Goal: Task Accomplishment & Management: Manage account settings

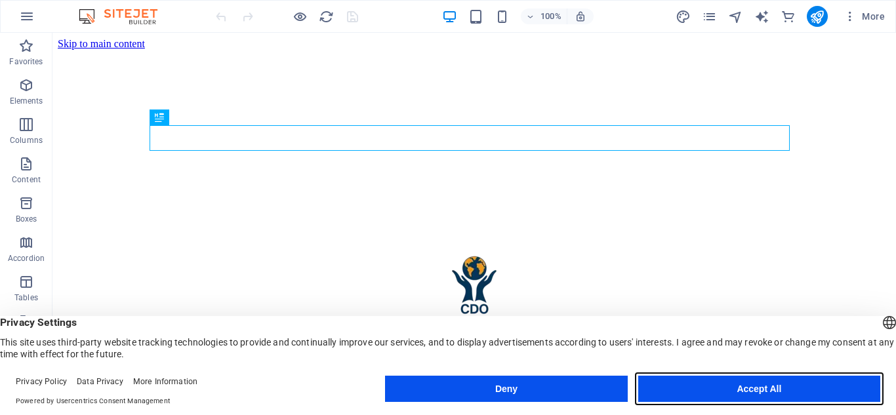
click at [742, 386] on button "Accept All" at bounding box center [759, 389] width 242 height 26
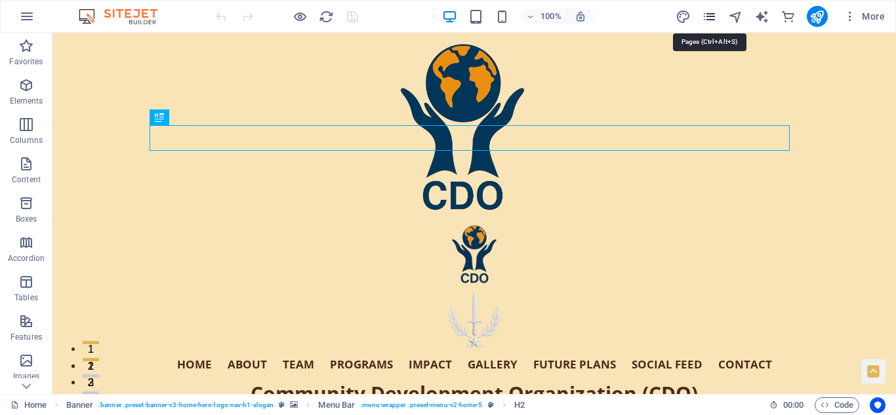
click at [707, 17] on icon "pages" at bounding box center [709, 16] width 15 height 15
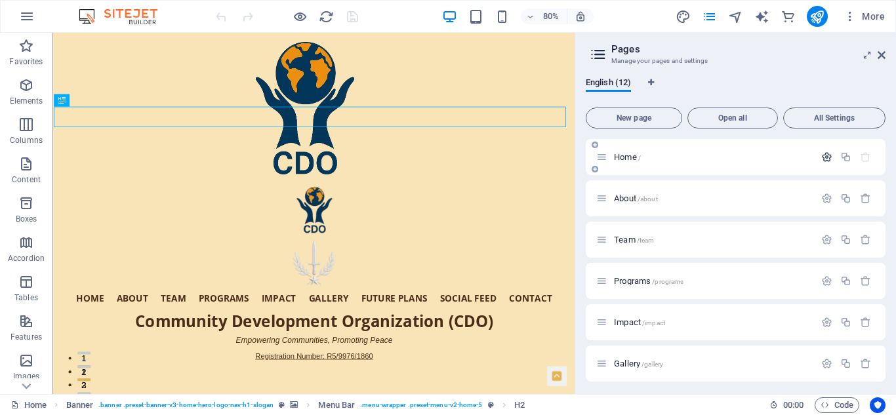
click at [822, 155] on icon "button" at bounding box center [826, 157] width 11 height 11
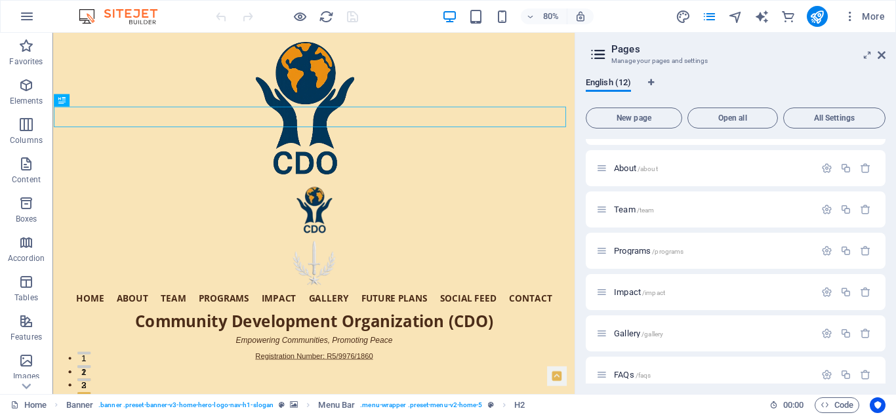
scroll to position [577, 0]
click at [754, 174] on icon "button" at bounding box center [761, 170] width 15 height 15
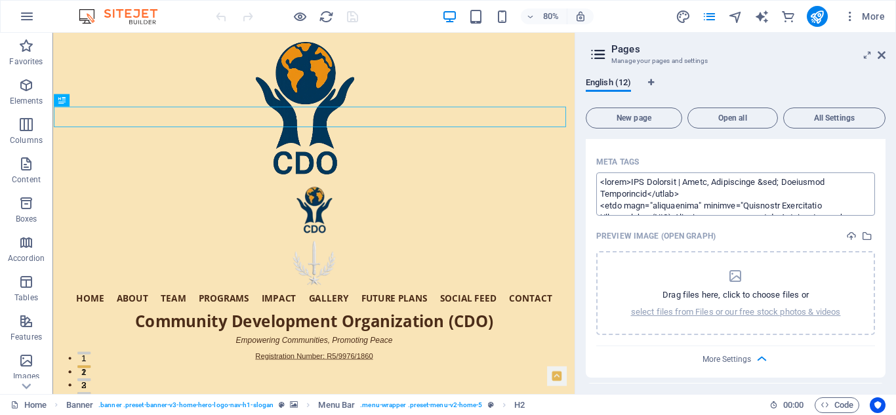
click at [648, 178] on textarea "Meta tags ​" at bounding box center [735, 193] width 279 height 43
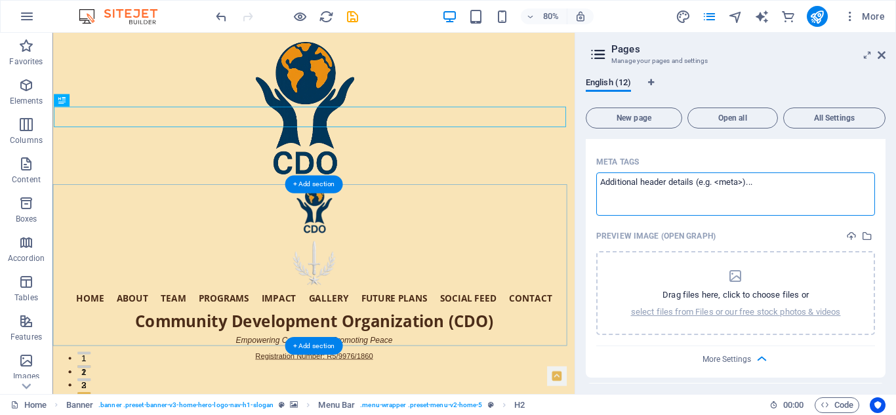
paste textarea "<!-- ✅ Lorem Ipsu Dolo --> <sitam>CON Adipisci | Elits, Doeiusmodte & Incididun…"
type textarea "<!-- ✅ Lorem Ipsu Dolo --> <sitam>CON Adipisci | Elits, Doeiusmodte & Incididun…"
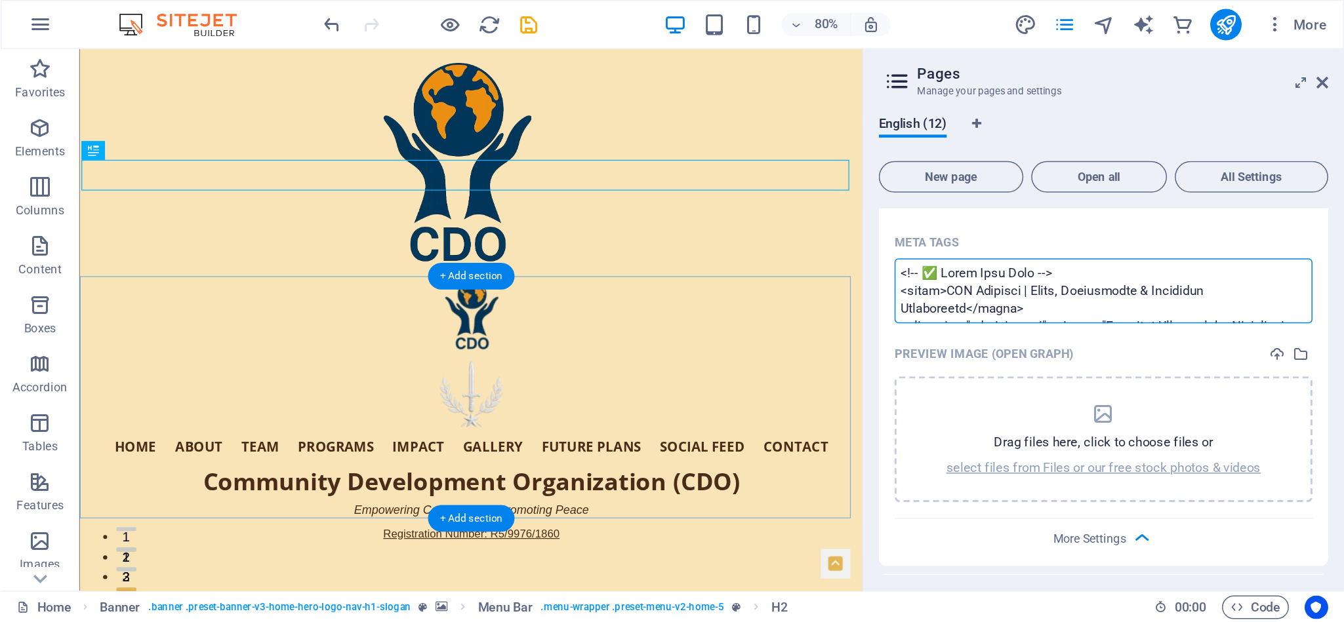
scroll to position [3441, 0]
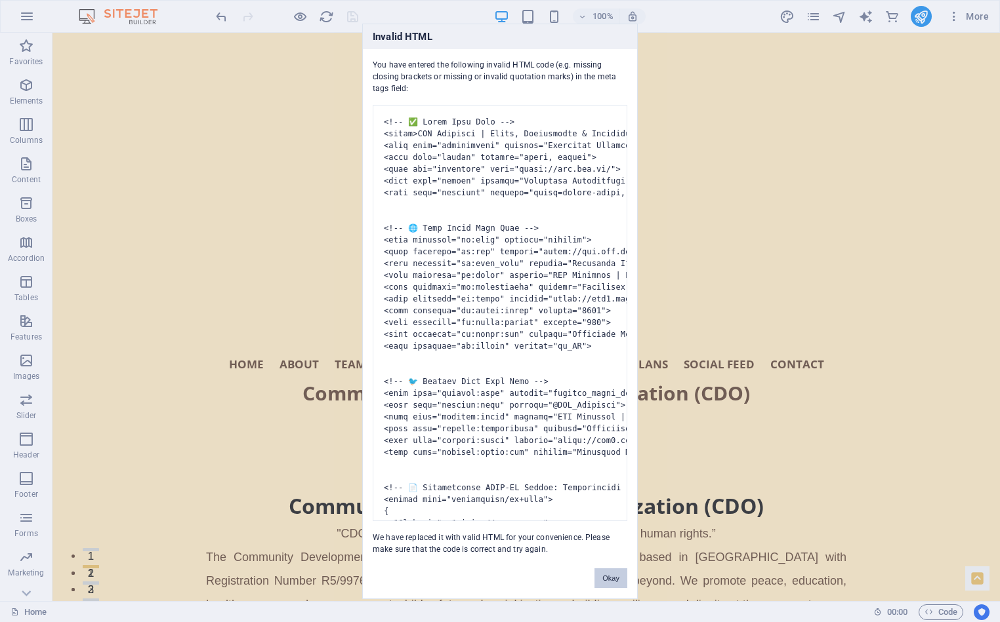
click at [606, 415] on button "Okay" at bounding box center [610, 579] width 33 height 20
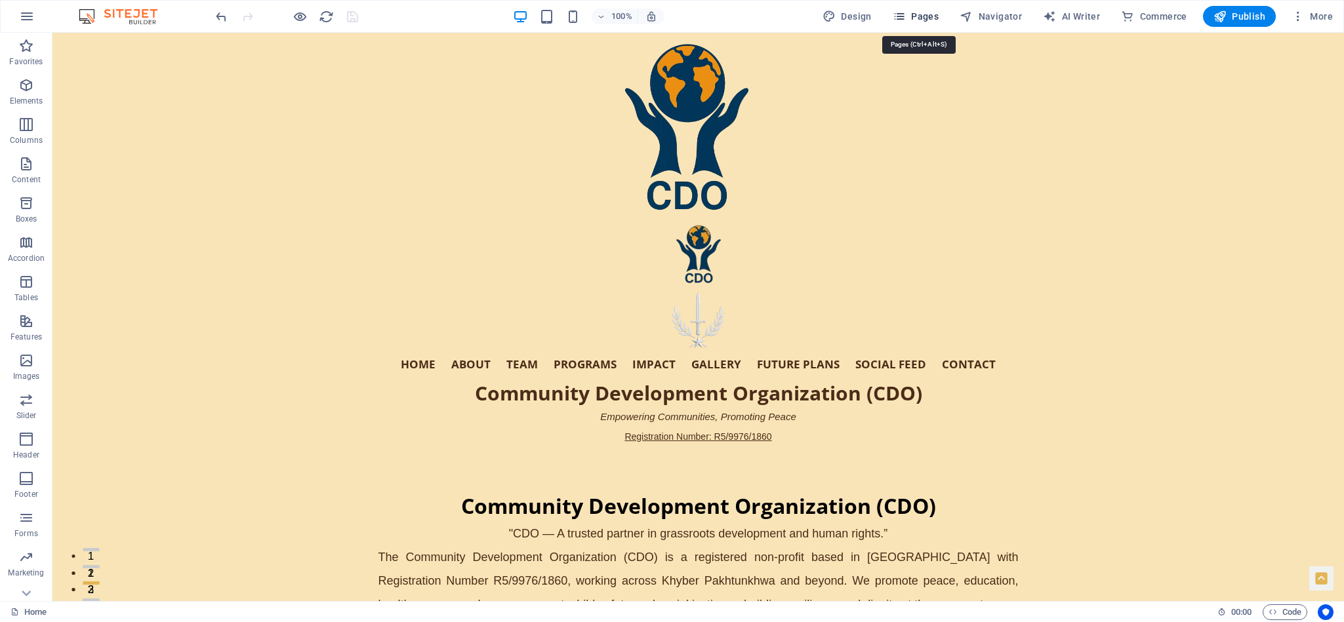
click at [895, 14] on icon "button" at bounding box center [899, 16] width 13 height 13
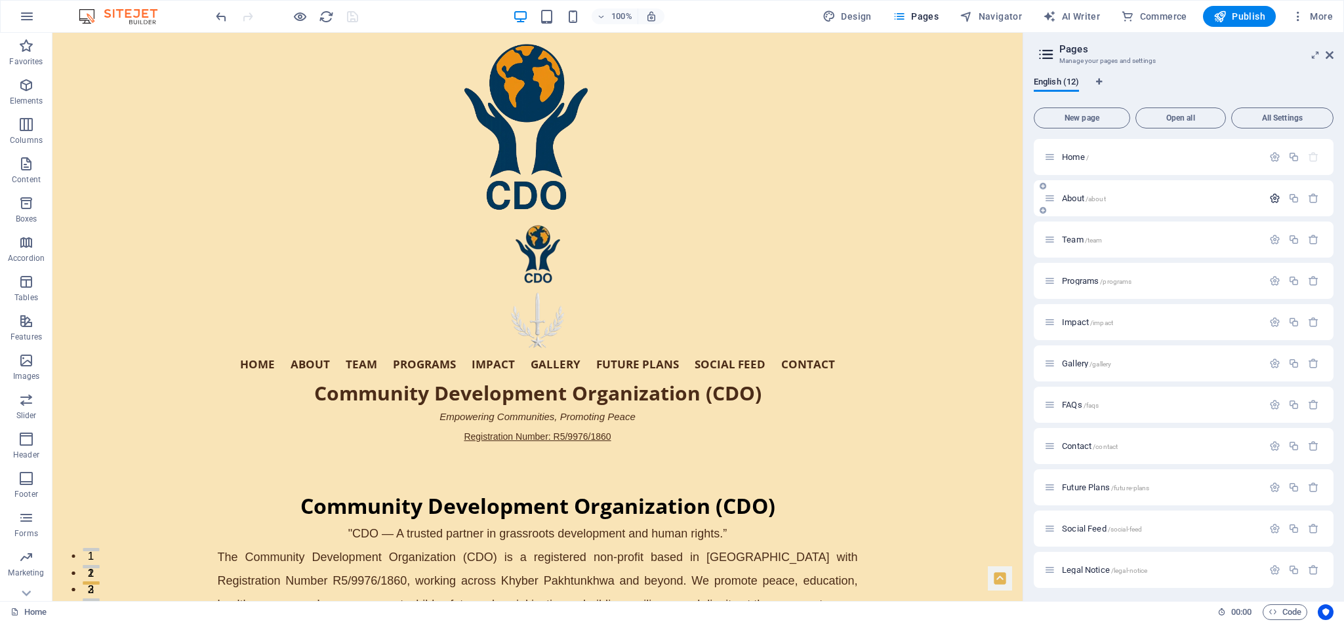
click at [895, 195] on icon "button" at bounding box center [1274, 198] width 11 height 11
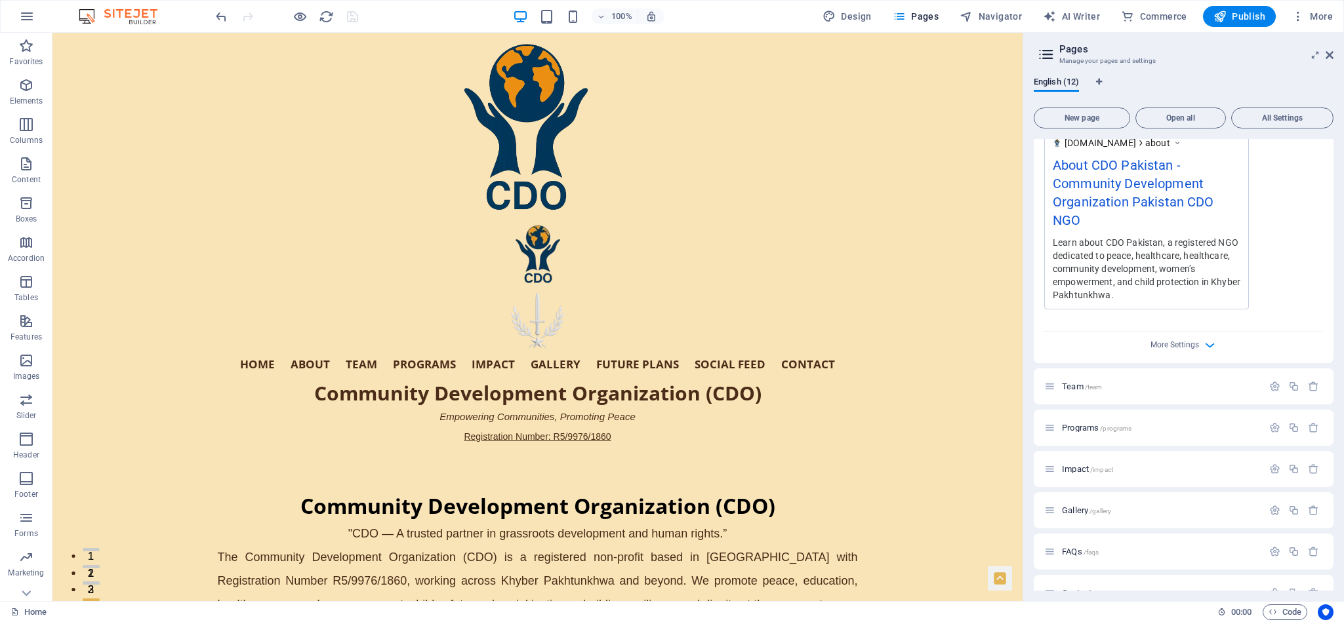
scroll to position [461, 0]
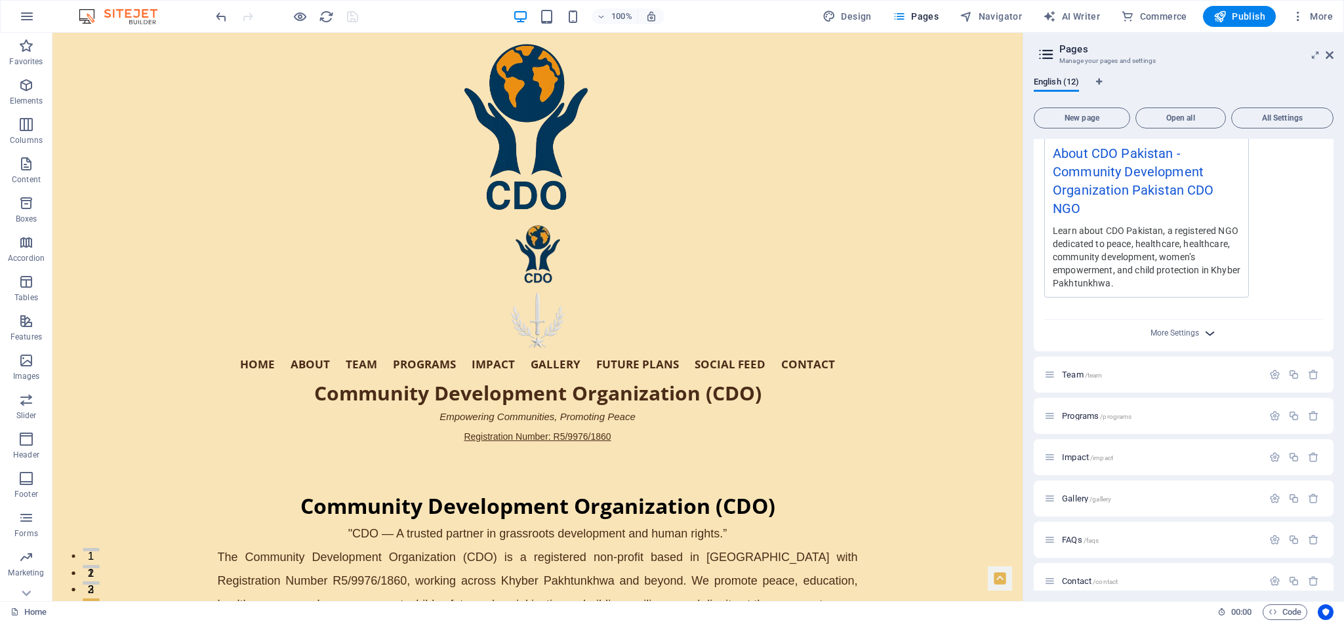
click at [895, 333] on icon "button" at bounding box center [1209, 333] width 15 height 15
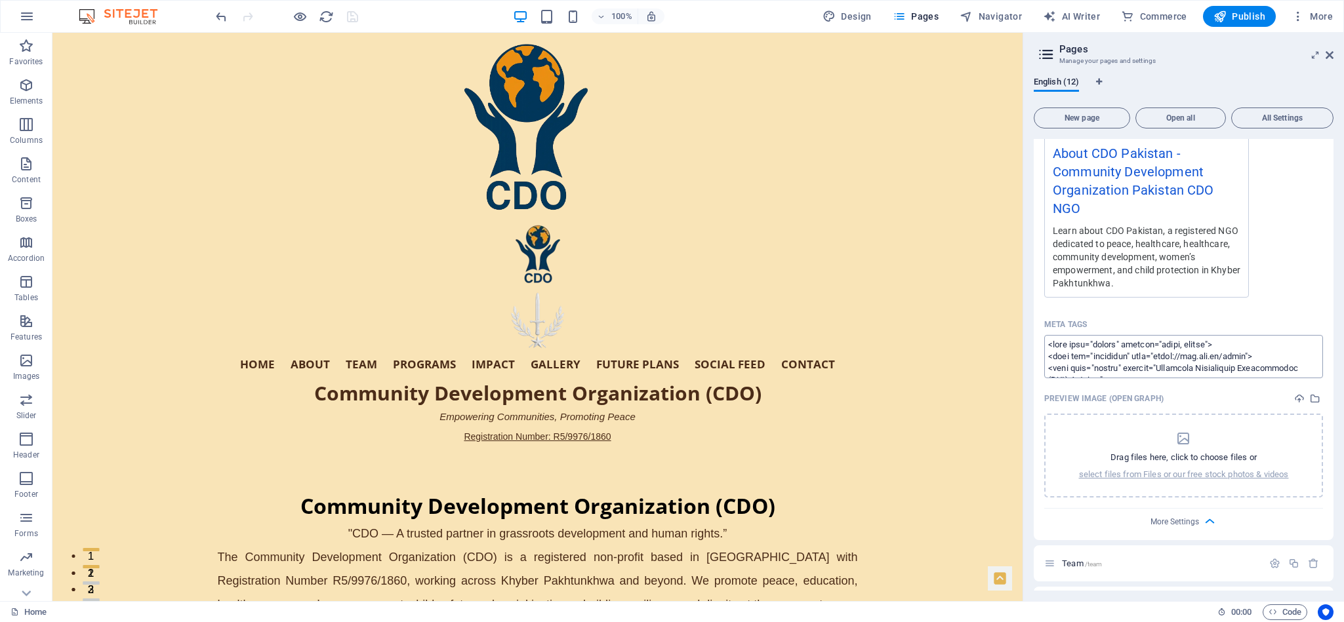
click at [895, 362] on textarea "Meta tags ​" at bounding box center [1183, 356] width 279 height 43
paste textarea "<!-- ✅ Lorem Ipsu Dolo --> <sitam>Conse Ad| Elitseddo Eiusmodtemp Incididuntut …"
type textarea "<!-- ✅ Lorem Ipsu Dolo --> <sitam>Conse Ad| Elitseddo Eiusmodtemp Incididuntut …"
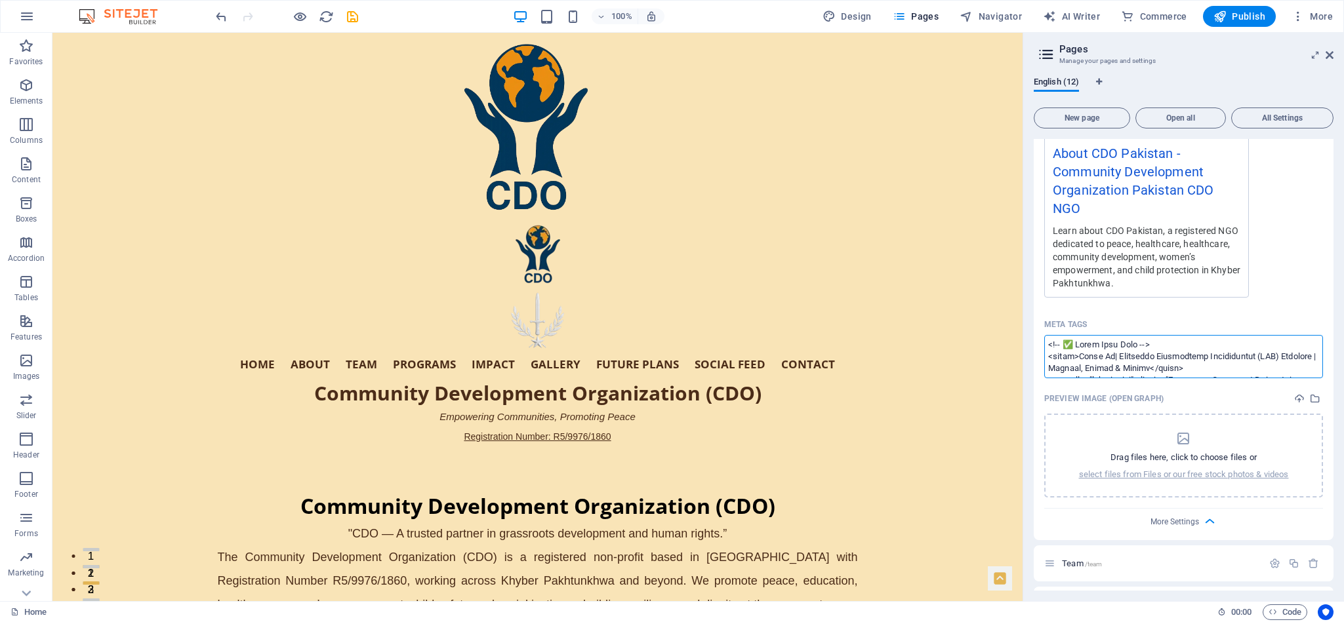
scroll to position [2412, 0]
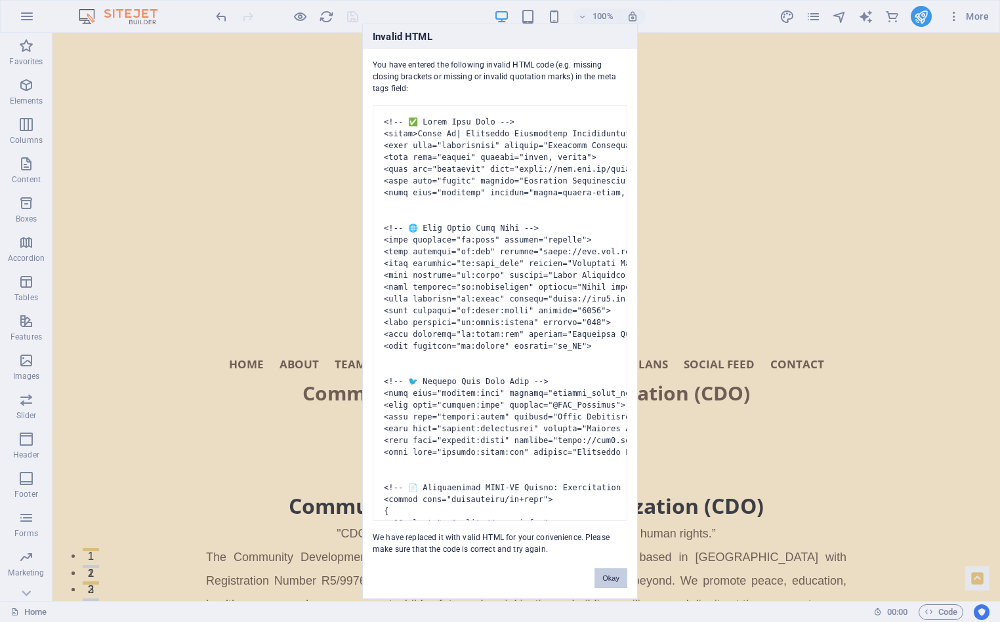
click at [607, 415] on button "Okay" at bounding box center [610, 579] width 33 height 20
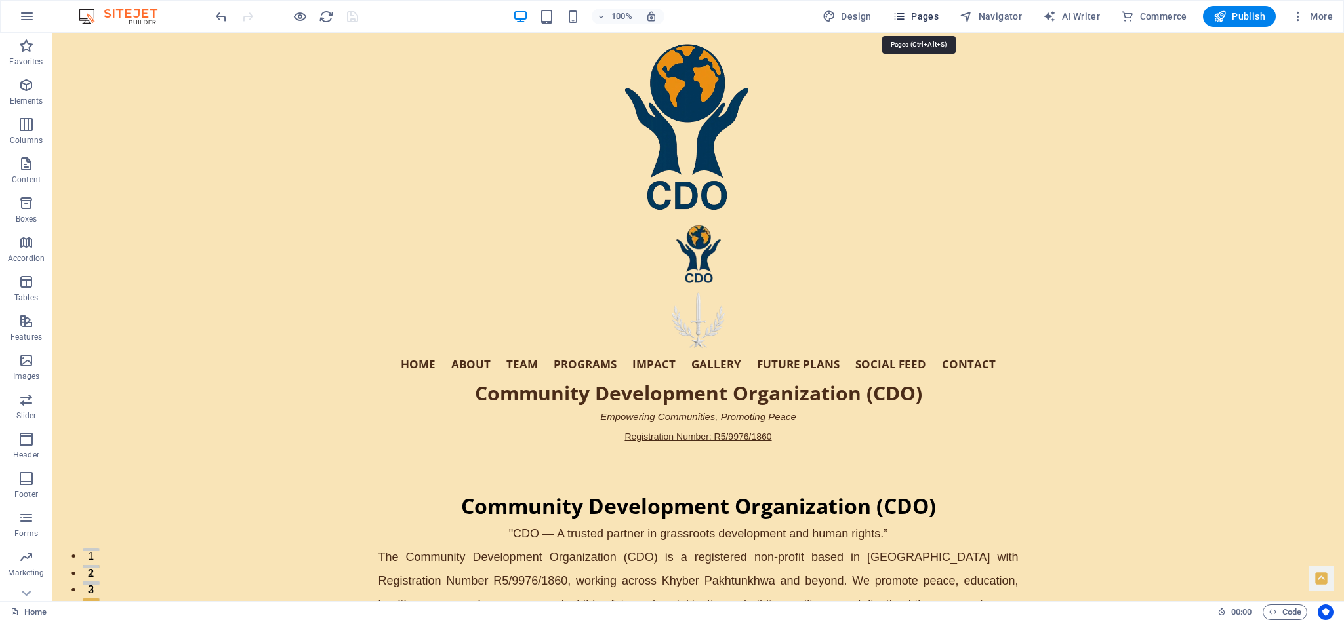
click at [895, 10] on icon "button" at bounding box center [899, 16] width 13 height 13
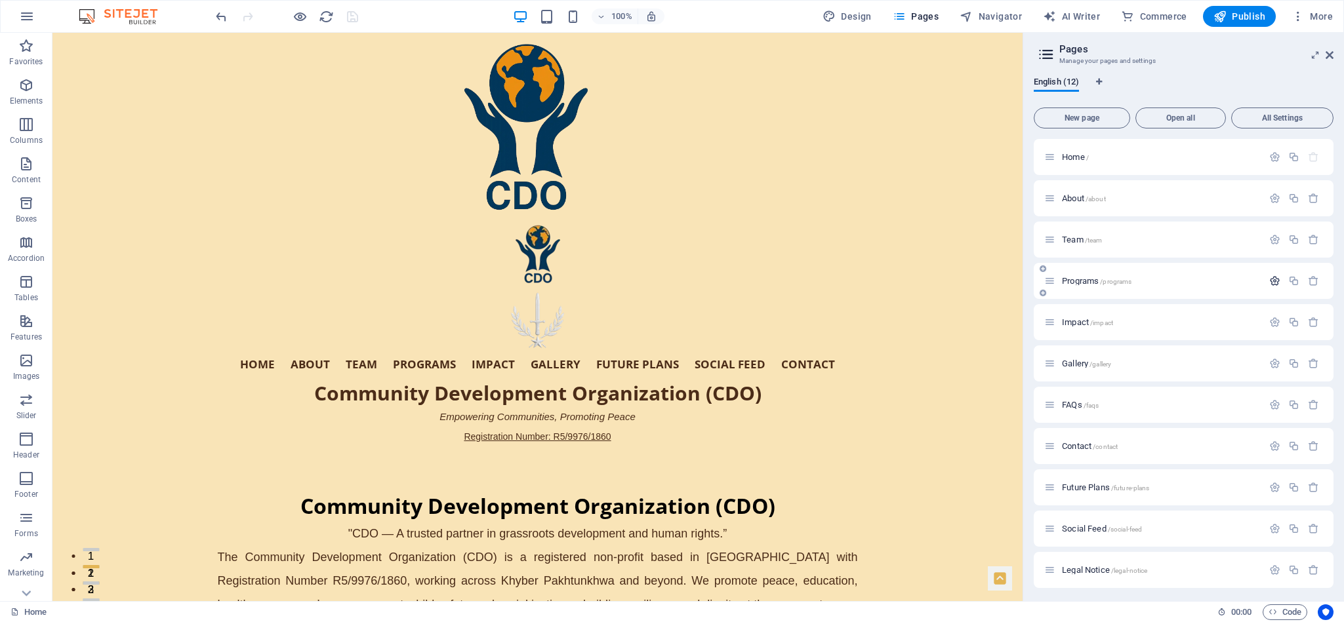
click at [895, 277] on icon "button" at bounding box center [1274, 280] width 11 height 11
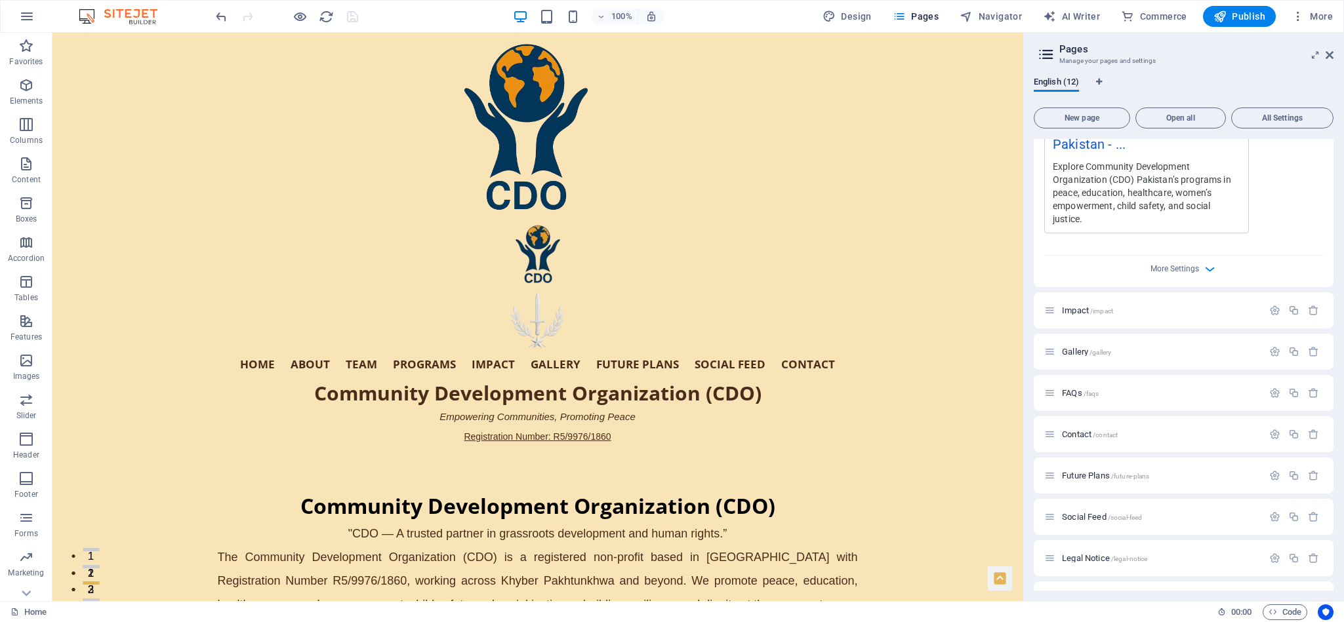
scroll to position [616, 0]
click at [895, 258] on icon "button" at bounding box center [1209, 261] width 15 height 15
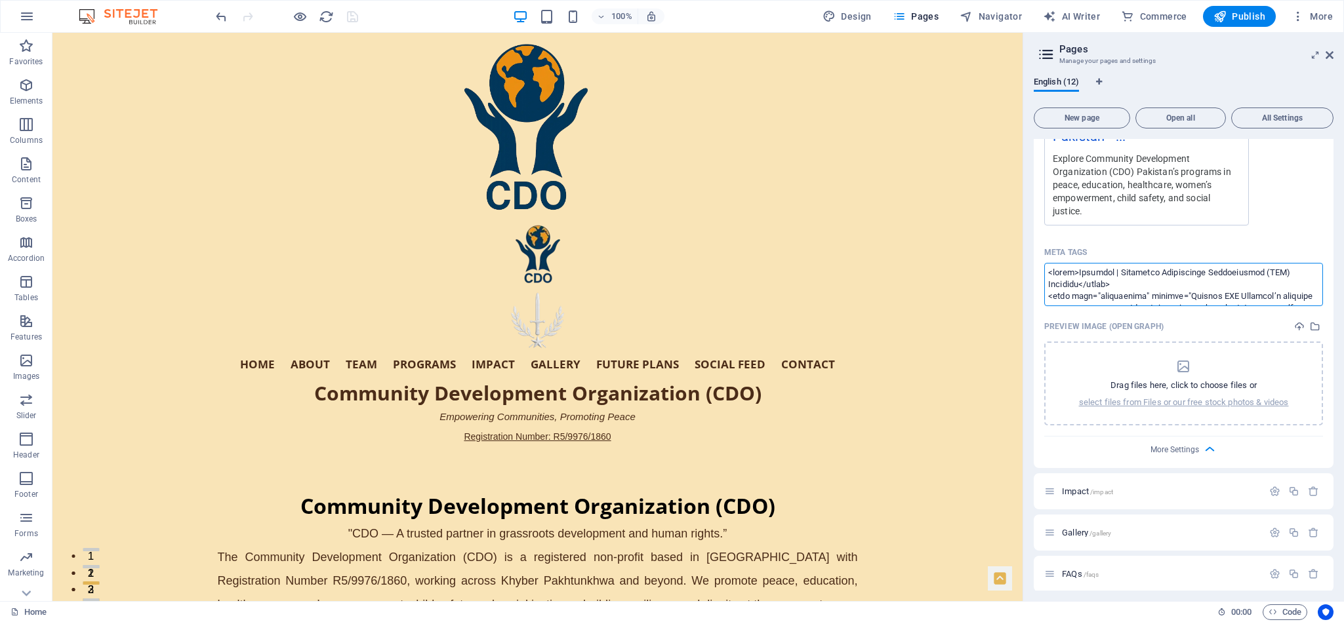
click at [895, 277] on textarea "Meta tags ​" at bounding box center [1183, 284] width 279 height 43
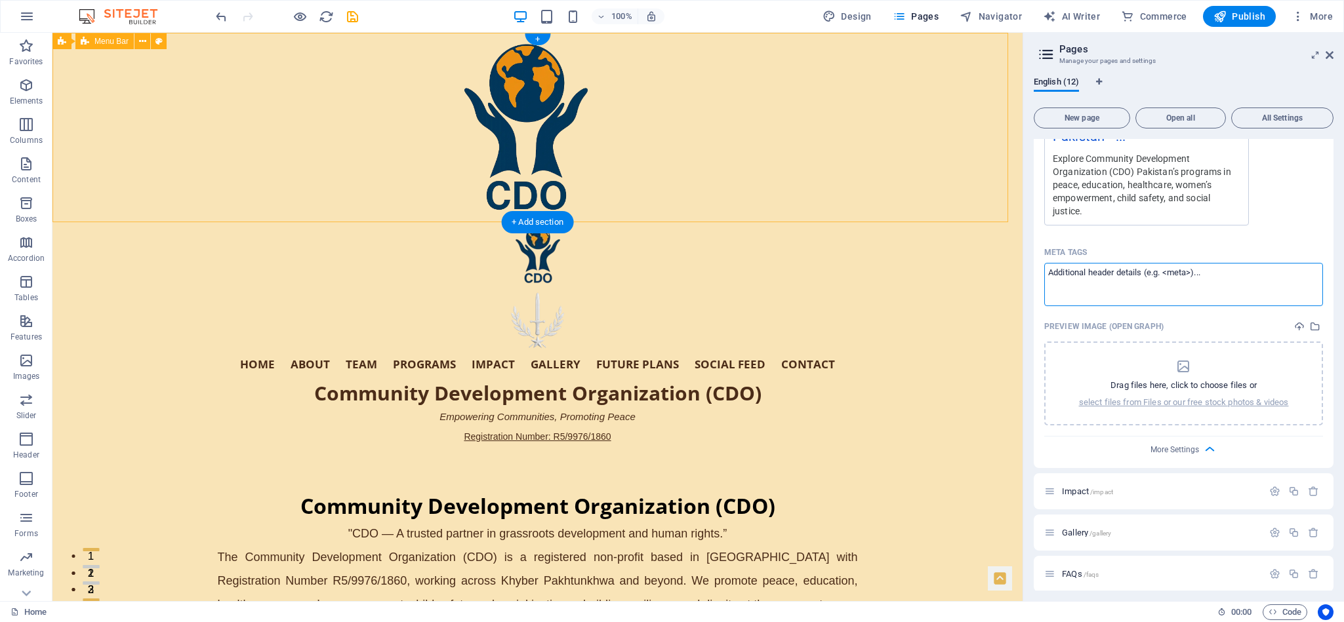
paste textarea "<!-- ✅ Lorem Ipsu Dolo --> <sitam>Con Adipisci | Elitseddo Eiusmodtemp Incididu…"
type textarea "<!-- ✅ Lorem Ipsu Dolo --> <sitam>Con Adipisci | Elitseddo Eiusmodtemp Incididu…"
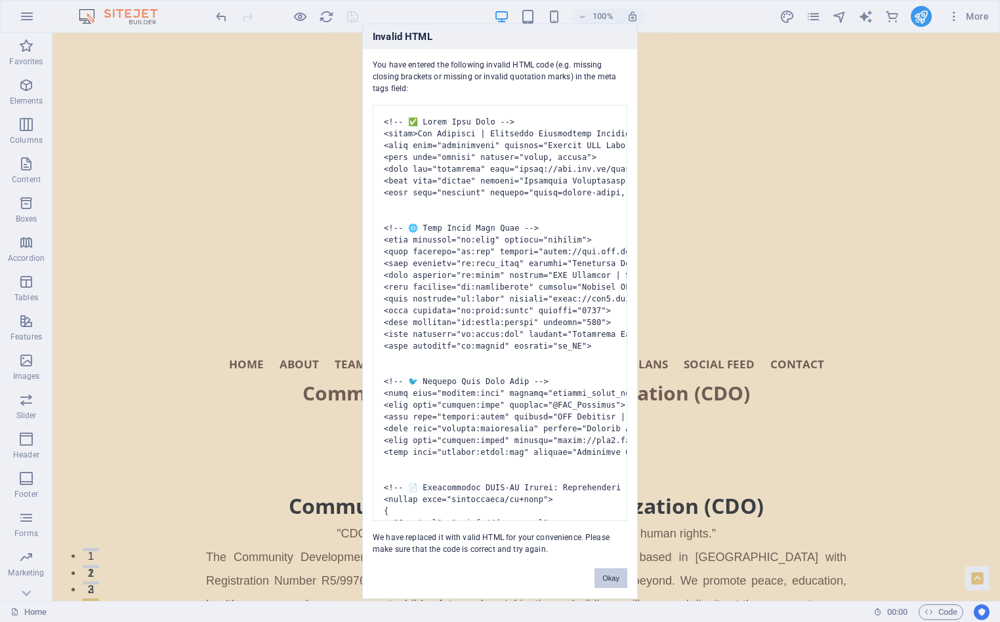
click at [606, 415] on button "Okay" at bounding box center [610, 579] width 33 height 20
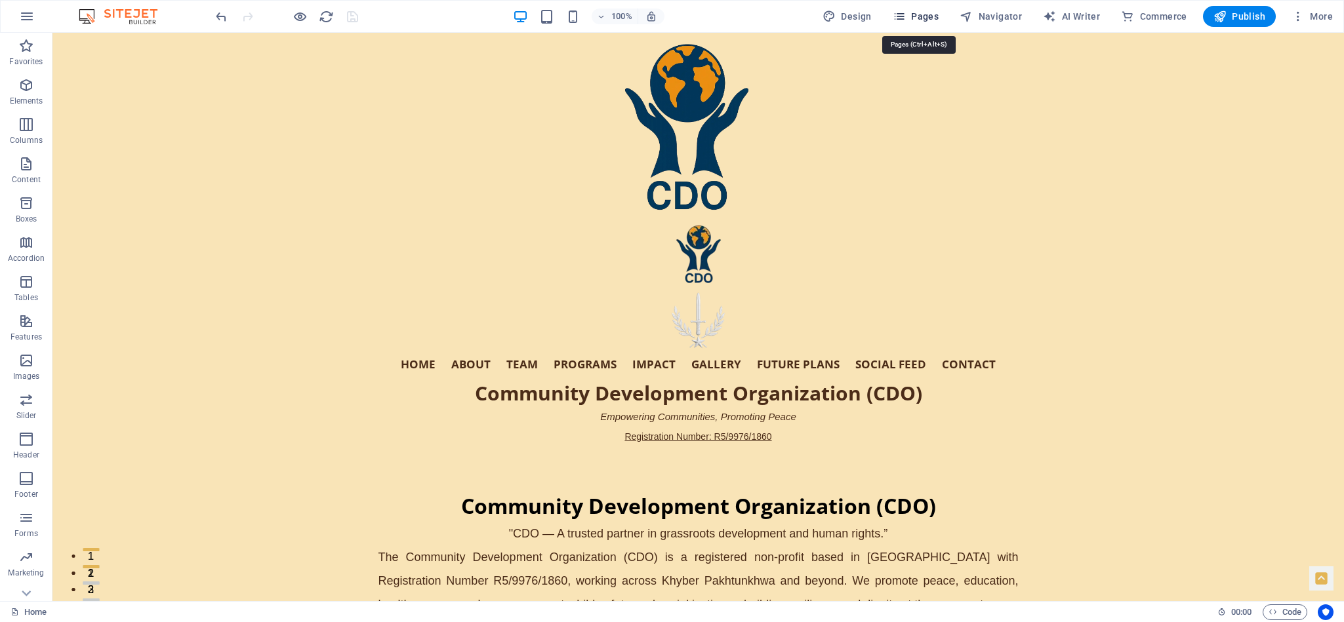
click at [895, 16] on icon "button" at bounding box center [899, 16] width 13 height 13
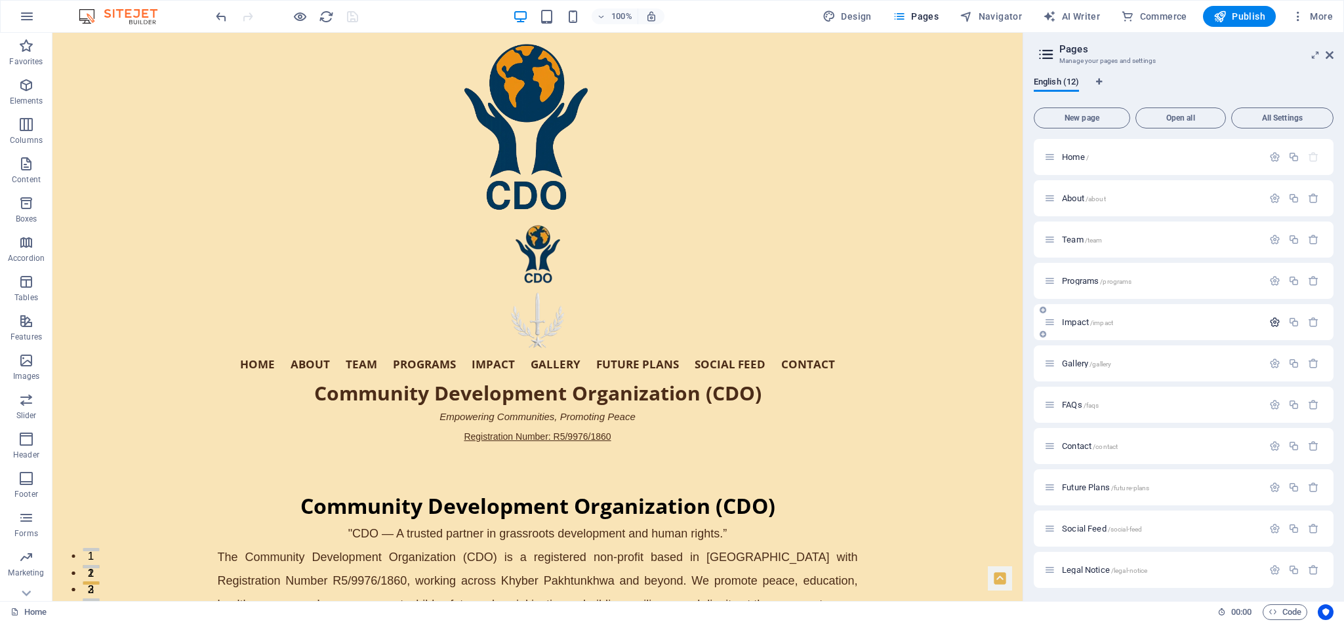
click at [895, 319] on icon "button" at bounding box center [1274, 322] width 11 height 11
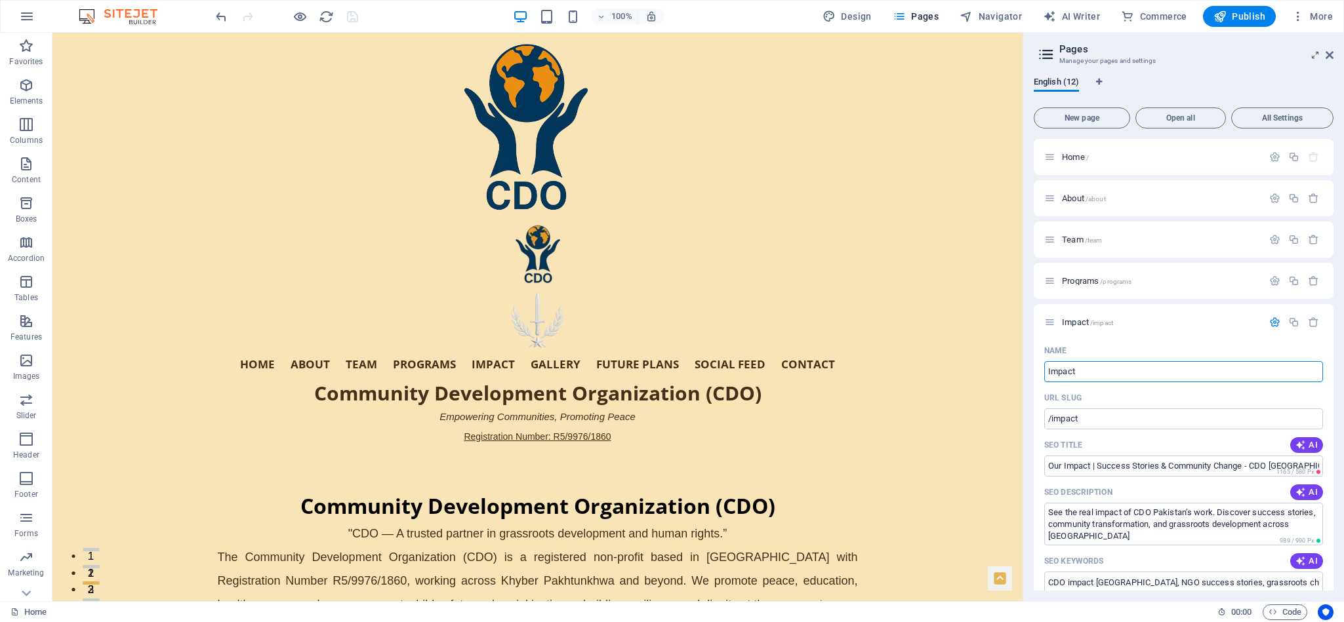
click at [895, 295] on div "Home / About /about Team /team Programs /programs Impact /impact Name Impact ​ …" at bounding box center [1184, 365] width 300 height 452
drag, startPoint x: 1331, startPoint y: 295, endPoint x: 1333, endPoint y: 356, distance: 61.0
click at [895, 356] on div "Home / About /about Team /team Programs /programs Impact /impact Name Impact ​ …" at bounding box center [1184, 365] width 300 height 452
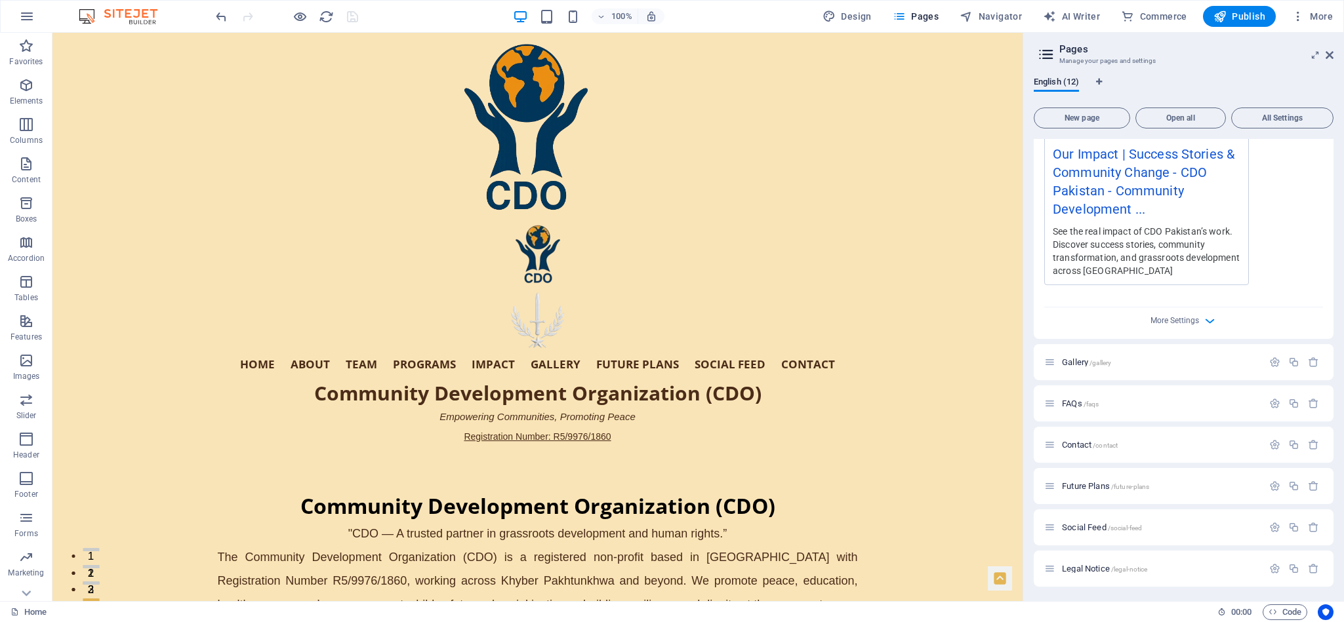
scroll to position [589, 0]
click at [895, 319] on span "More Settings" at bounding box center [1174, 316] width 49 height 9
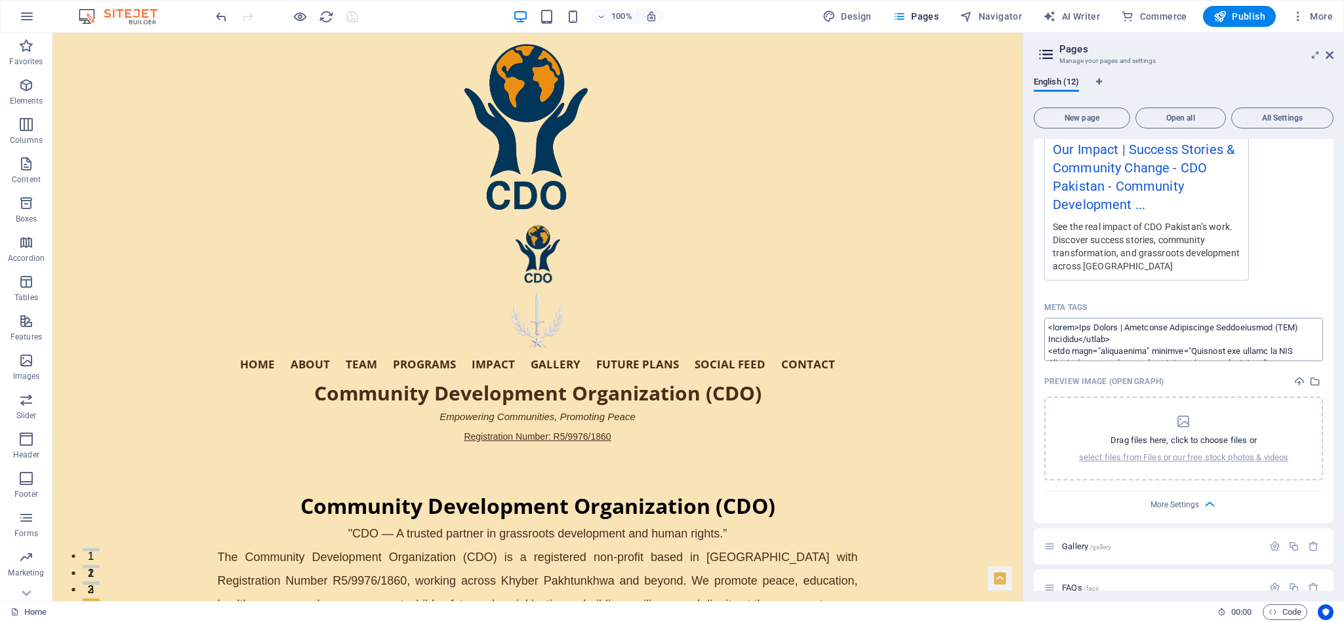
click at [895, 342] on textarea "Meta tags ​" at bounding box center [1183, 339] width 279 height 43
paste textarea "<!-- ✅ Lorem Ipsu Dolo --> <sitam>Con Adipis | Elitseddo Eiusmodtemp Incididunt…"
type textarea "<!-- ✅ Lorem Ipsu Dolo --> <sitam>Con Adipis | Elitseddo Eiusmodtemp Incididunt…"
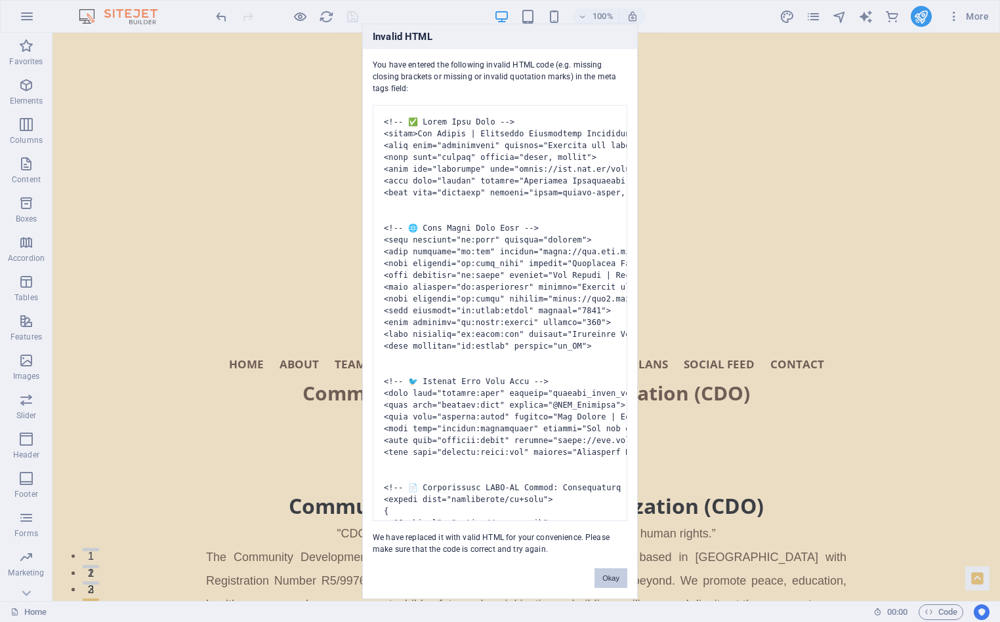
click at [609, 415] on button "Okay" at bounding box center [610, 579] width 33 height 20
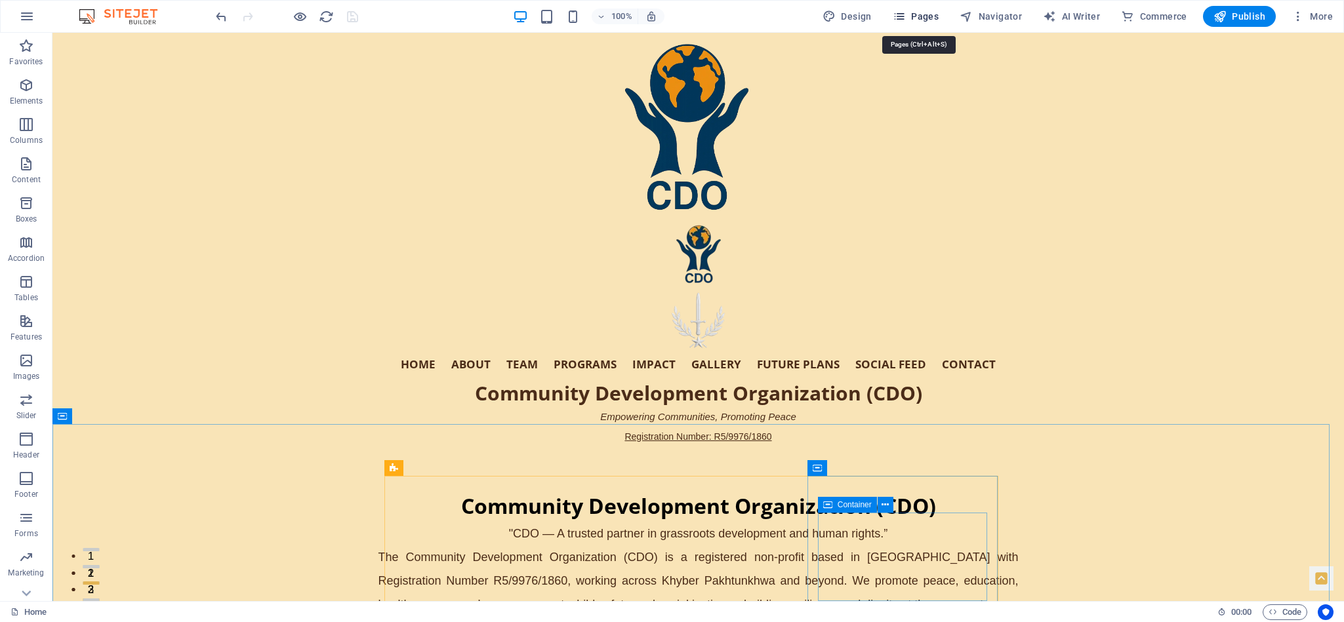
click at [895, 16] on icon "button" at bounding box center [899, 16] width 13 height 13
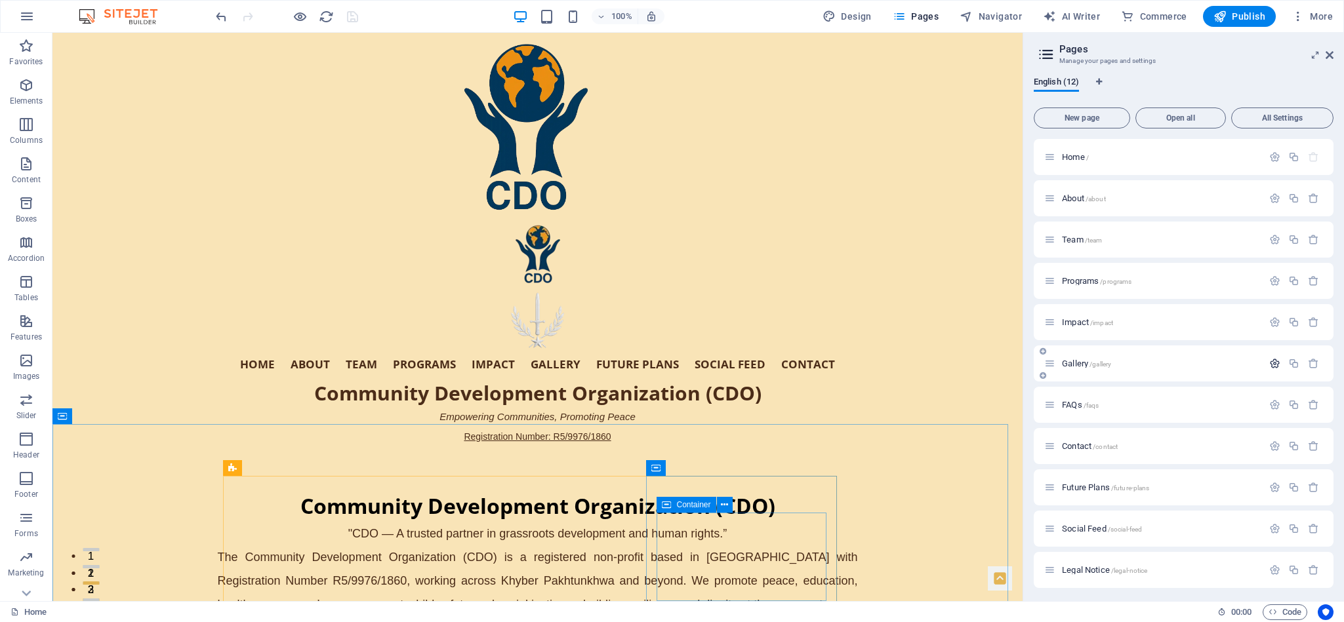
click at [895, 359] on icon "button" at bounding box center [1274, 363] width 11 height 11
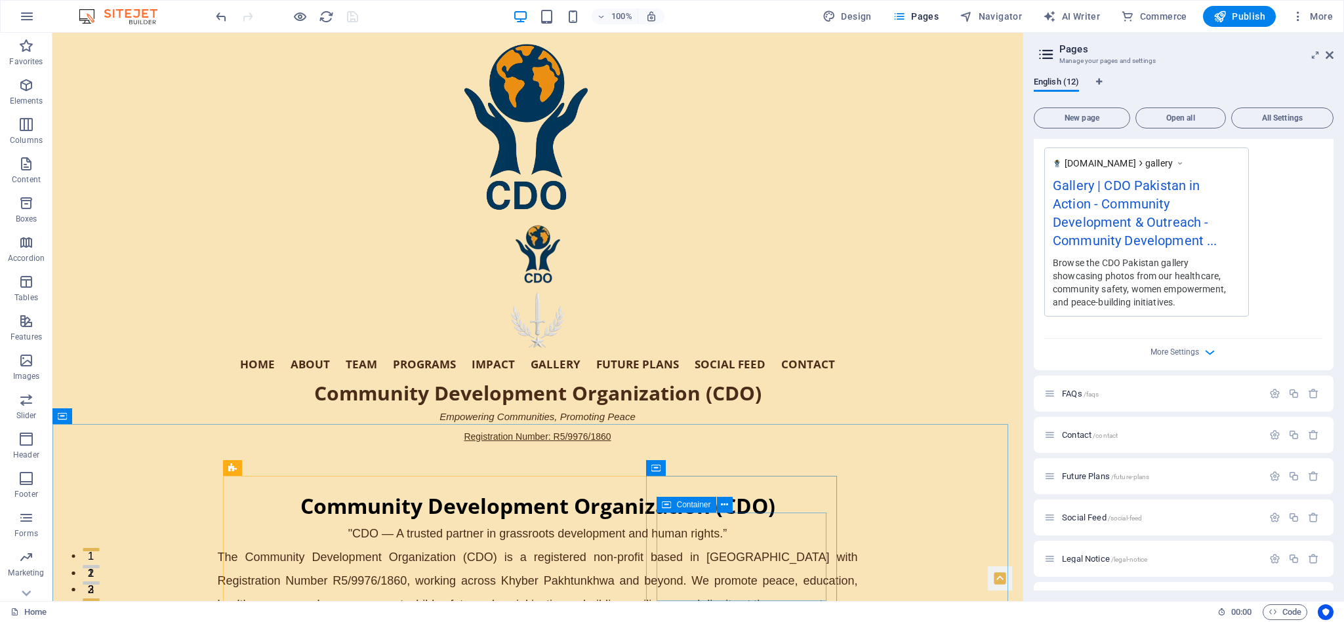
scroll to position [601, 0]
click at [895, 343] on icon "button" at bounding box center [1209, 345] width 15 height 15
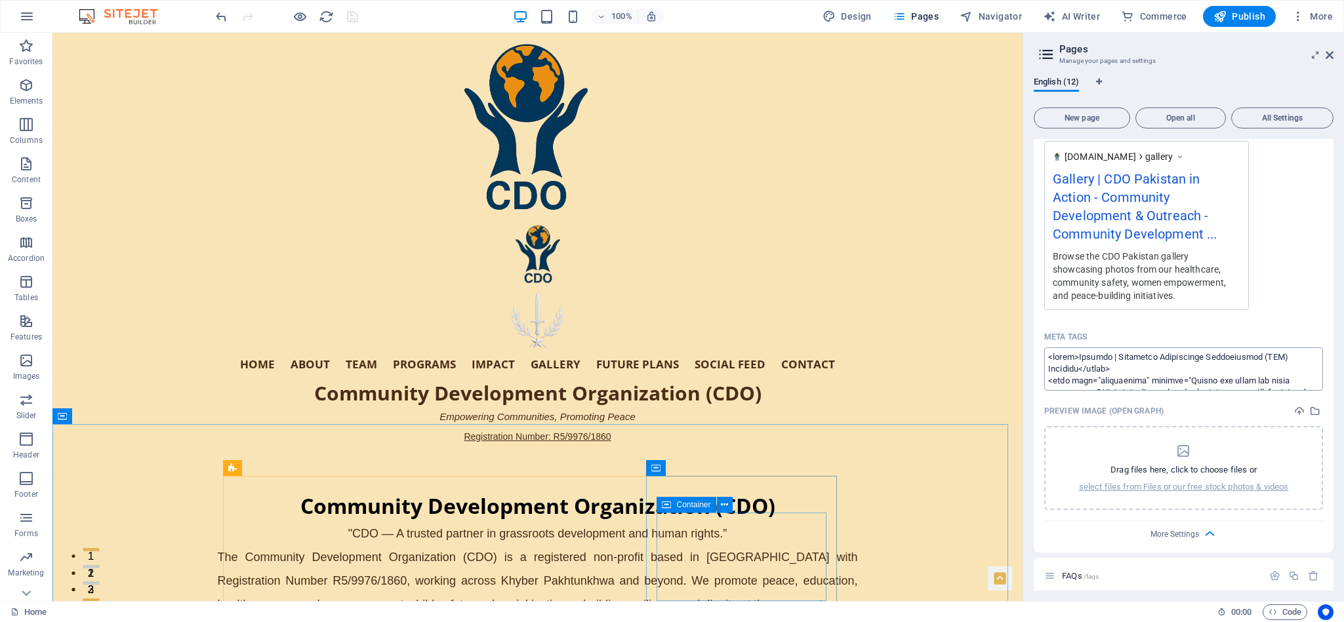
click at [895, 356] on textarea "Meta tags ​" at bounding box center [1183, 369] width 279 height 43
paste textarea "<!-- ✅ Lorem Ipsu Dolo --> <sitam>Con Adipisc | Elitseddo Eiusmodtemp Incididun…"
type textarea "<!-- ✅ Lorem Ipsu Dolo --> <sitam>Con Adipisc | Elitseddo Eiusmodtemp Incididun…"
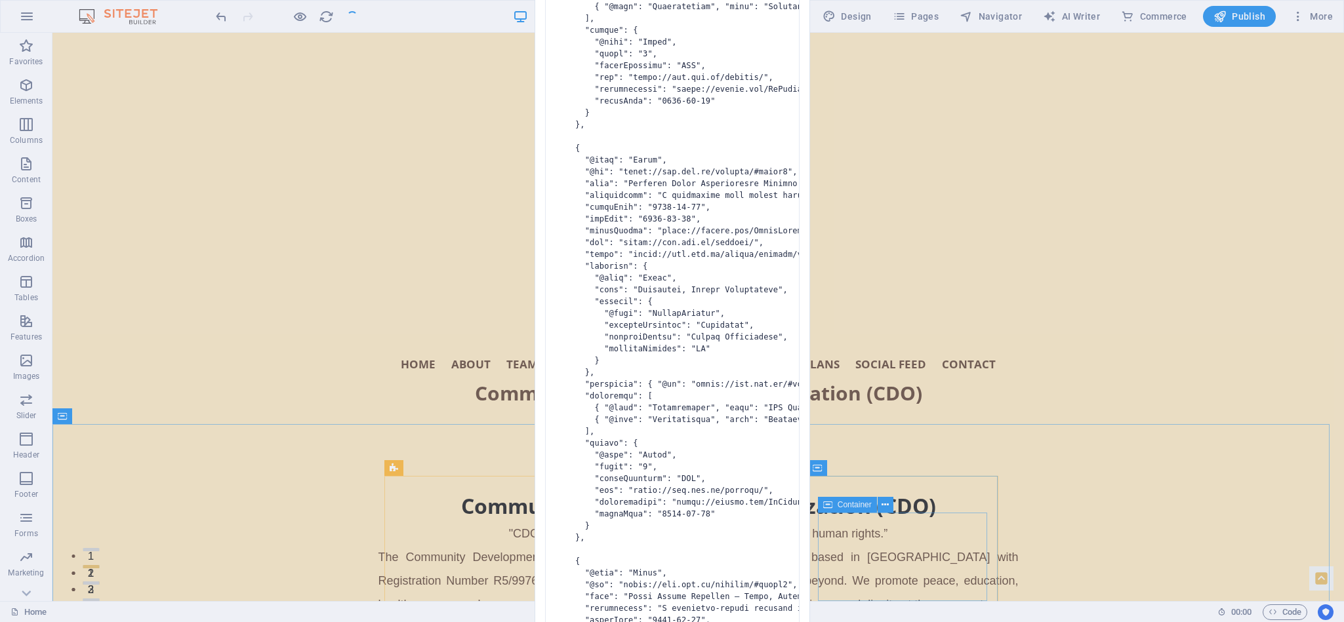
click at [632, 131] on pre at bounding box center [672, 313] width 254 height 5606
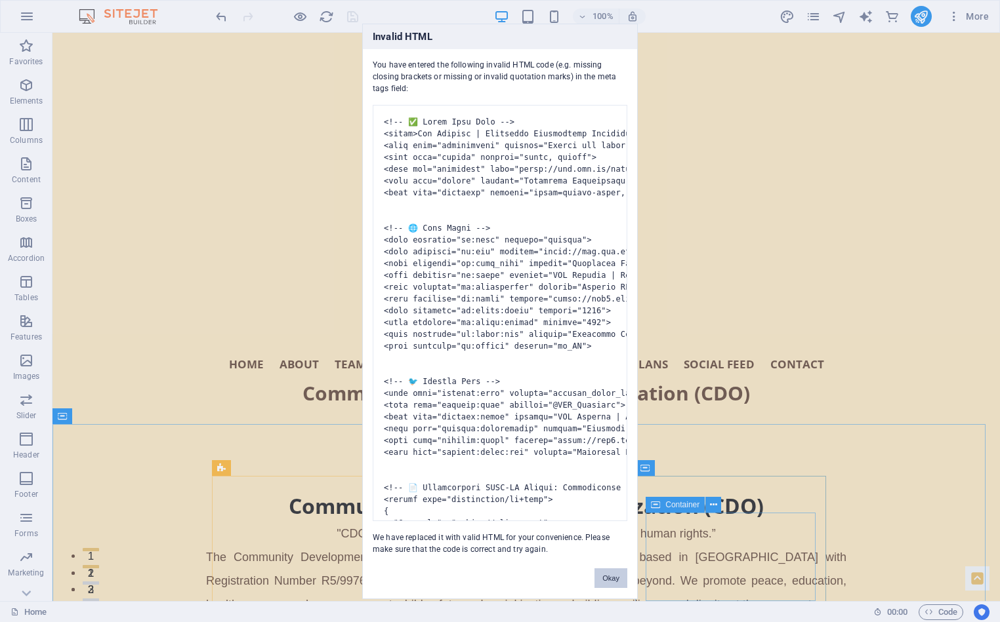
click at [604, 415] on button "Okay" at bounding box center [610, 579] width 33 height 20
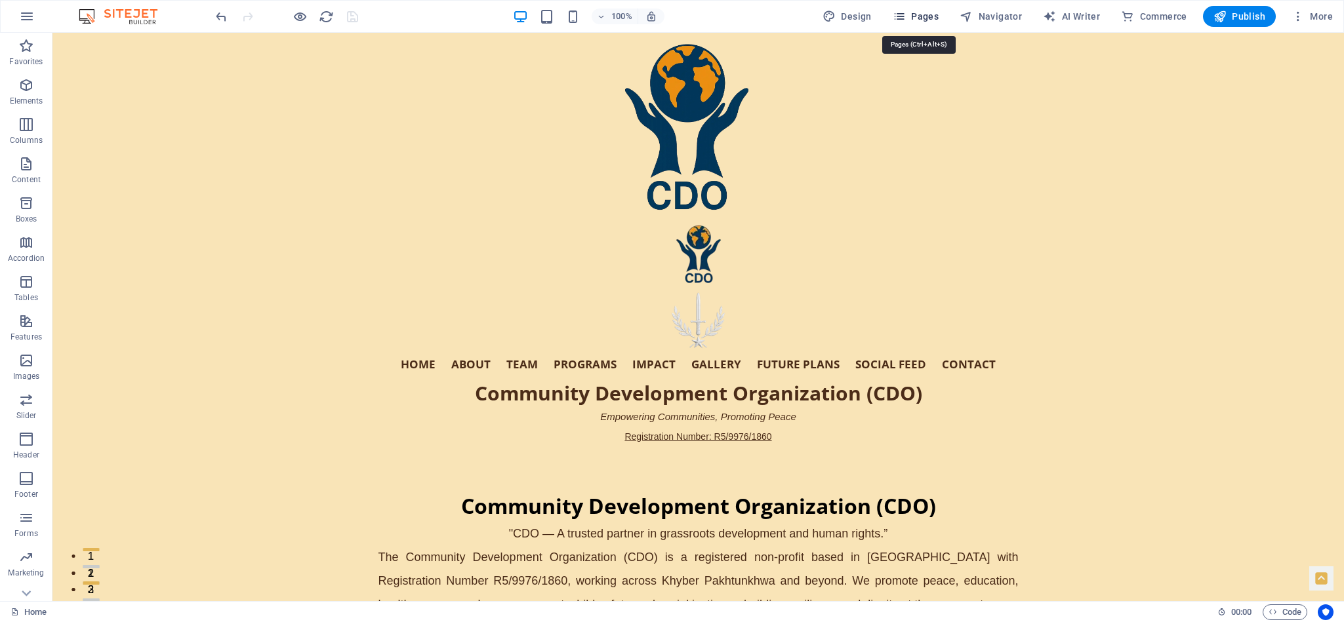
click at [895, 8] on button "Pages" at bounding box center [915, 16] width 56 height 21
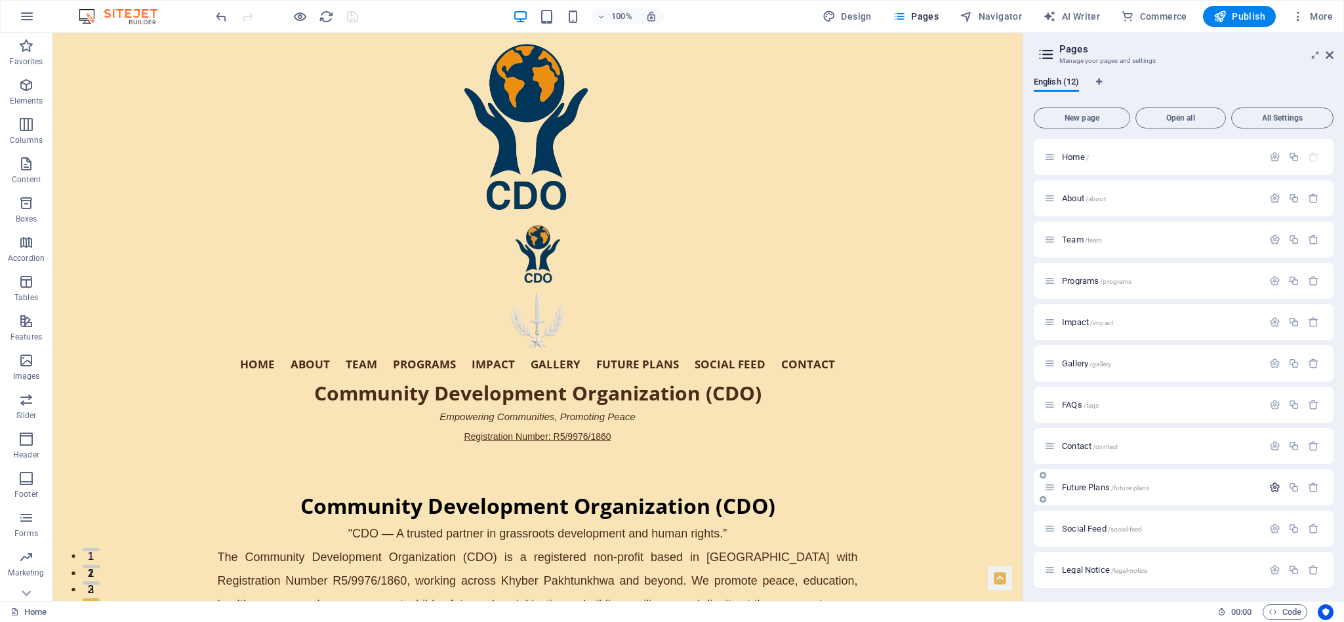
click at [895, 415] on icon "button" at bounding box center [1274, 487] width 11 height 11
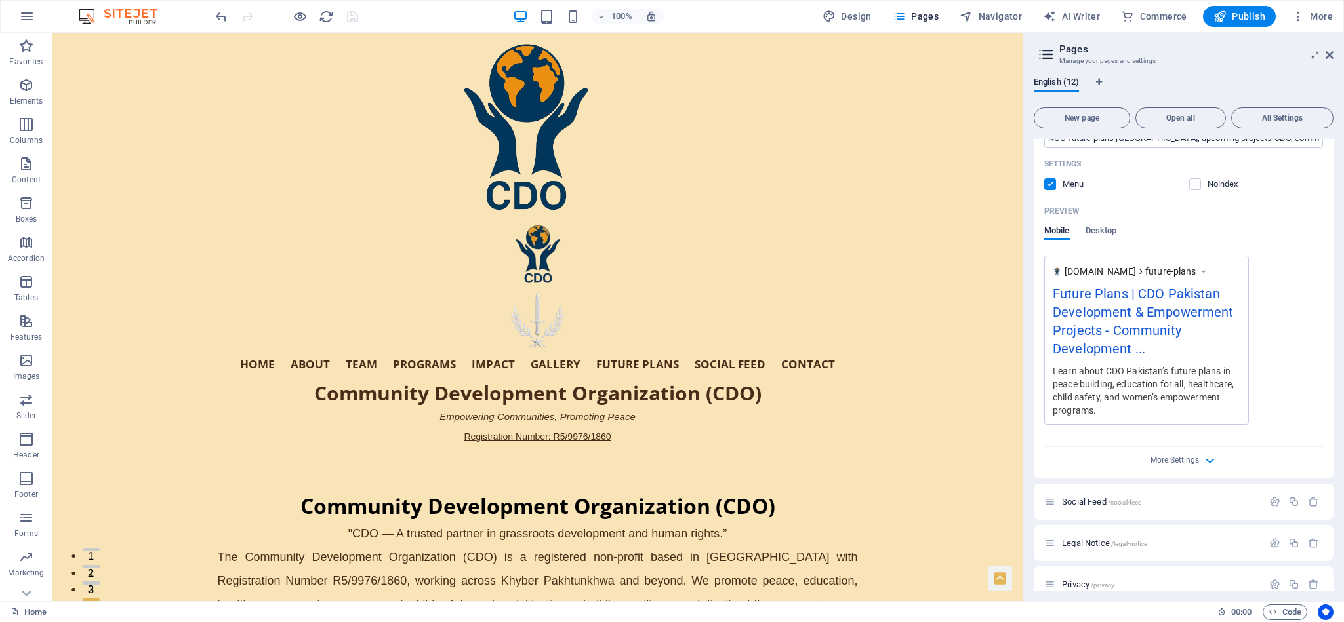
scroll to position [626, 0]
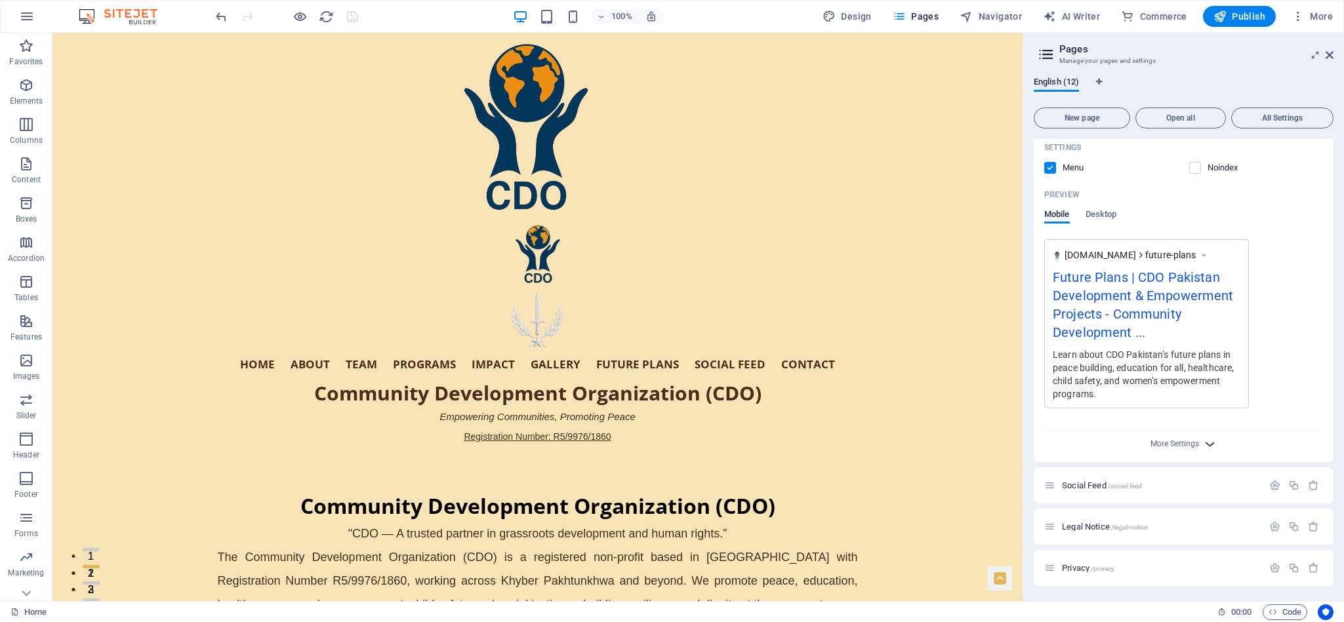
click at [895, 415] on icon "button" at bounding box center [1209, 444] width 15 height 15
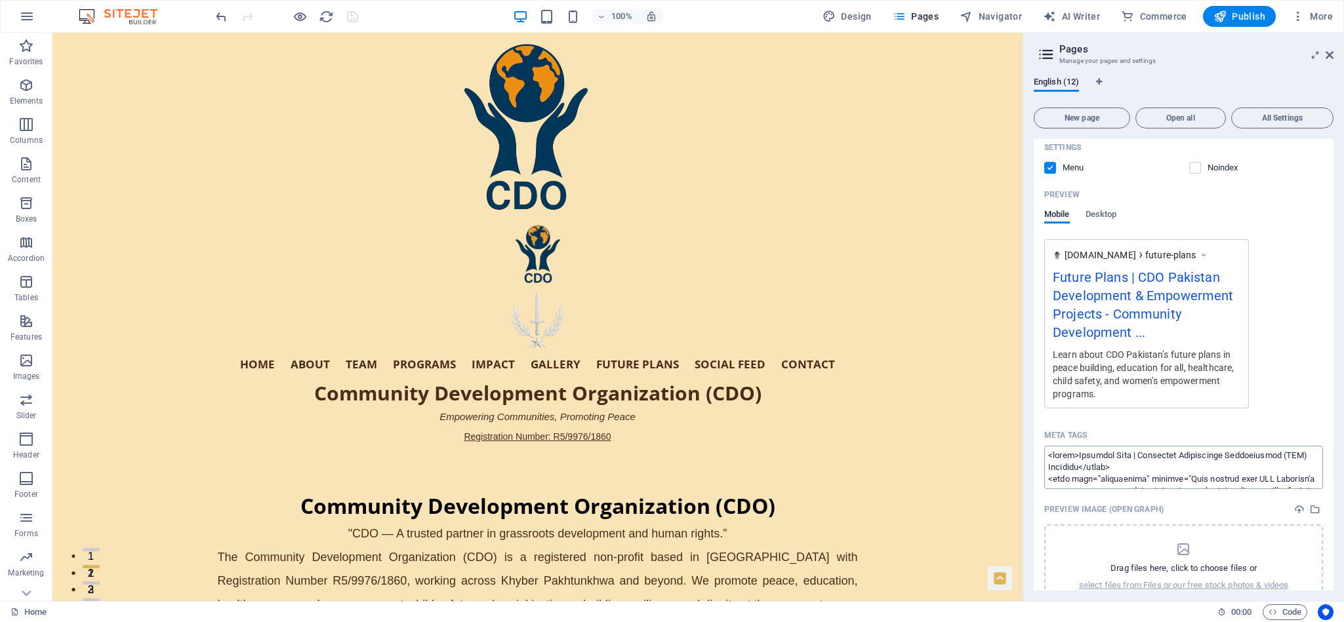
click at [895, 415] on textarea "Meta tags ​" at bounding box center [1183, 467] width 279 height 43
paste textarea "<!-- ✅ Lorem Ipsu Dolo --> <sitam>Consec Adipi | Elitseddo Eiusmodtemp Incididu…"
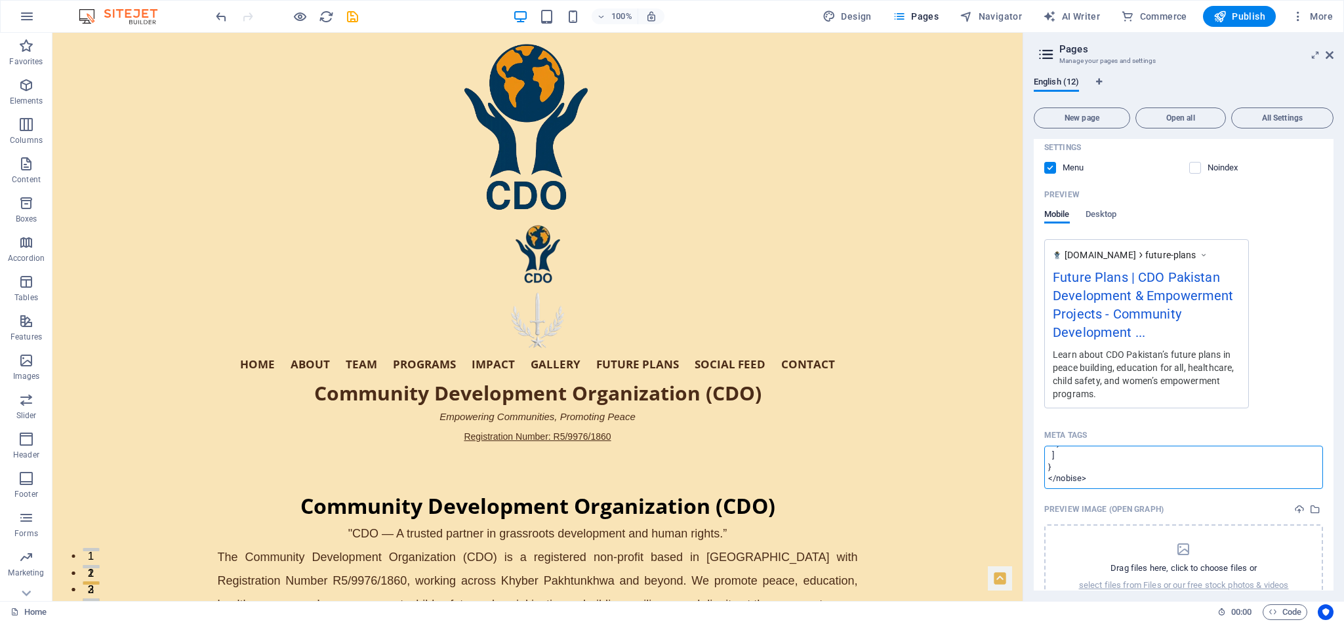
type textarea "<!-- ✅ Lorem Ipsu Dolo --> <sitam>Consec Adipi | Elitseddo Eiusmodtemp Incididu…"
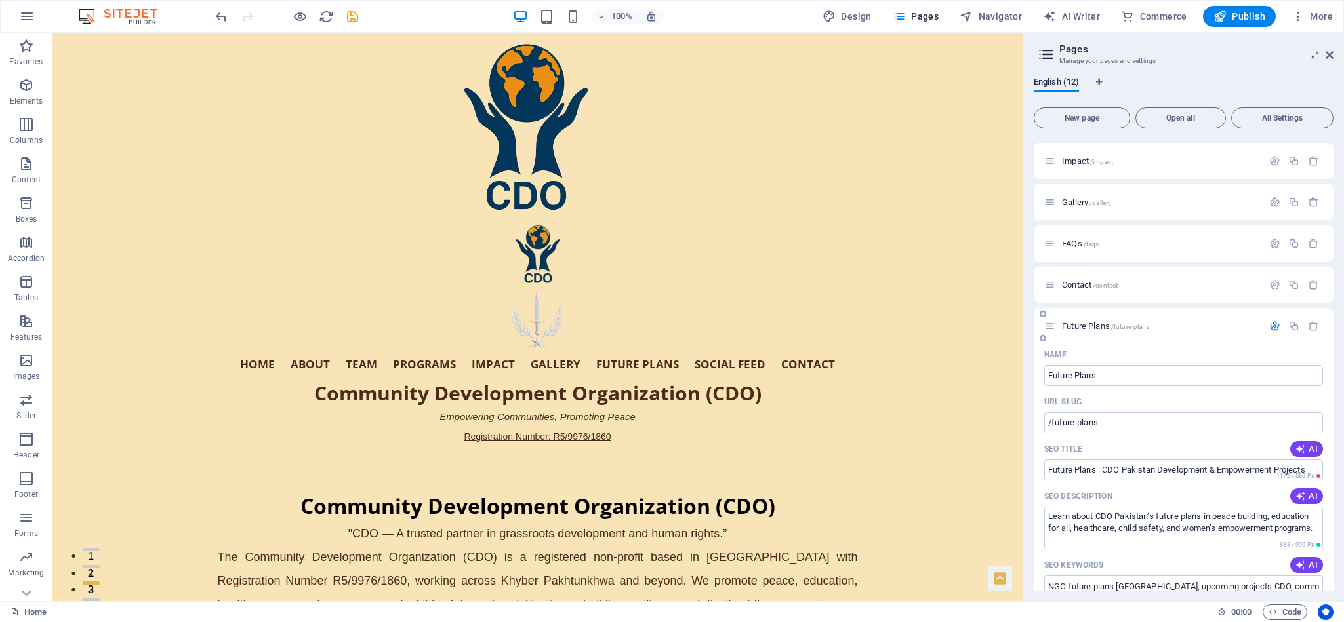
scroll to position [0, 0]
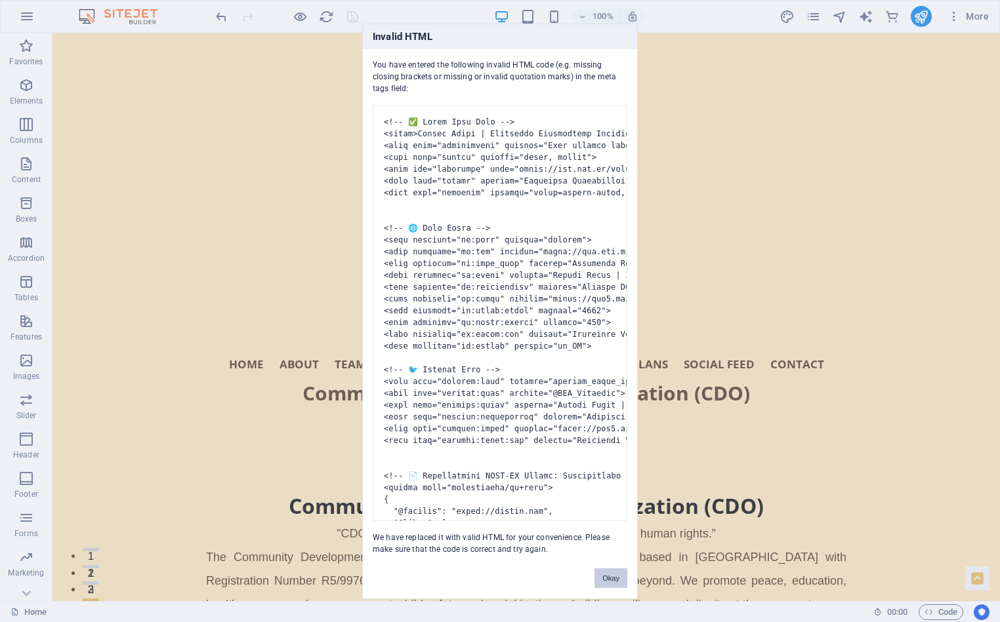
click at [609, 415] on button "Okay" at bounding box center [610, 579] width 33 height 20
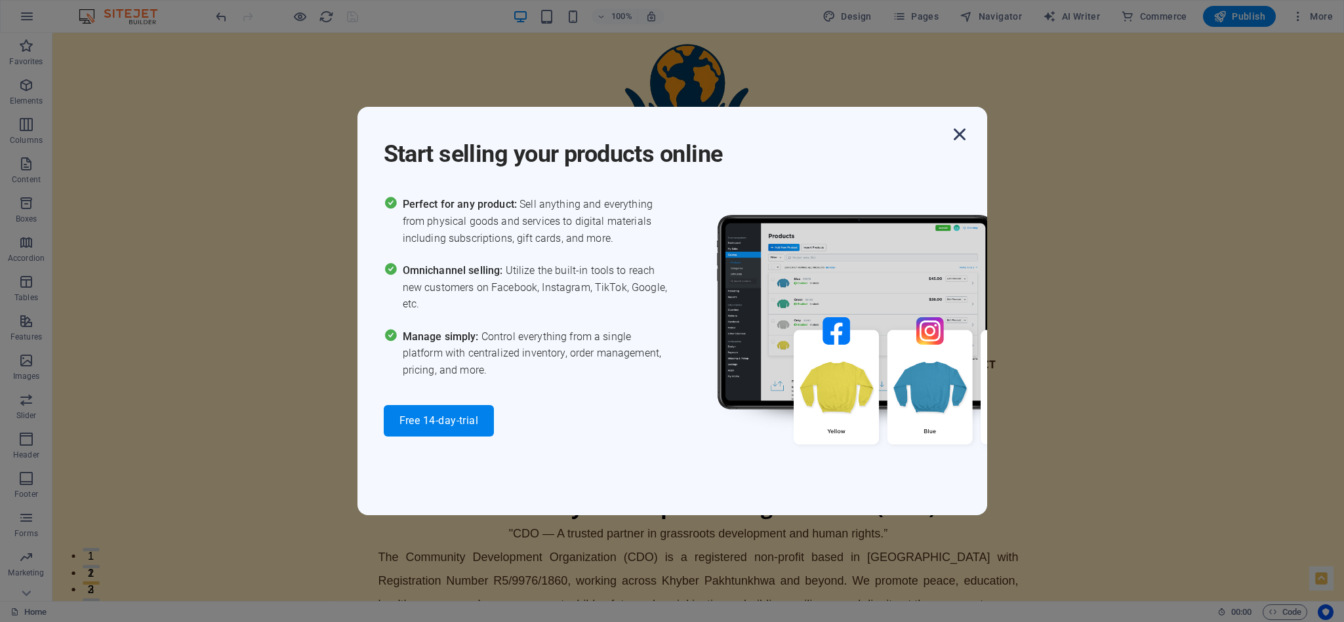
click at [895, 130] on icon "button" at bounding box center [960, 135] width 24 height 24
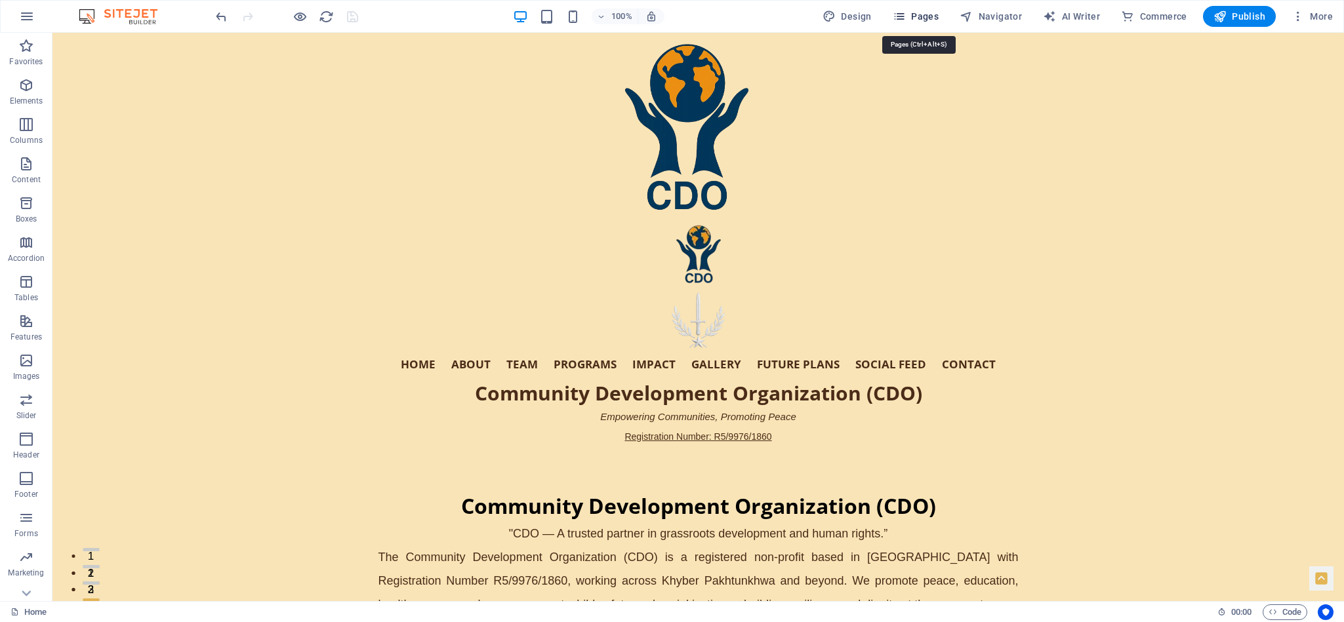
click at [895, 12] on icon "button" at bounding box center [899, 16] width 13 height 13
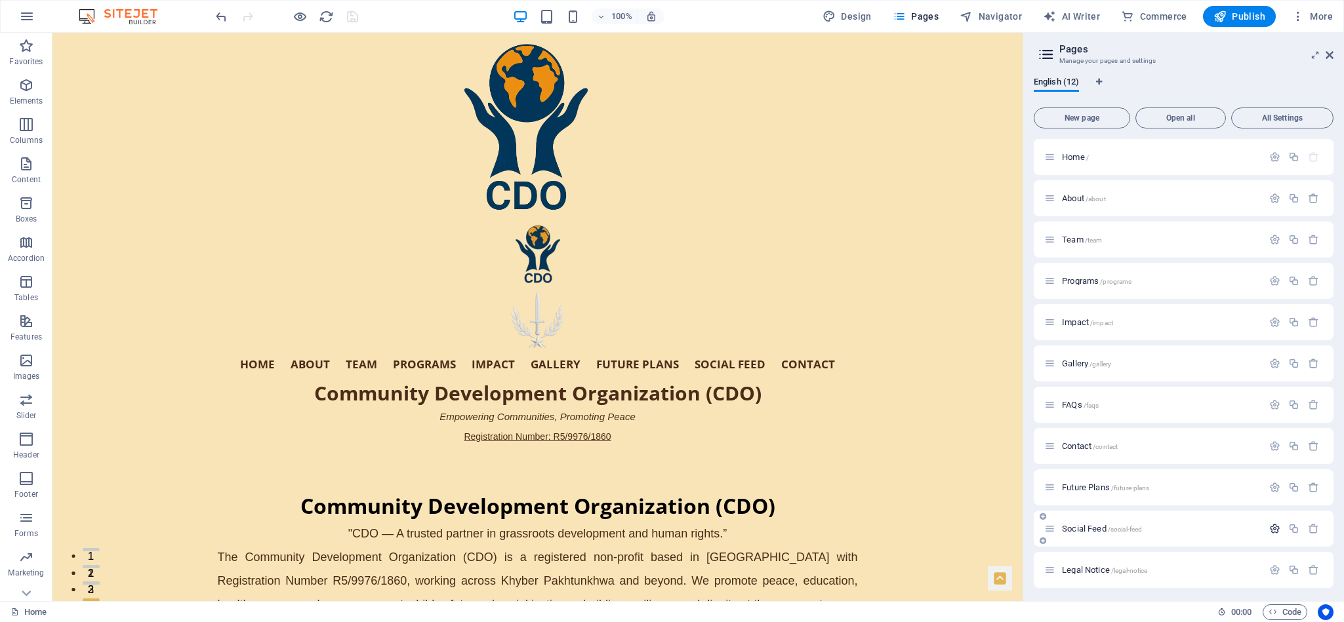
click at [895, 415] on icon "button" at bounding box center [1274, 528] width 11 height 11
drag, startPoint x: 1331, startPoint y: 293, endPoint x: 1332, endPoint y: 331, distance: 38.1
click at [895, 331] on div "Home / About /about Team /team Programs /programs Impact /impact Gallery /galle…" at bounding box center [1184, 365] width 300 height 452
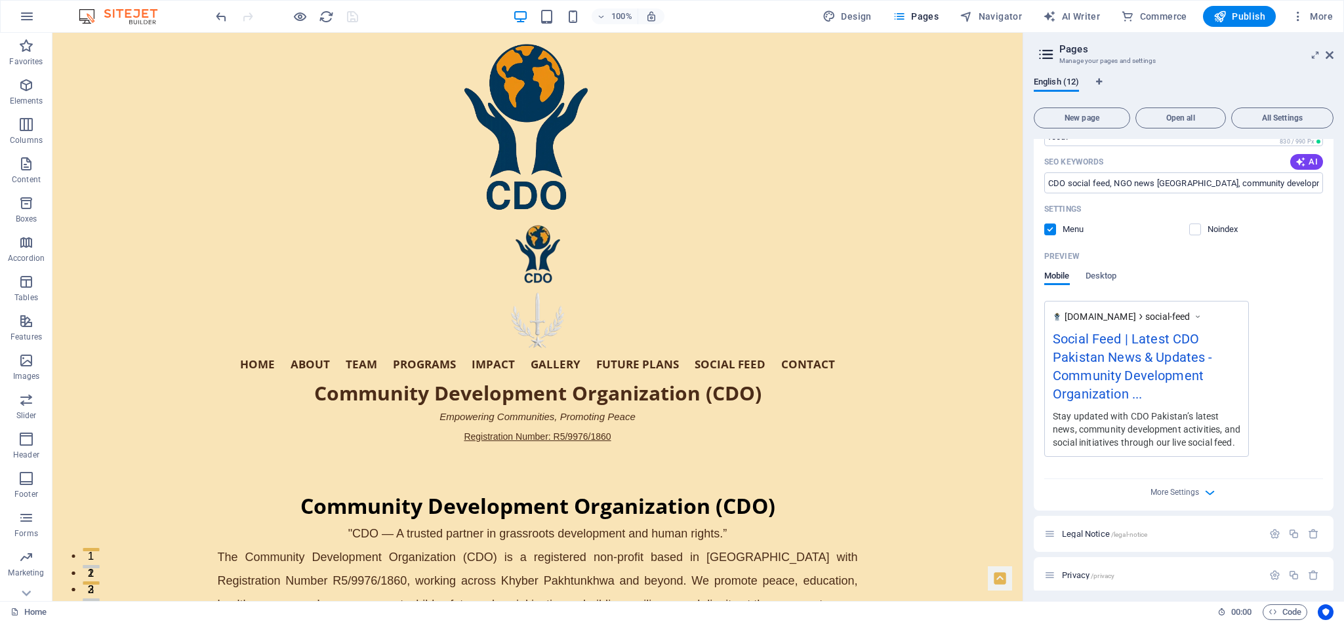
scroll to position [626, 0]
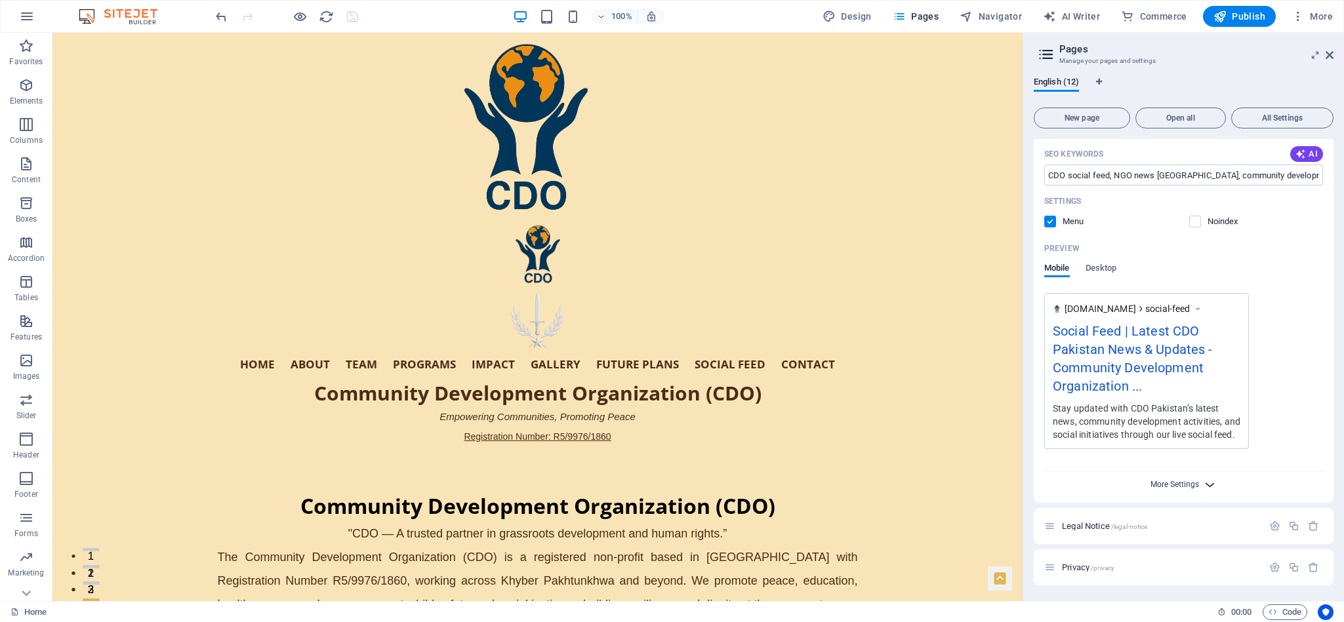
click at [895, 415] on span "More Settings" at bounding box center [1174, 484] width 49 height 9
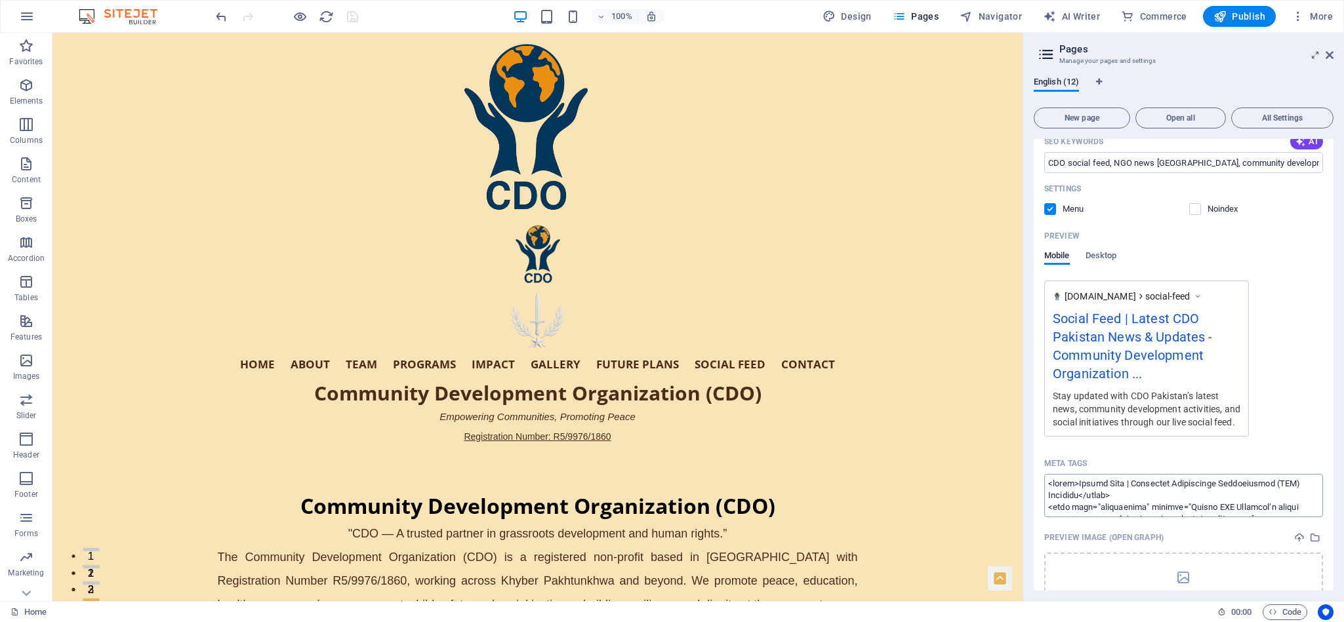
click at [895, 415] on textarea "Meta tags ​" at bounding box center [1183, 495] width 279 height 43
paste textarea "<!-- ✅ Lorem Ipsu Dolo --> <sitam>Consec Adip | Elitseddo Eiusmodtemp Incididun…"
type textarea "<!-- ✅ Lorem Ipsu Dolo --> <sitam>Consec Adip | Elitseddo Eiusmodtemp Incididun…"
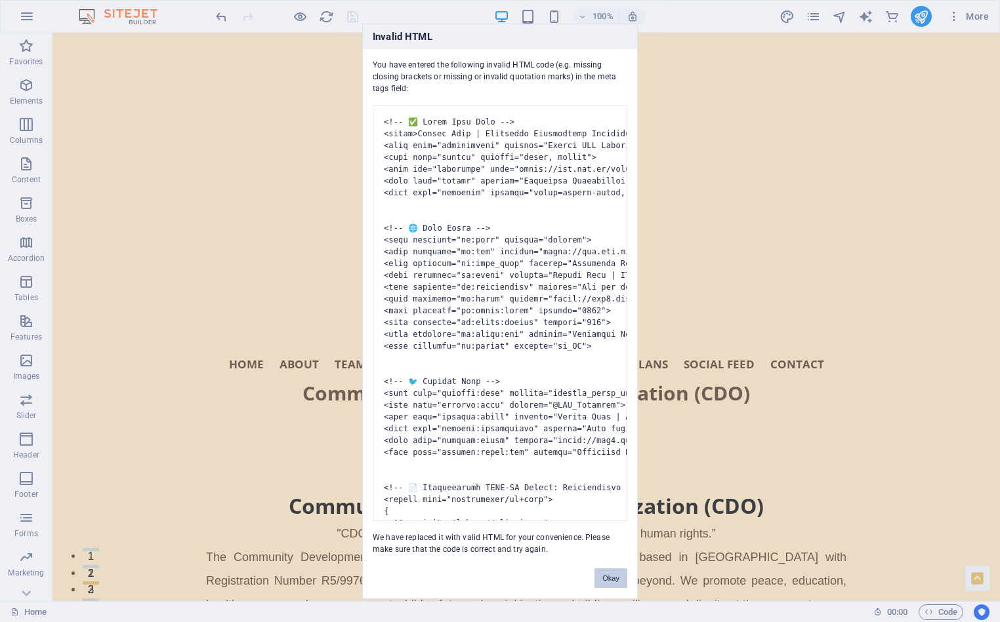
drag, startPoint x: 614, startPoint y: 577, endPoint x: 561, endPoint y: 540, distance: 64.4
click at [614, 415] on button "Okay" at bounding box center [610, 579] width 33 height 20
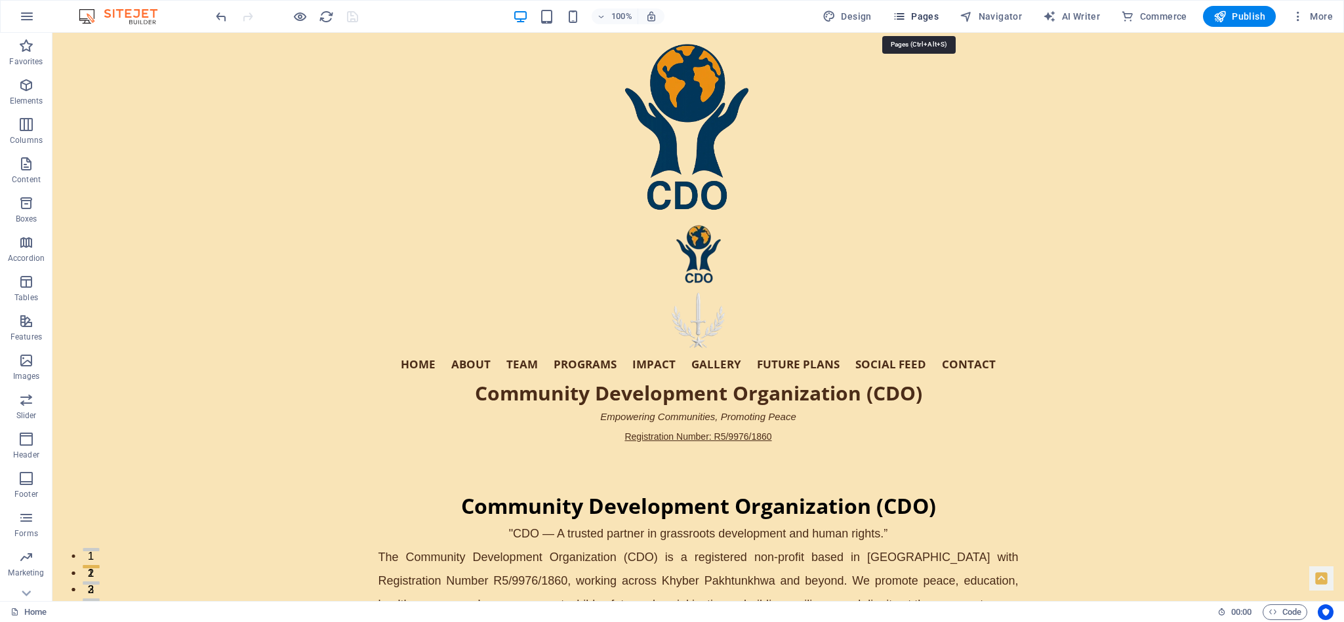
click at [895, 12] on icon "button" at bounding box center [899, 16] width 13 height 13
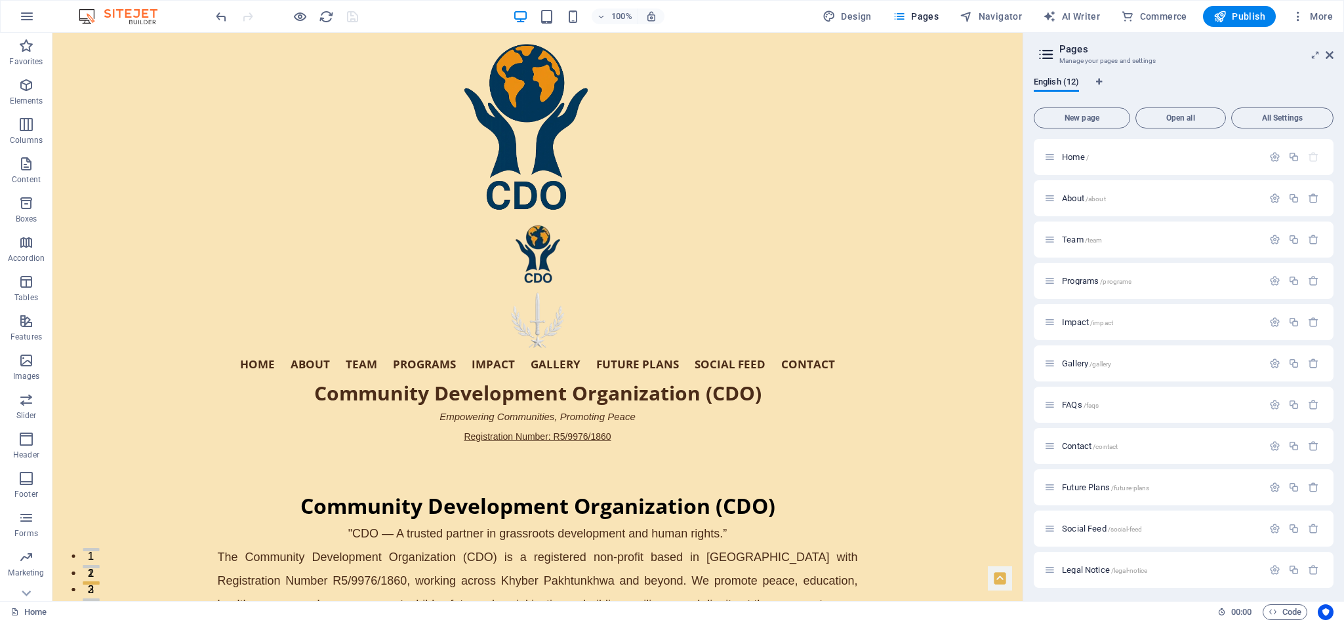
scroll to position [43, 0]
drag, startPoint x: 1049, startPoint y: 445, endPoint x: 1049, endPoint y: 353, distance: 92.5
click at [895, 353] on div "Home / About /about Team /team Programs /programs Impact /impact Gallery /galle…" at bounding box center [1184, 341] width 300 height 491
drag, startPoint x: 1049, startPoint y: 488, endPoint x: 1047, endPoint y: 401, distance: 86.6
click at [895, 401] on div "Home / About /about Team /team Programs /programs Impact /impact Gallery /galle…" at bounding box center [1184, 341] width 300 height 491
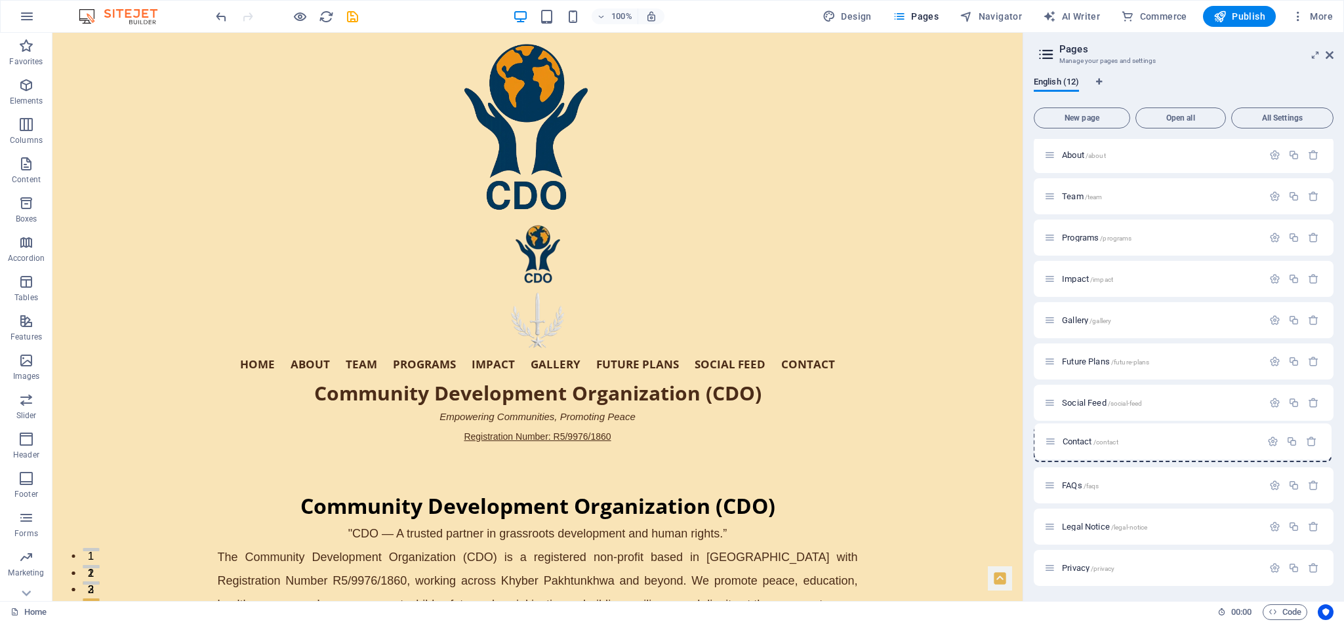
drag, startPoint x: 1047, startPoint y: 488, endPoint x: 1047, endPoint y: 439, distance: 49.2
click at [895, 415] on div "Home / About /about Team /team Programs /programs Impact /impact Gallery /galle…" at bounding box center [1184, 341] width 300 height 491
click at [895, 415] on icon "button" at bounding box center [1274, 444] width 11 height 11
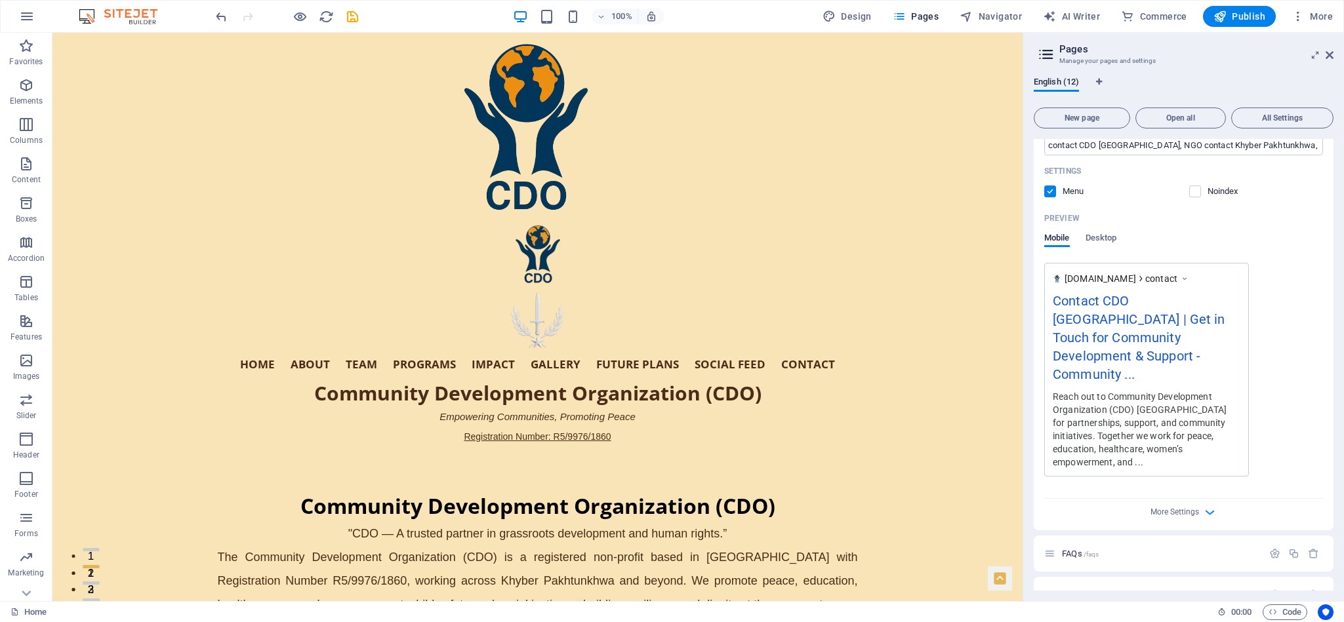
scroll to position [634, 0]
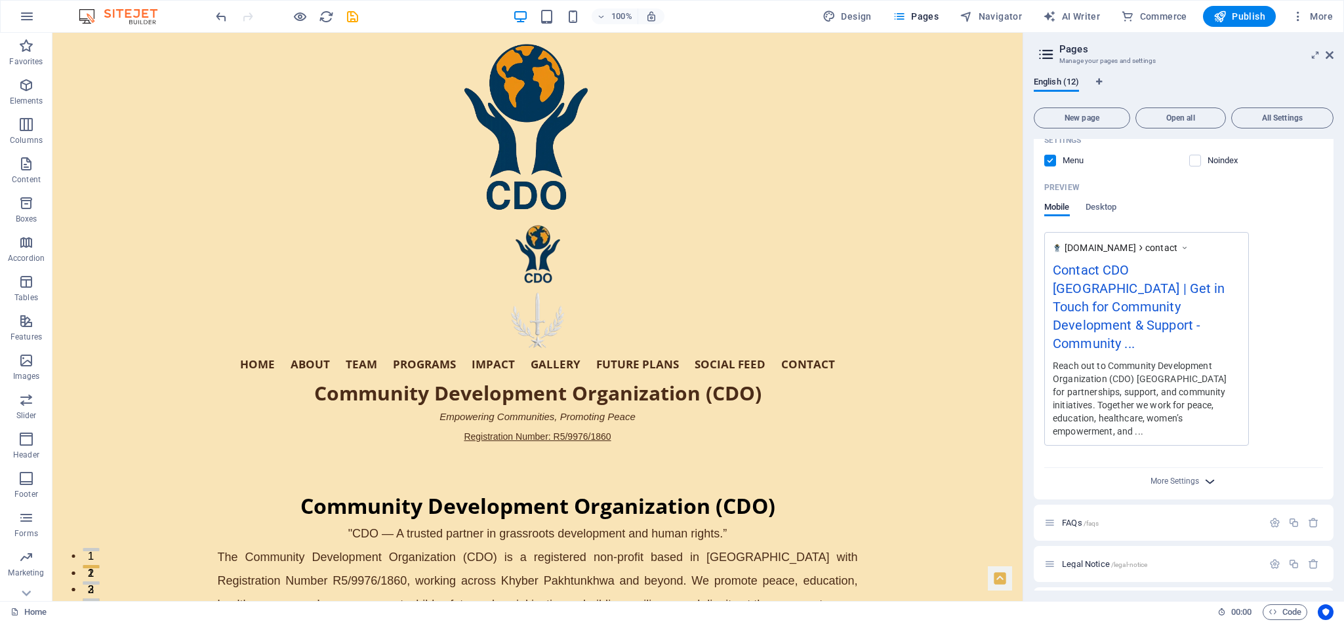
click at [895, 415] on icon "button" at bounding box center [1209, 481] width 15 height 15
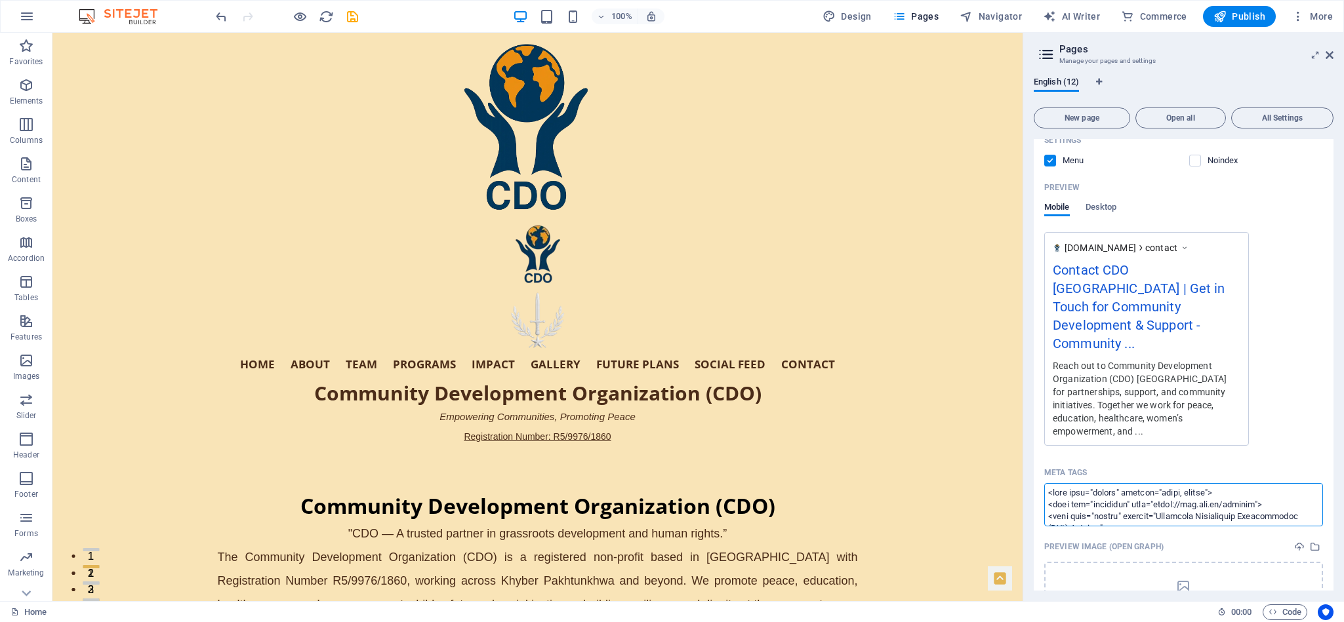
click at [895, 415] on textarea "Meta tags ​" at bounding box center [1183, 504] width 279 height 43
paste textarea "<!-- ✅ Lorem Ipsu Dolo --> <sitam>Consec Adip | Elitseddo Eiusmodtemp Incididun…"
type textarea "<!-- ✅ Lorem Ipsu Dolo --> <sitam>Consec Adip | Elitseddo Eiusmodtemp Incididun…"
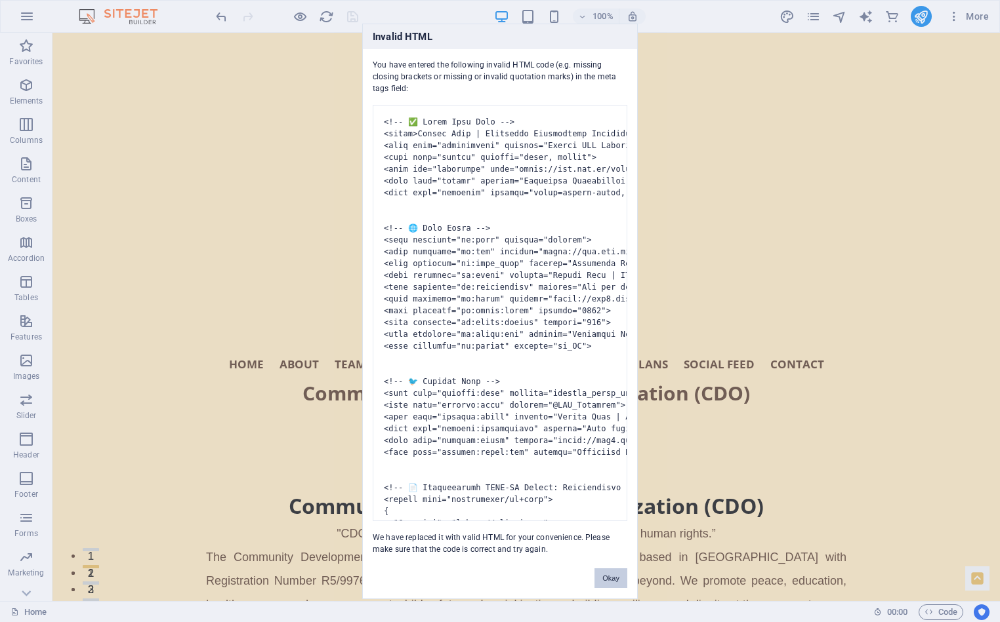
drag, startPoint x: 607, startPoint y: 571, endPoint x: 896, endPoint y: 268, distance: 418.9
click at [607, 415] on button "Okay" at bounding box center [610, 579] width 33 height 20
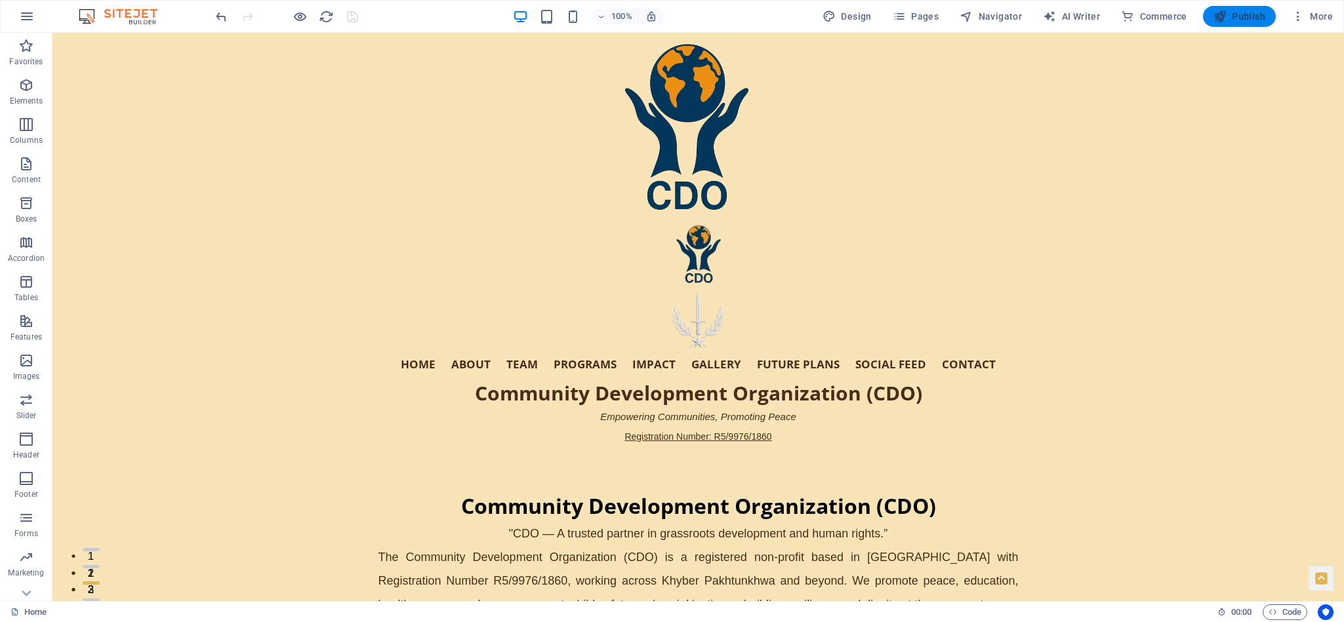
click at [895, 12] on span "Publish" at bounding box center [1239, 16] width 52 height 13
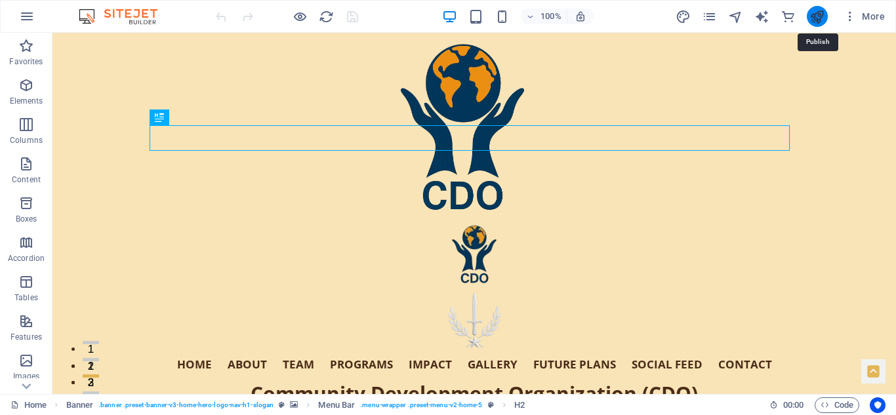
click at [817, 14] on icon "publish" at bounding box center [816, 16] width 15 height 15
click at [819, 10] on icon "publish" at bounding box center [816, 16] width 15 height 15
click at [815, 20] on icon "publish" at bounding box center [816, 16] width 15 height 15
click at [712, 12] on icon "pages" at bounding box center [709, 16] width 15 height 15
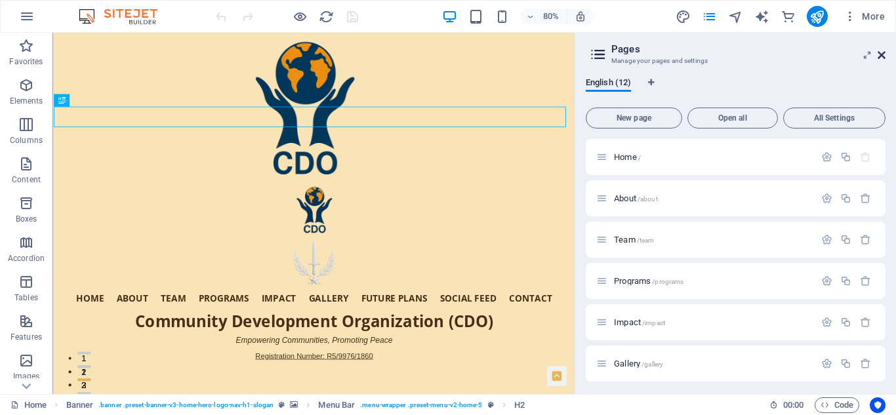
click at [881, 54] on icon at bounding box center [882, 55] width 8 height 10
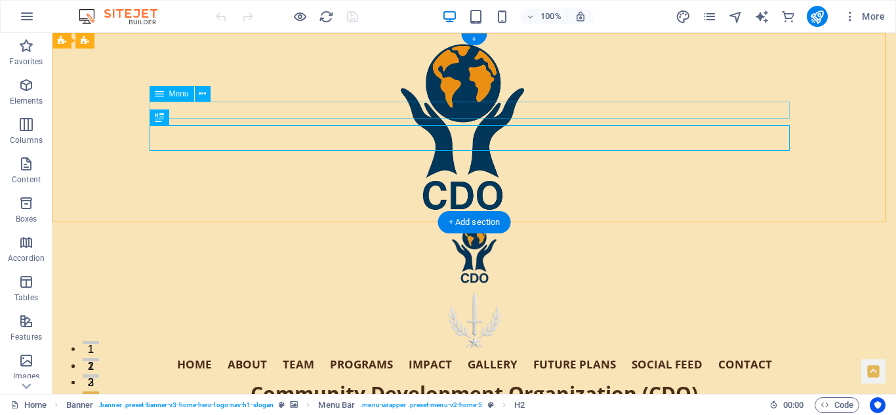
click at [565, 357] on nav "Home About Team Programs Impact Gallery Future Plans Social Feed Contact" at bounding box center [474, 365] width 640 height 17
select select
select select "1"
select select
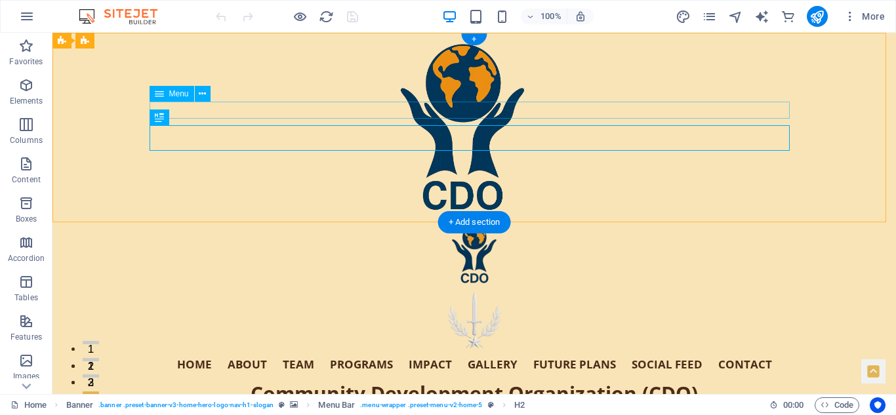
select select "2"
select select
select select "3"
select select
select select "4"
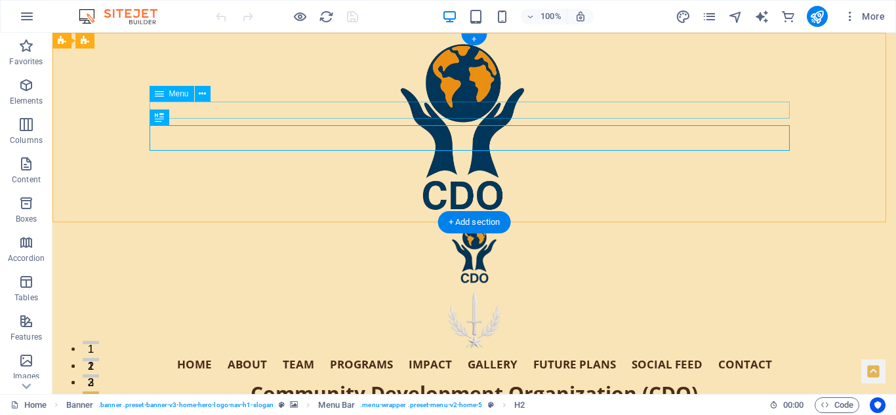
select select
select select "5"
select select
select select "6"
select select
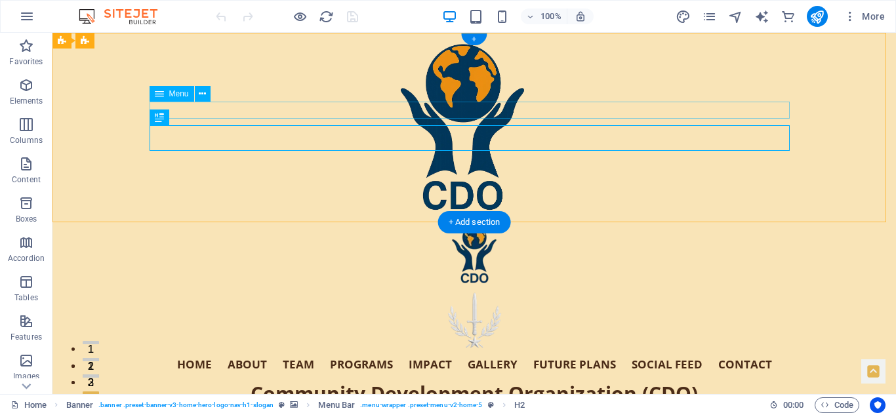
select select "7"
select select
select select "8"
select select
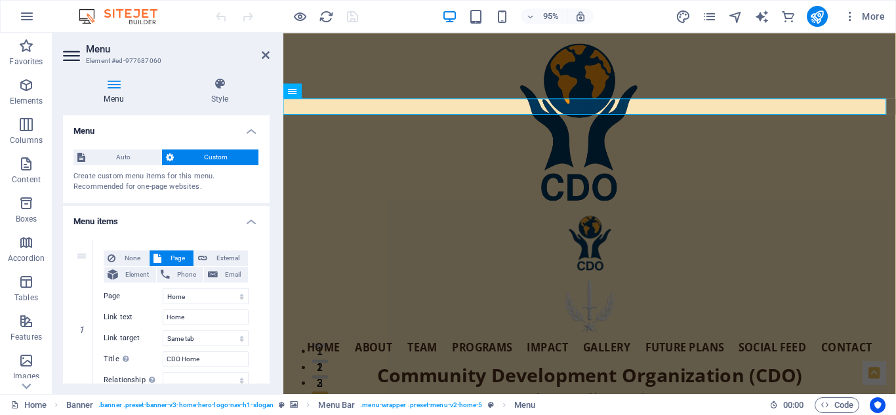
drag, startPoint x: 266, startPoint y: 146, endPoint x: 270, endPoint y: 179, distance: 33.6
click at [270, 179] on div "Menu Style Menu Auto Custom Create custom menu items for this menu. Recommended…" at bounding box center [166, 230] width 228 height 327
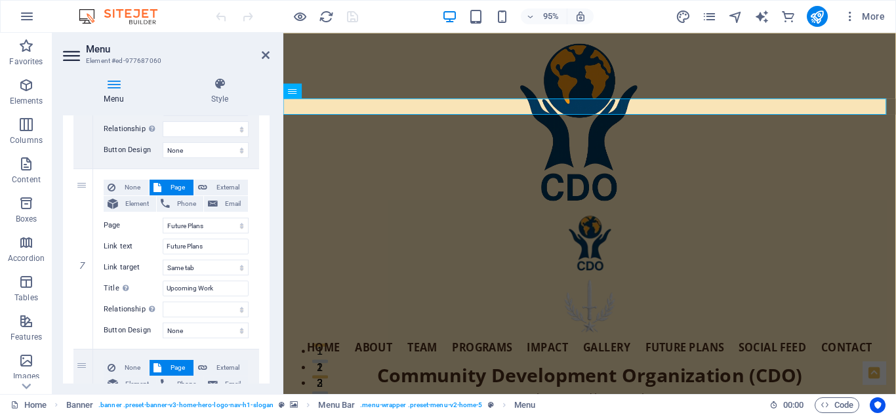
scroll to position [1158, 0]
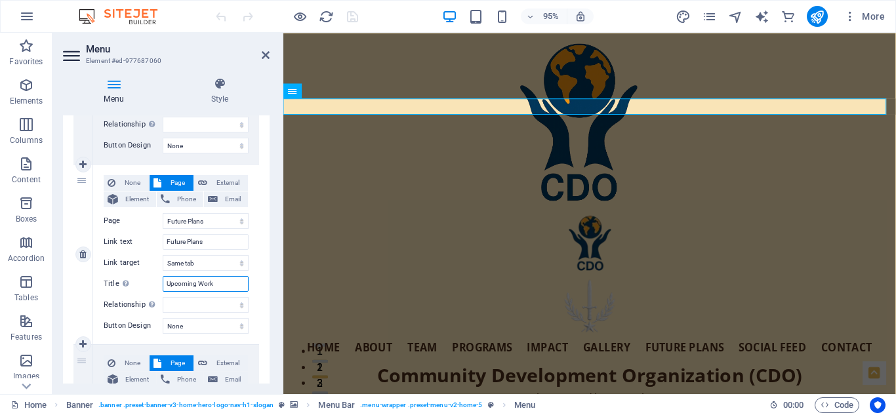
drag, startPoint x: 218, startPoint y: 284, endPoint x: 157, endPoint y: 285, distance: 61.7
click at [157, 285] on div "Title Additional link description, should not be the same as the link text. The…" at bounding box center [176, 284] width 145 height 16
type input "Fu"
select select
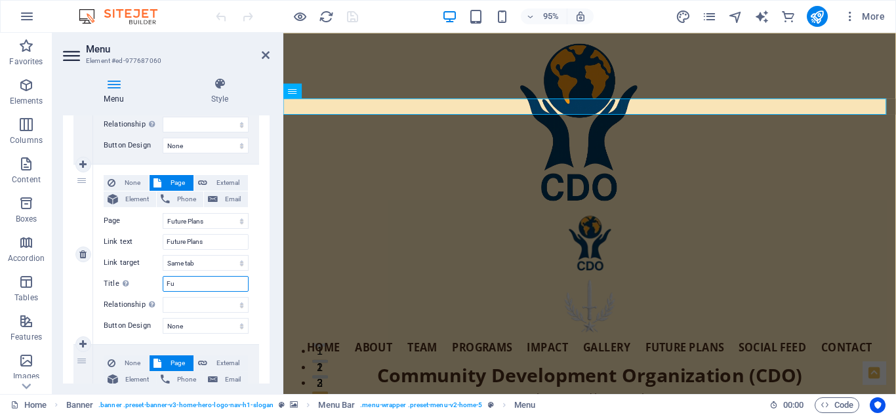
select select
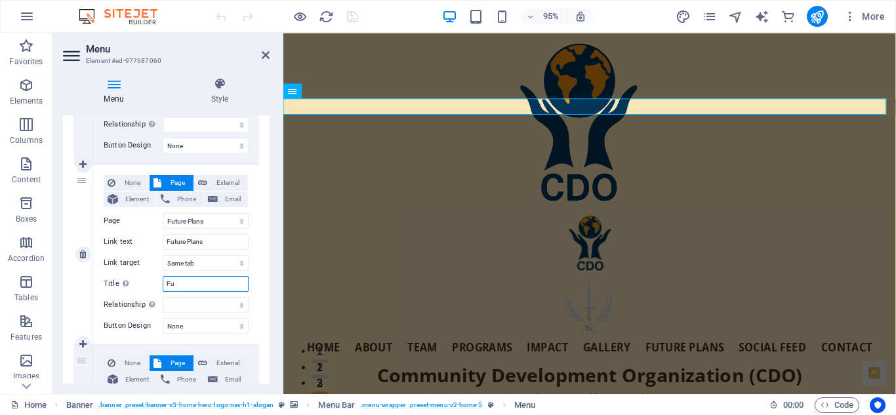
select select
type input "F"
select select
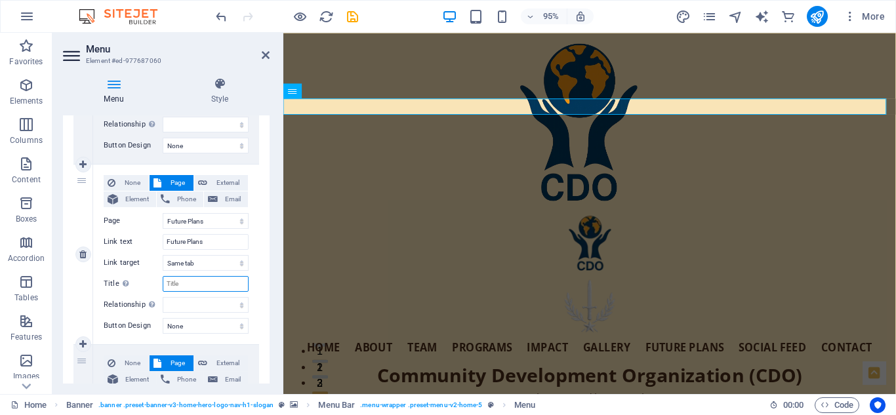
select select
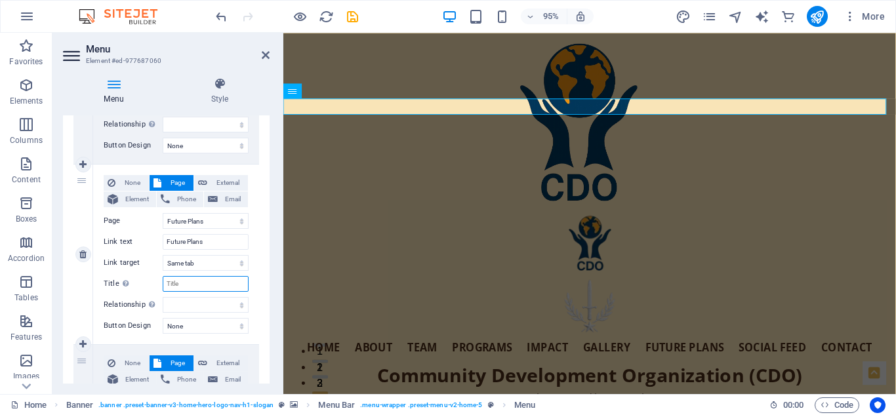
select select
type input "CDO"
select select
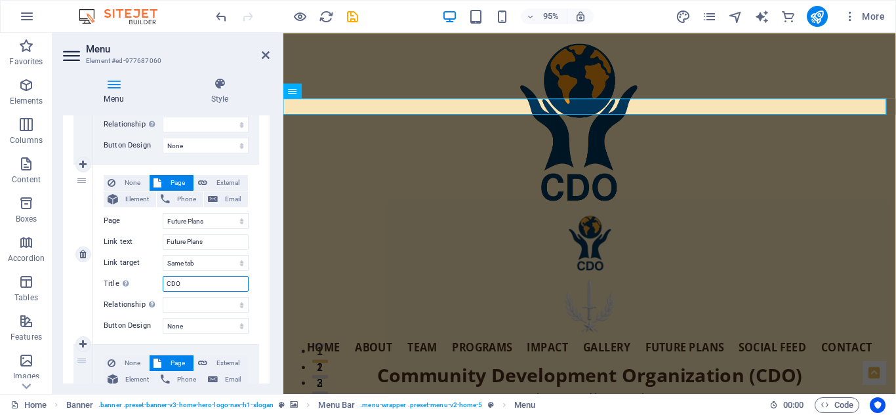
select select
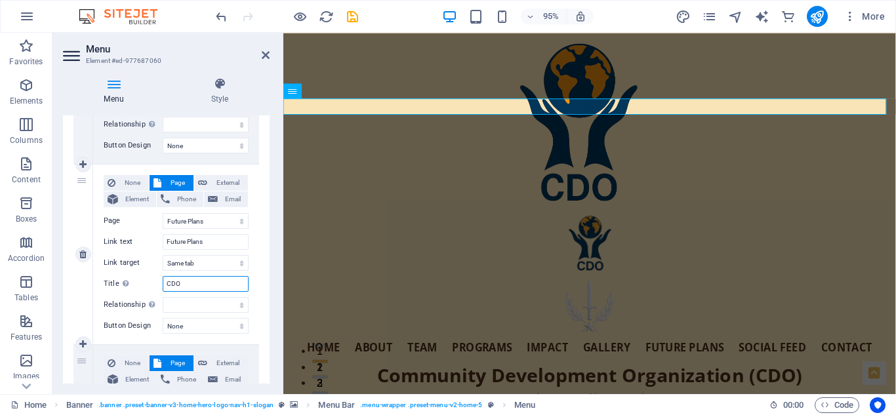
select select
type input "CDO's"
select select
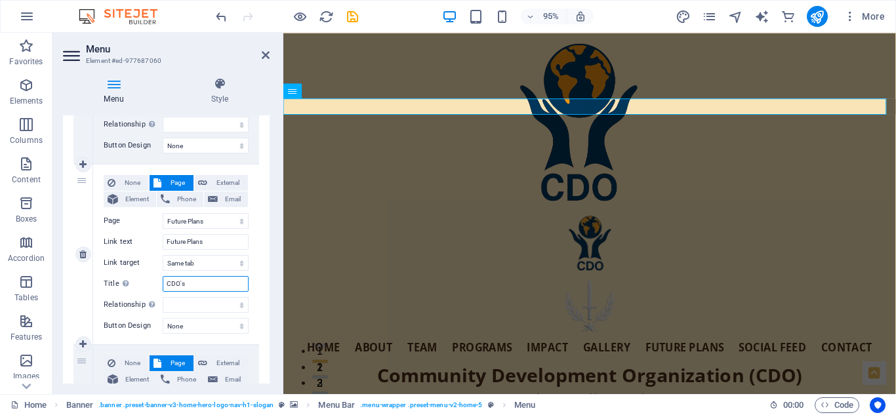
select select
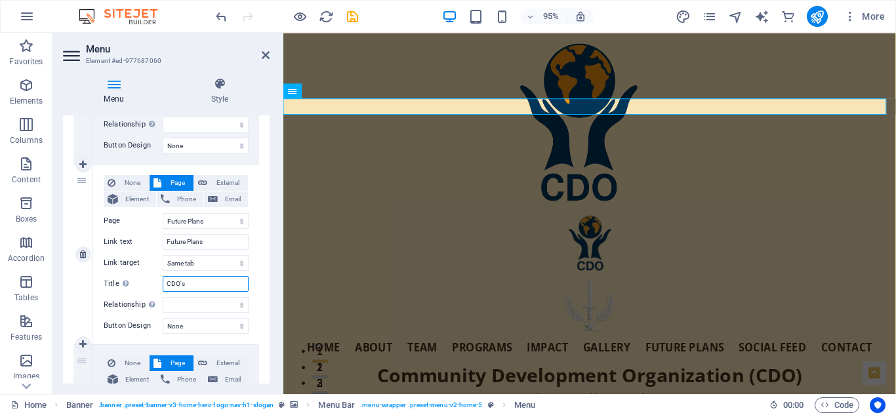
select select
type input "CDO's Future Plans"
select select
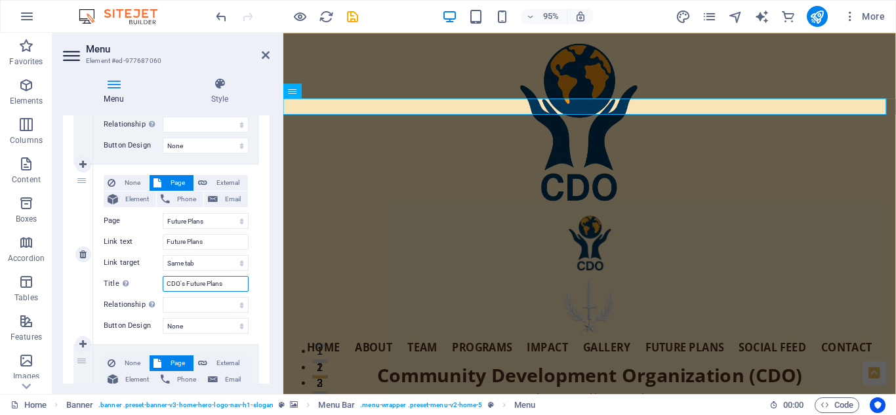
select select
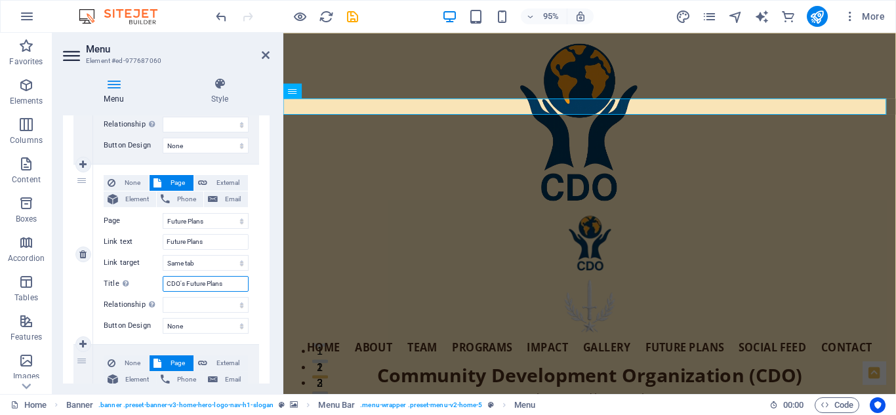
select select
type input "CDO's Future Plans"
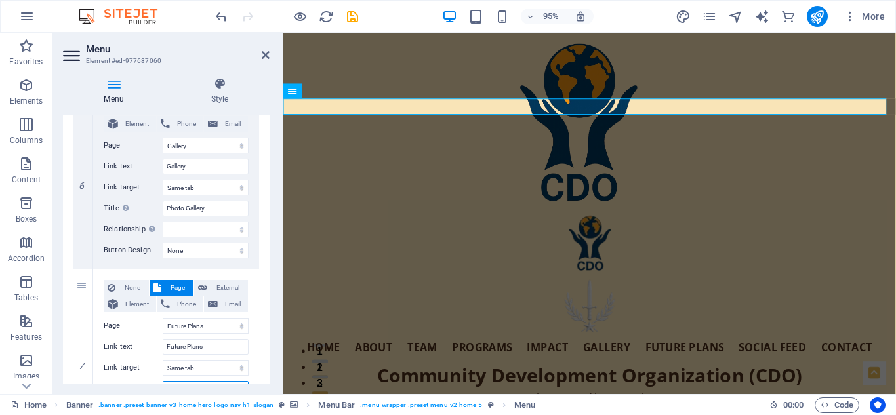
scroll to position [1040, 0]
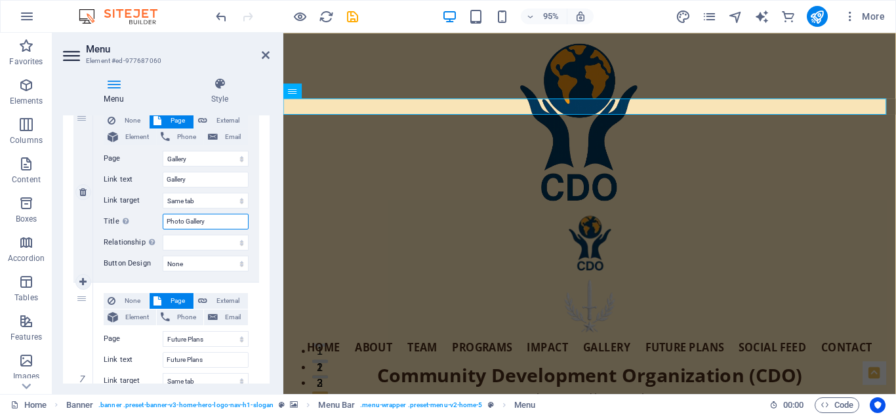
click at [167, 222] on input "Photo Gallery" at bounding box center [206, 222] width 86 height 16
type input "CDPhoto Gallery"
select select
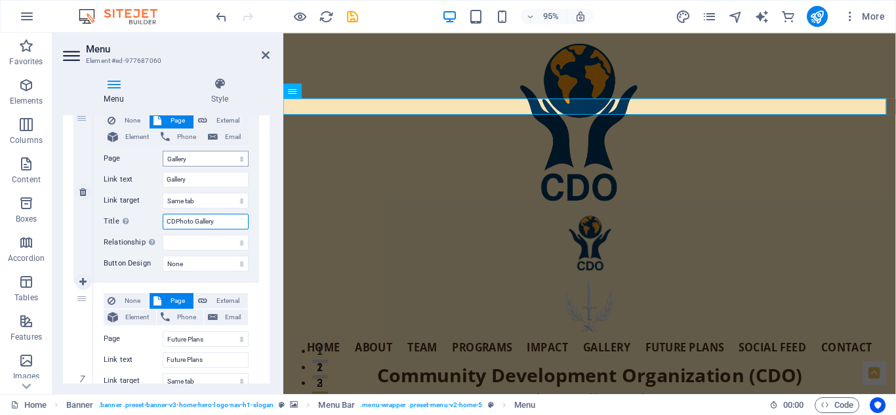
select select
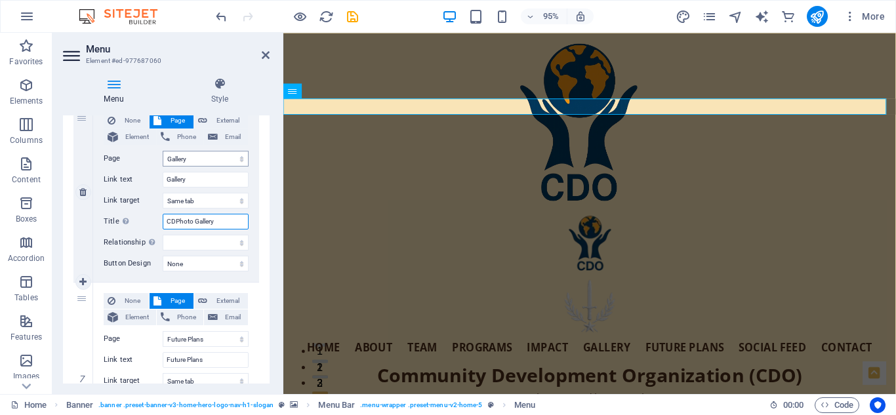
select select
type input "CDO Photo Gallery"
select select
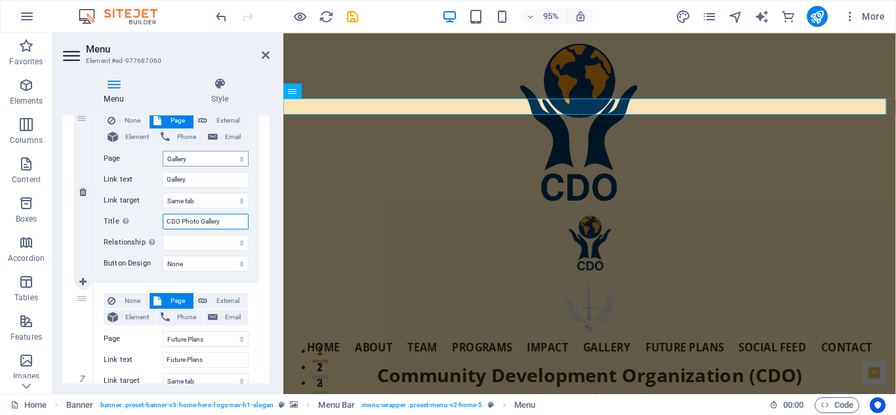
select select
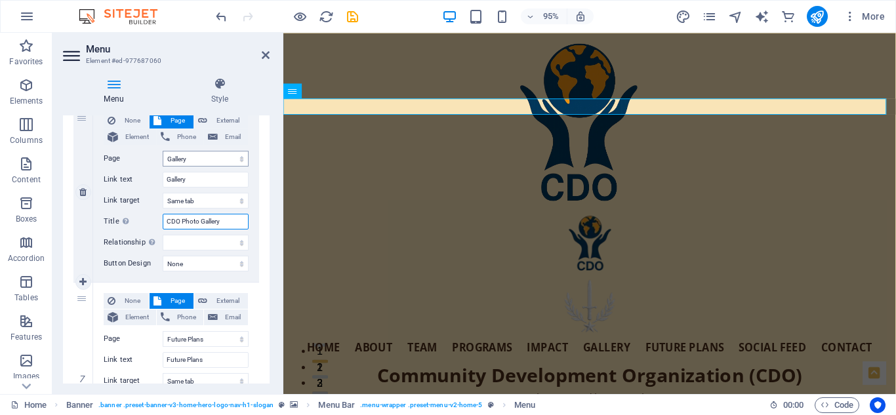
select select
type input "CDO Gallery"
select select
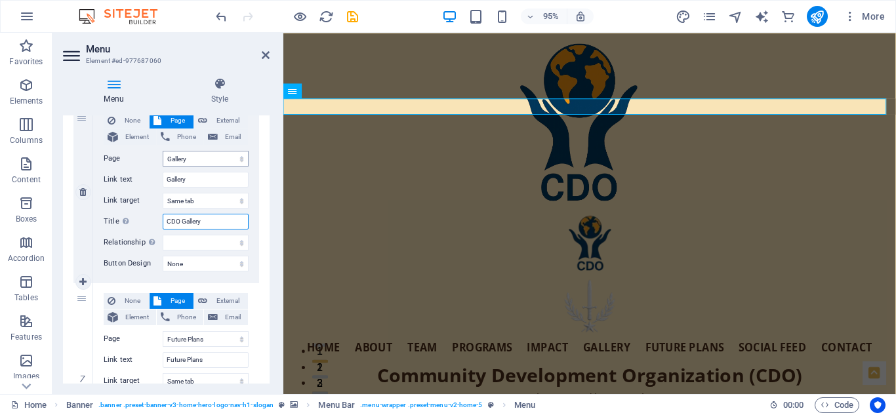
select select
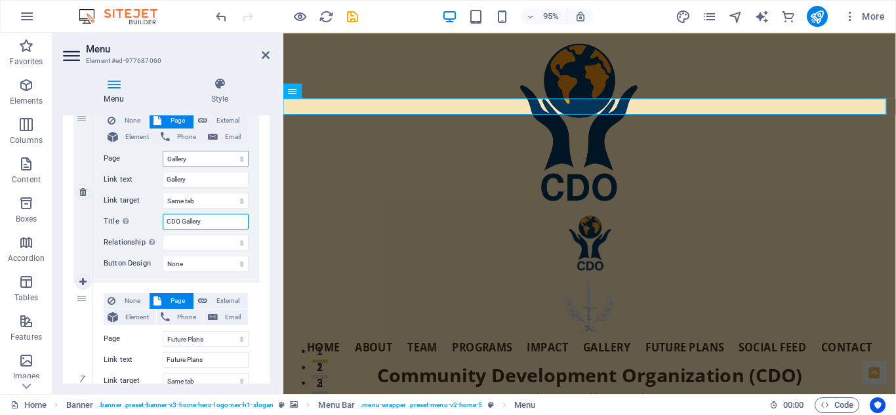
select select
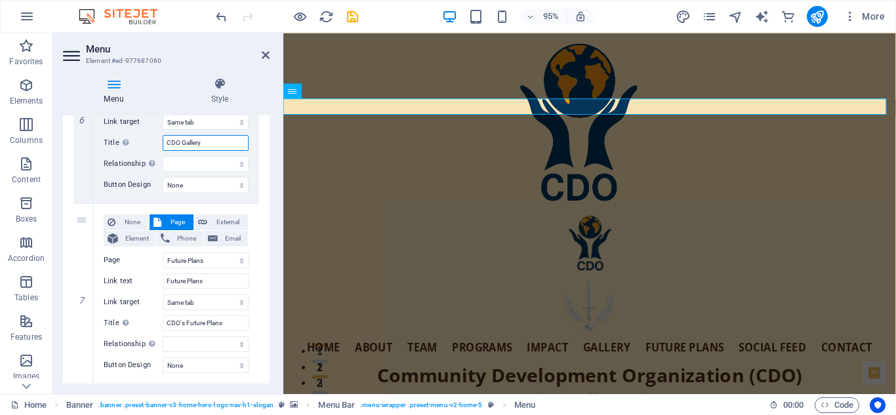
scroll to position [1127, 0]
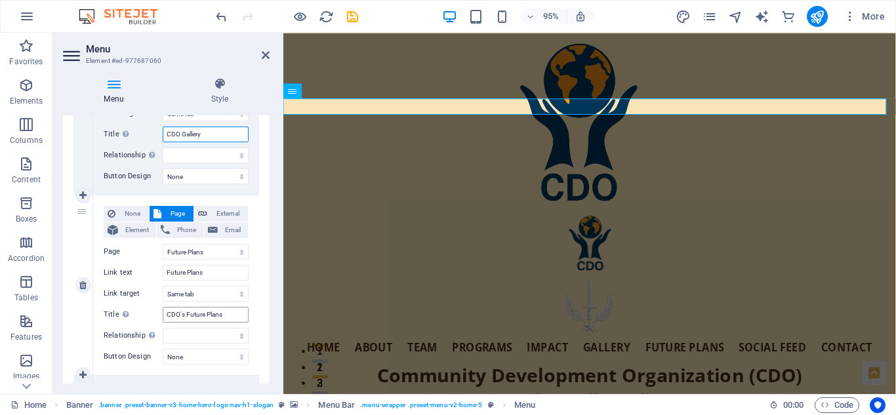
type input "CDO Gallery"
click at [179, 312] on input "CDO's Future Plans" at bounding box center [206, 315] width 86 height 16
type input "CDO Future Plans"
select select
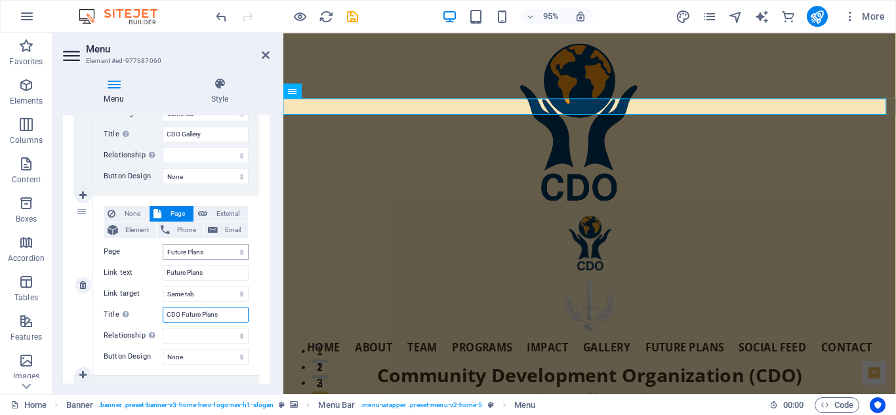
select select
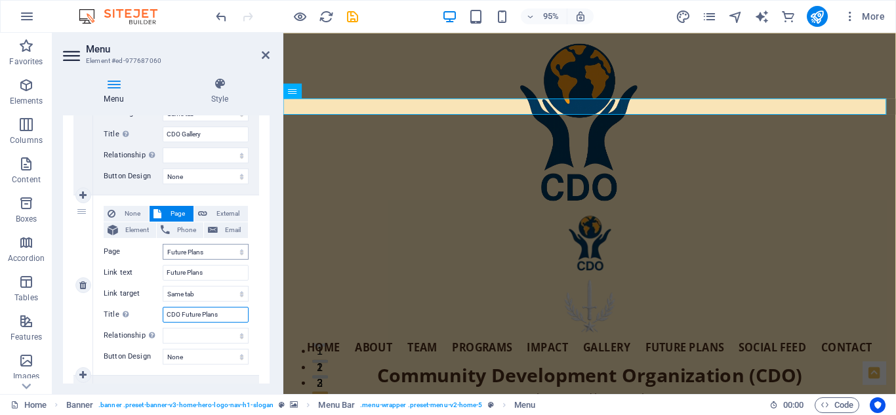
select select
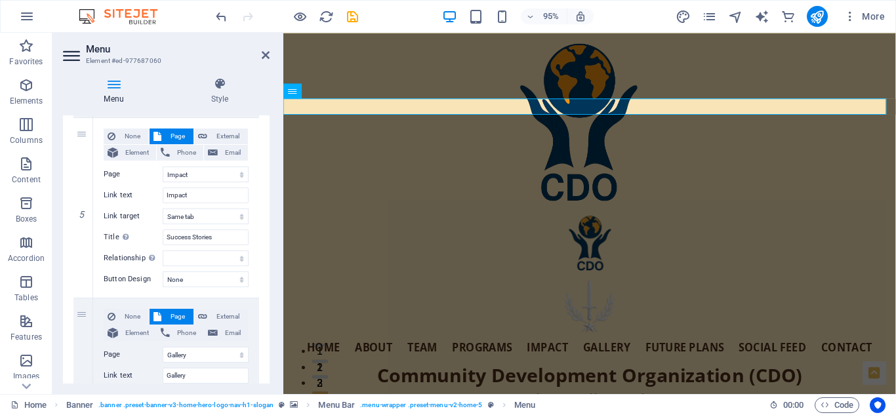
scroll to position [838, 0]
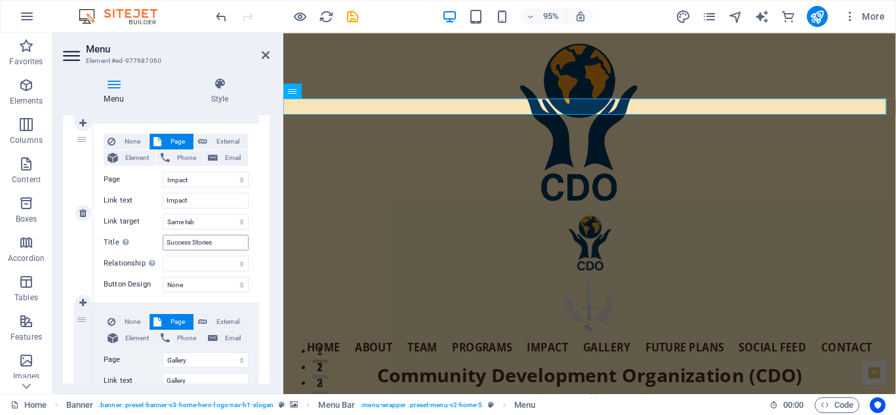
type input "CDO Future Plans"
click at [164, 243] on input "Success Stories" at bounding box center [206, 243] width 86 height 16
type input "acaSuccess Stories"
select select
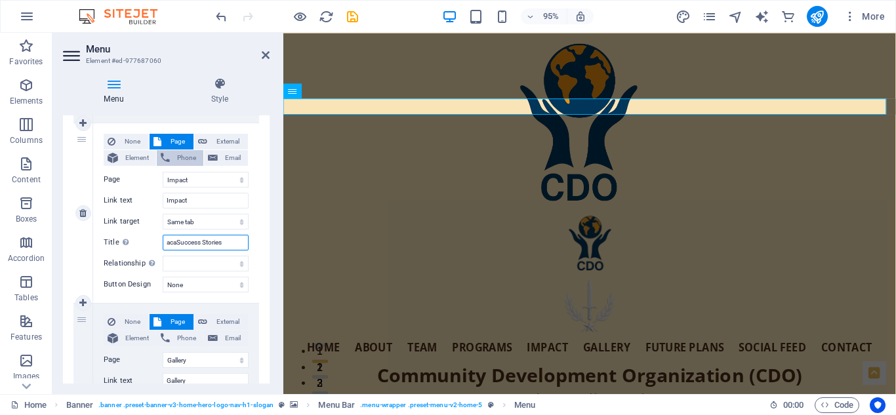
select select
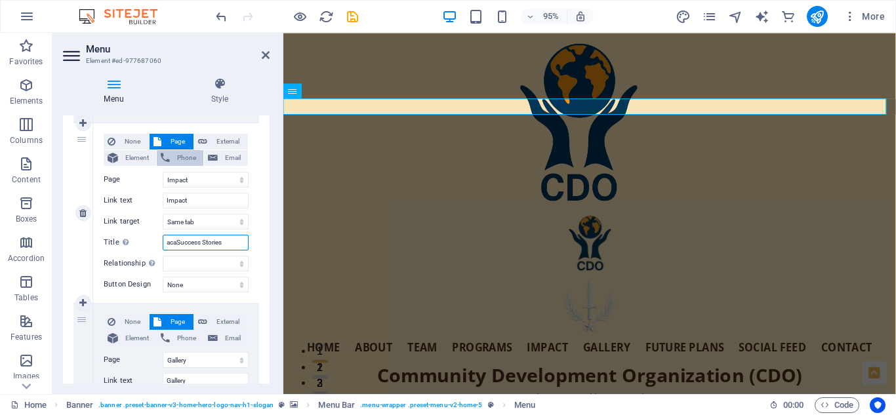
select select
type input "Success Stories"
select select
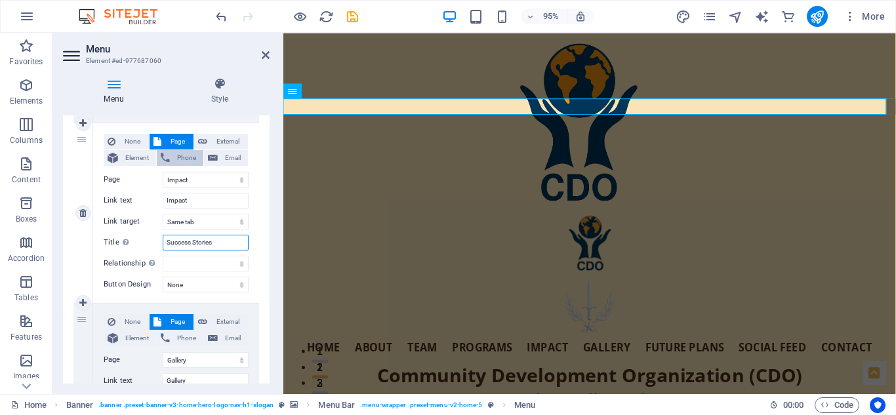
select select
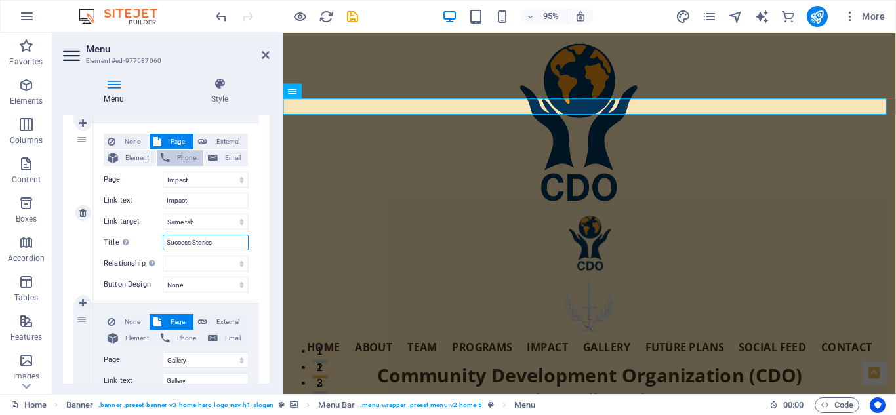
select select
type input "CDO Success Stories"
select select
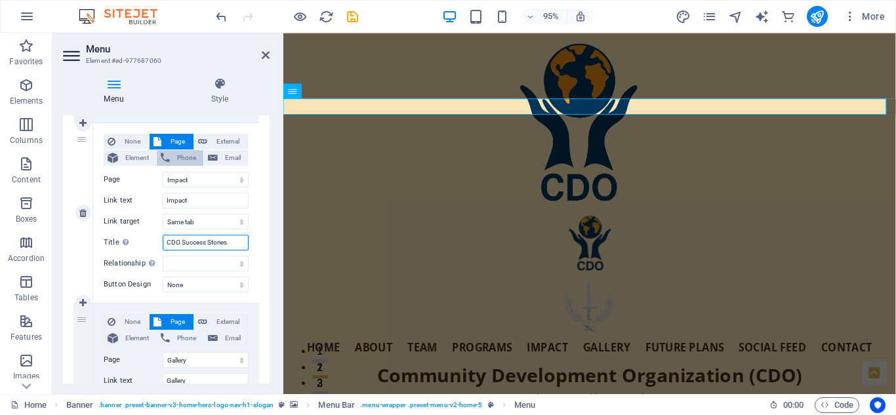
select select
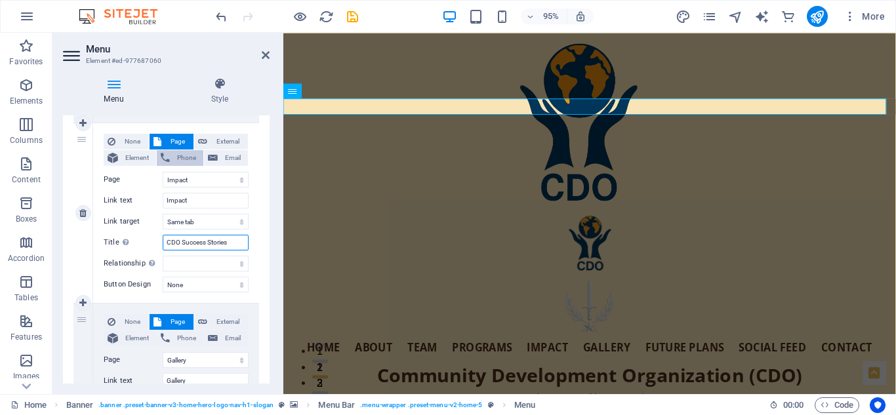
select select
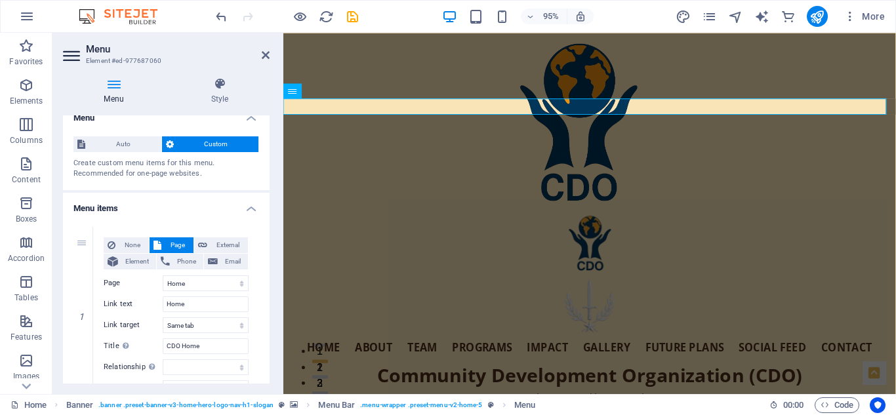
scroll to position [0, 0]
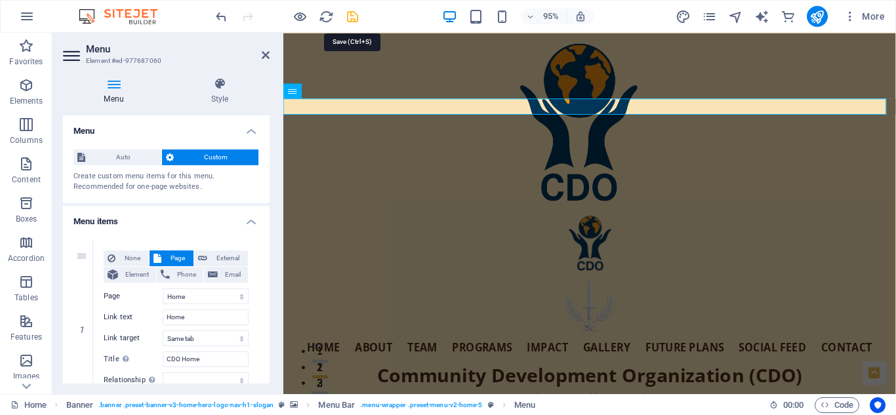
type input "CDO Success Stories"
click at [347, 14] on icon "save" at bounding box center [352, 16] width 15 height 15
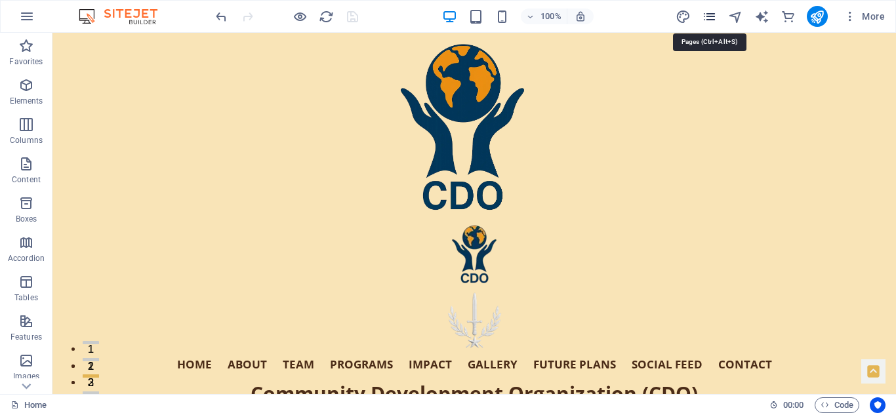
click at [712, 12] on icon "pages" at bounding box center [709, 16] width 15 height 15
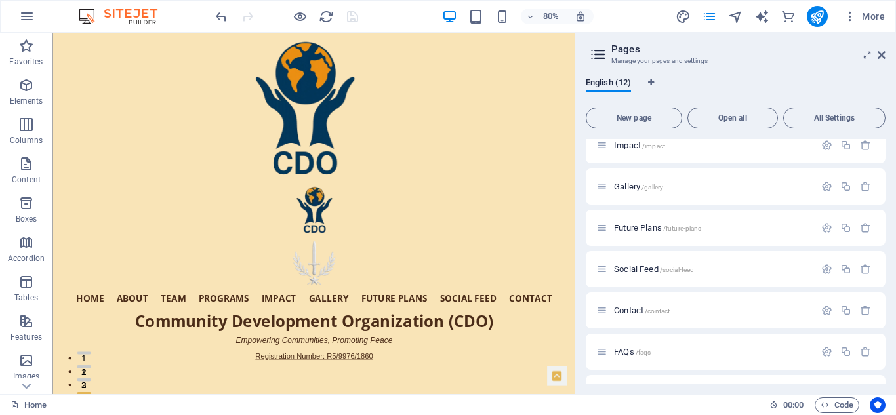
scroll to position [184, 0]
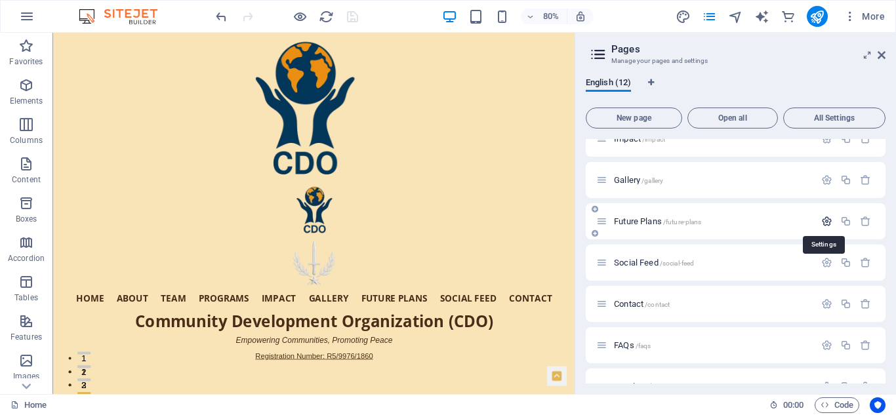
click at [823, 220] on icon "button" at bounding box center [826, 221] width 11 height 11
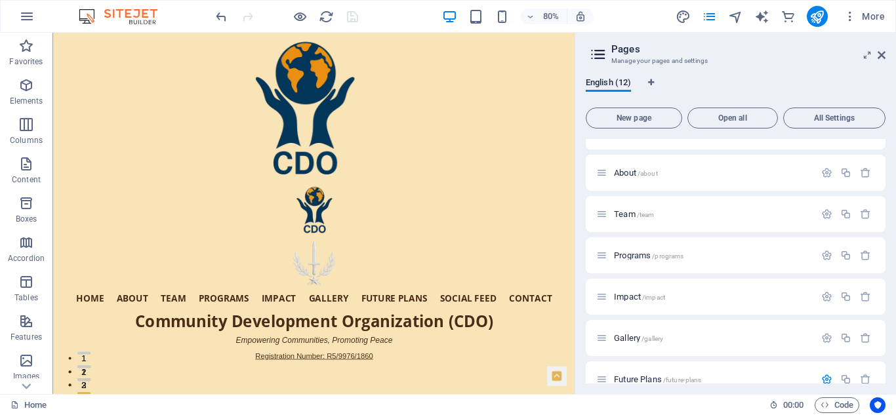
scroll to position [0, 0]
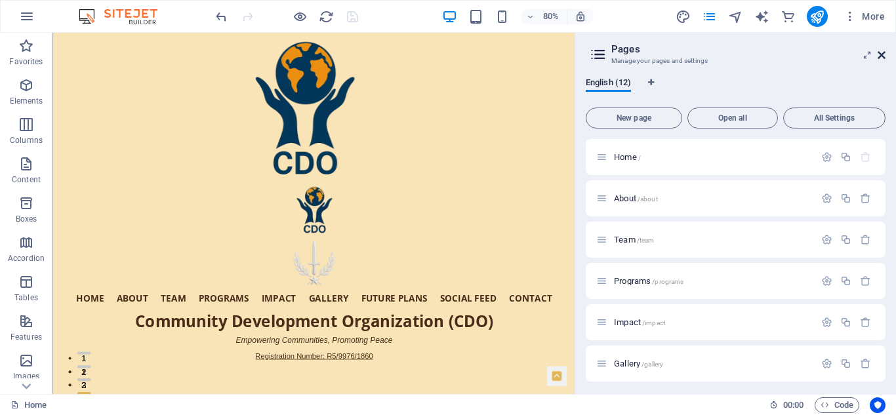
click at [883, 51] on icon at bounding box center [882, 55] width 8 height 10
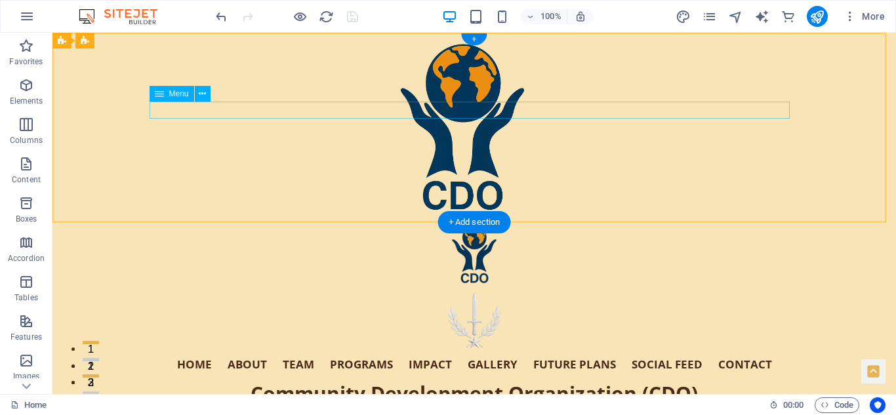
click at [561, 357] on nav "Home About Team Programs Impact Gallery Future Plans Social Feed Contact" at bounding box center [474, 365] width 640 height 17
select select
select select "1"
select select
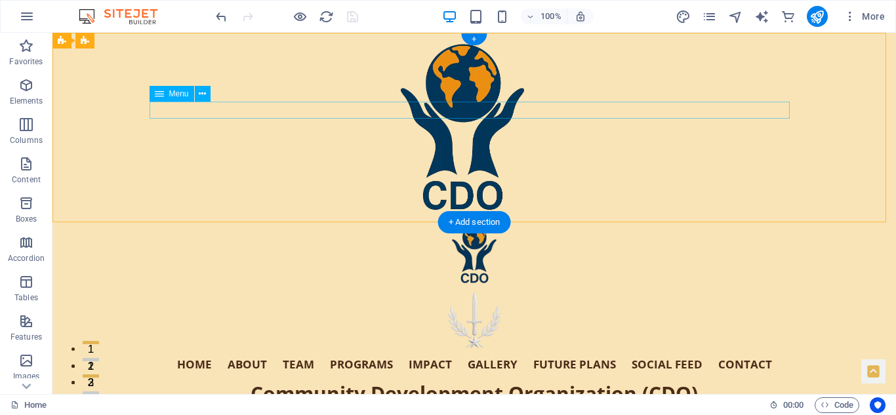
select select "2"
select select
select select "3"
select select
select select "4"
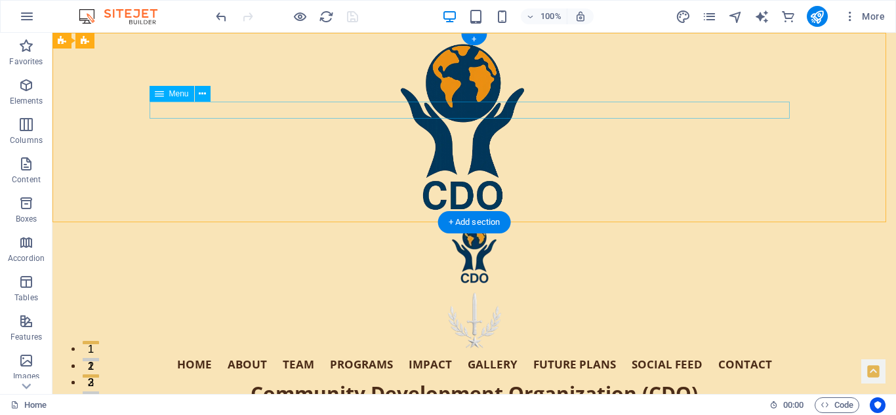
select select
select select "5"
select select
select select "6"
select select
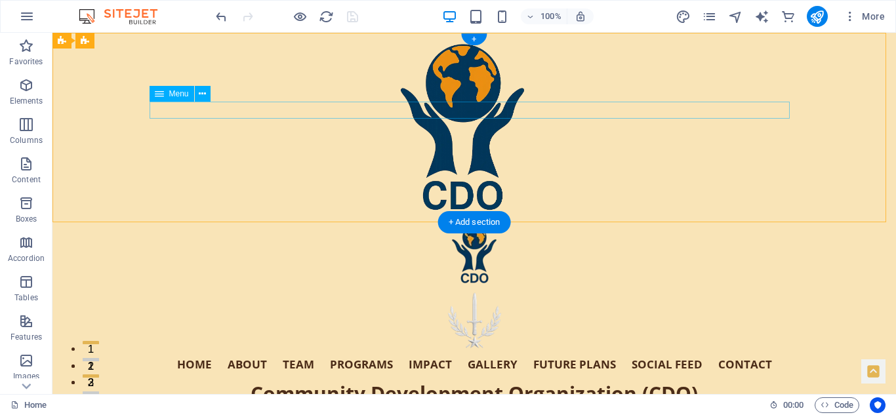
select select "7"
select select
select select "8"
select select
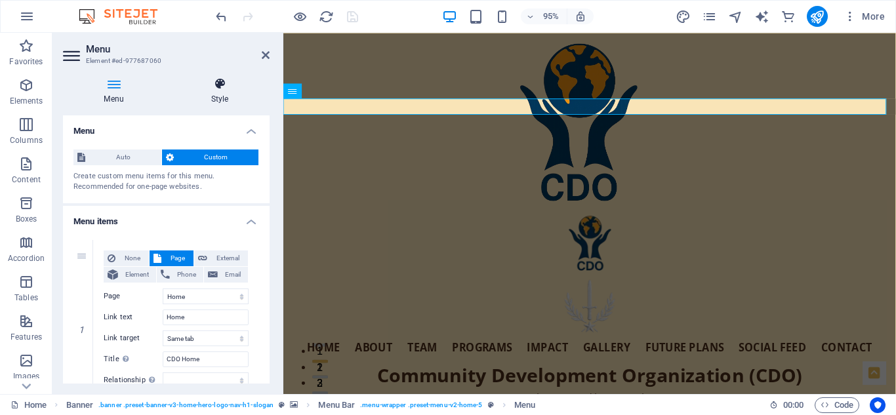
click at [218, 87] on icon at bounding box center [220, 83] width 100 height 13
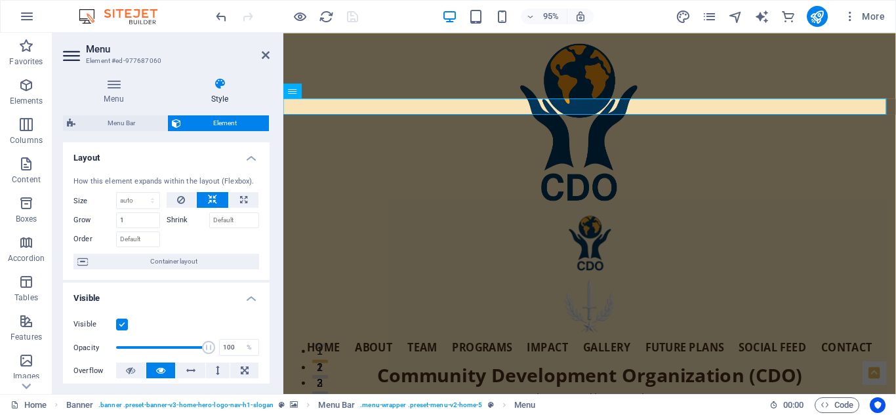
click at [246, 153] on h4 "Layout" at bounding box center [166, 154] width 207 height 24
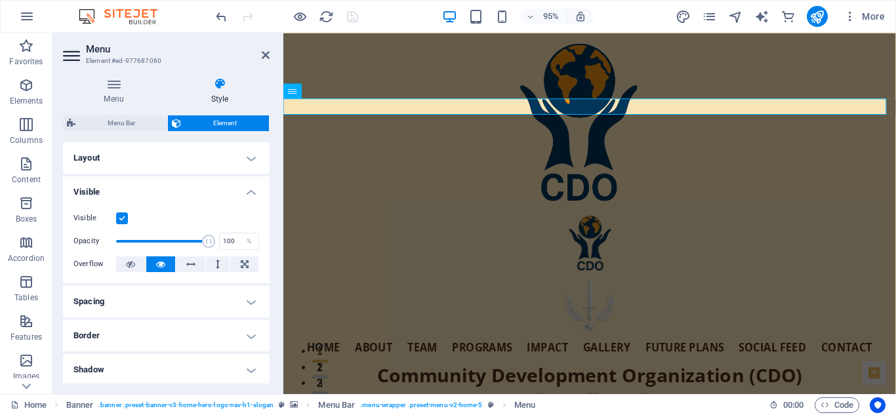
click at [247, 193] on h4 "Visible" at bounding box center [166, 188] width 207 height 24
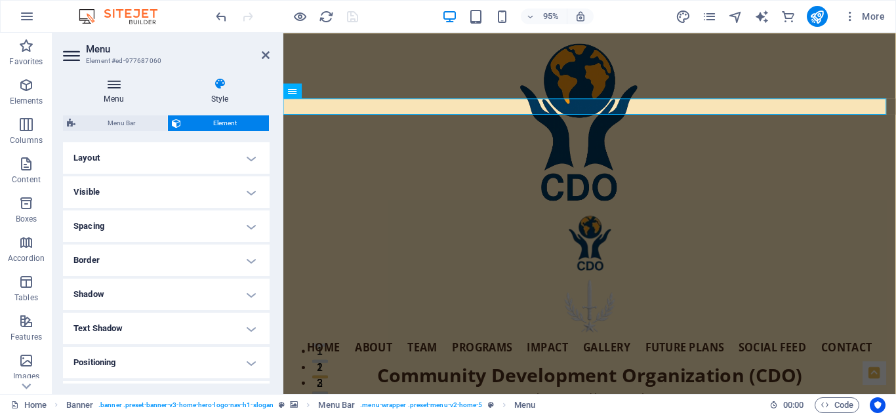
click at [117, 85] on icon at bounding box center [114, 83] width 102 height 13
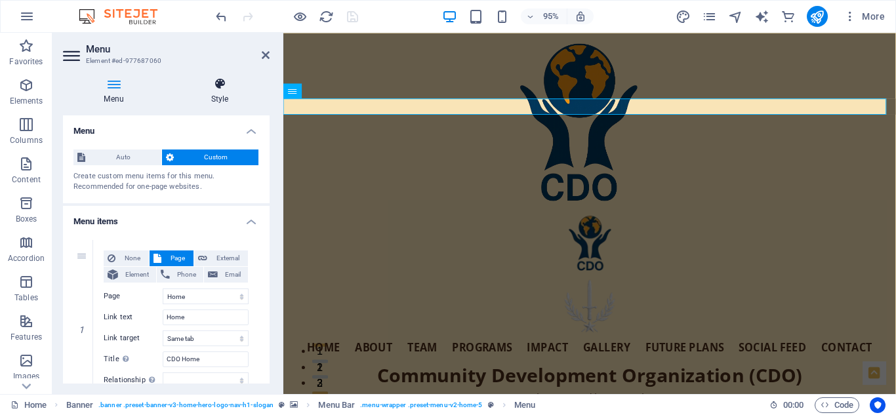
click at [214, 89] on icon at bounding box center [220, 83] width 100 height 13
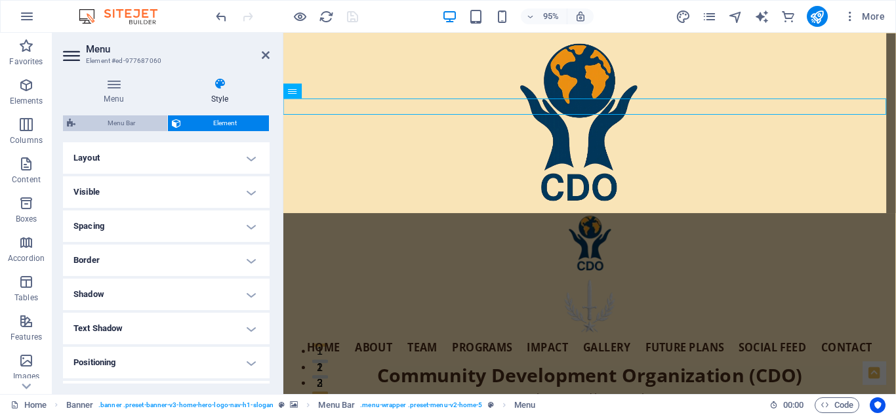
click at [120, 117] on span "Menu Bar" at bounding box center [121, 123] width 84 height 16
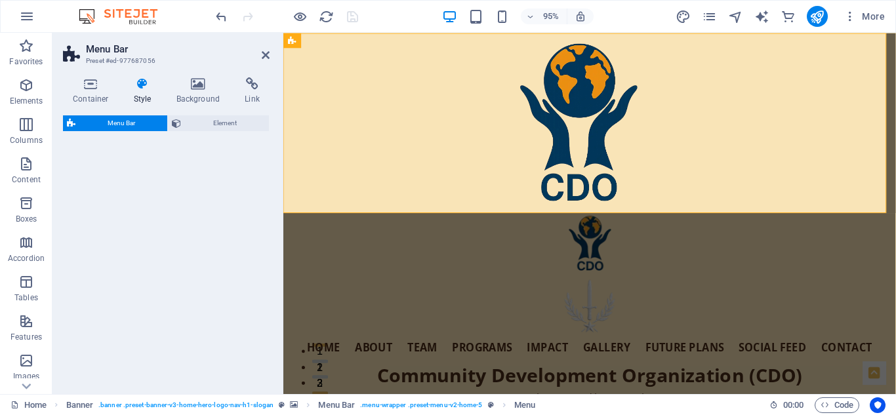
select select "px"
select select "preset-menu-v2-home-5"
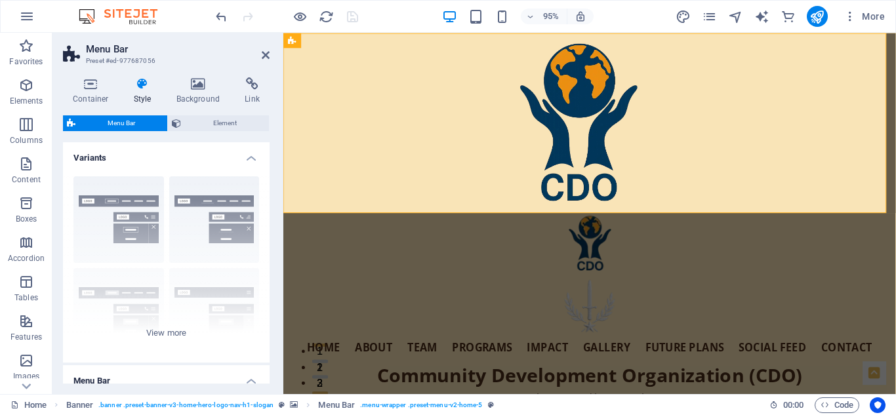
click at [251, 156] on h4 "Variants" at bounding box center [166, 154] width 207 height 24
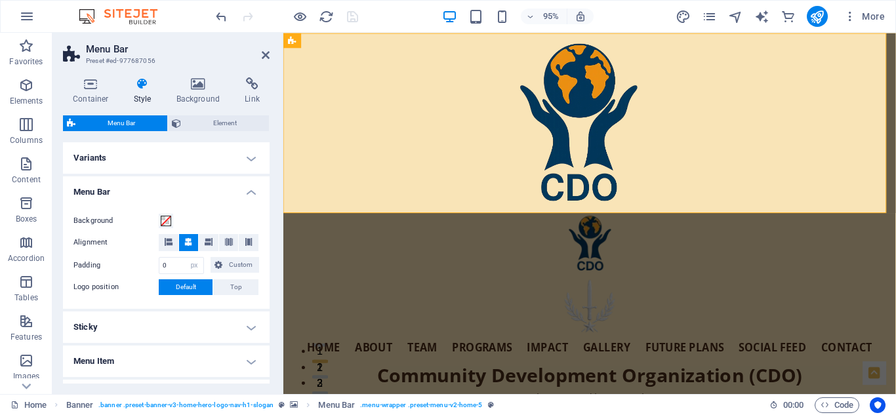
click at [253, 188] on h4 "Menu Bar" at bounding box center [166, 188] width 207 height 24
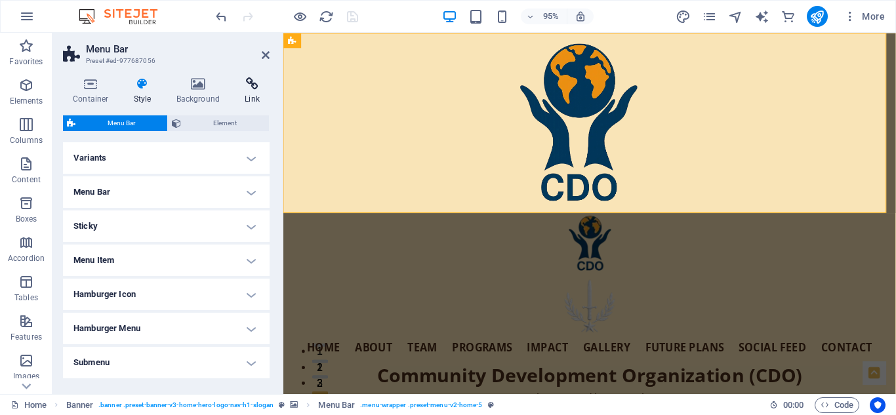
click at [253, 87] on icon at bounding box center [252, 83] width 35 height 13
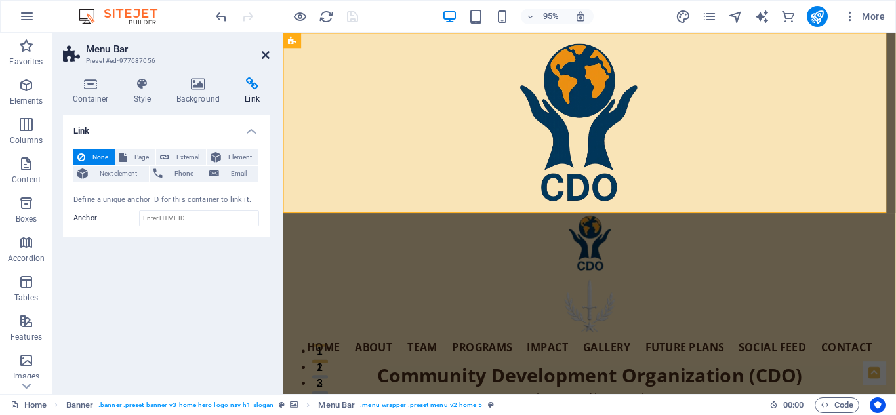
click at [266, 52] on icon at bounding box center [266, 55] width 8 height 10
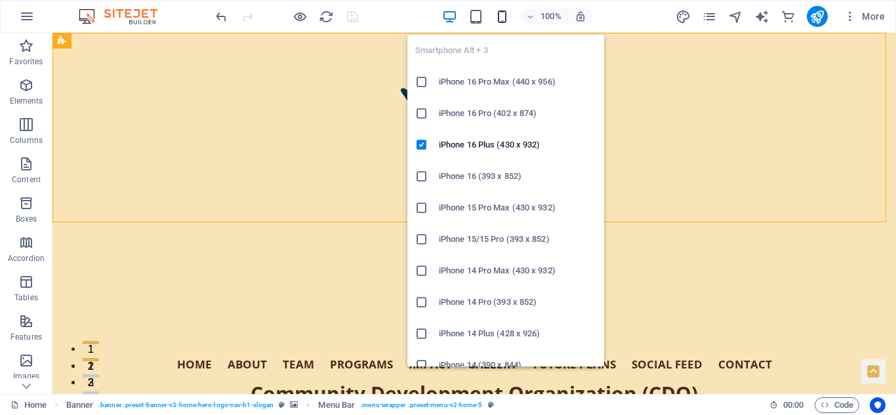
click at [500, 9] on icon "button" at bounding box center [502, 16] width 15 height 15
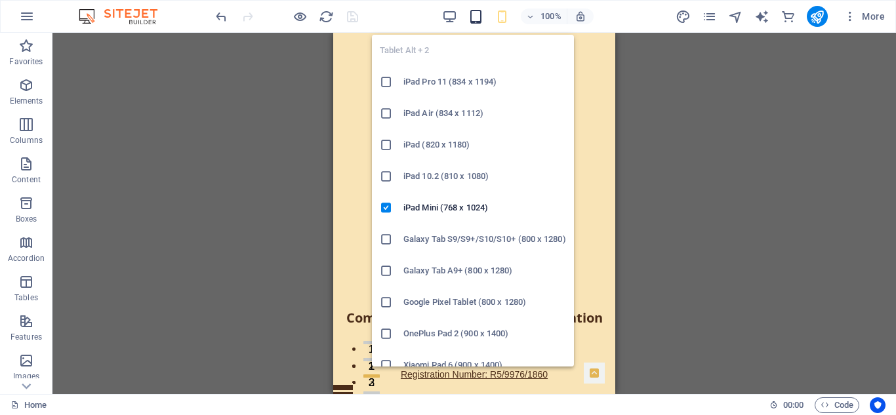
click at [477, 15] on icon "button" at bounding box center [475, 16] width 15 height 15
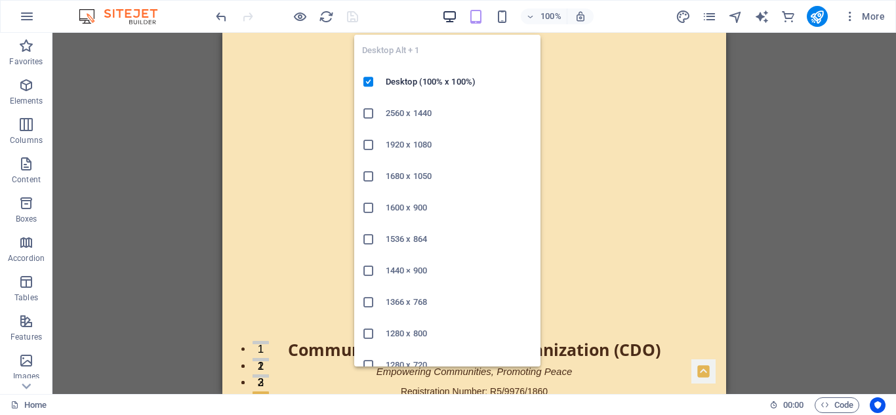
click at [449, 16] on icon "button" at bounding box center [449, 16] width 15 height 15
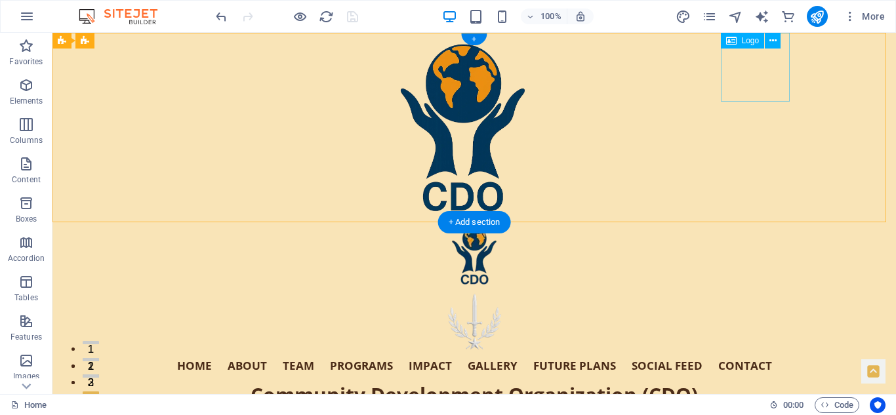
click at [763, 289] on div "Hero Banner" at bounding box center [474, 323] width 640 height 69
select select "px"
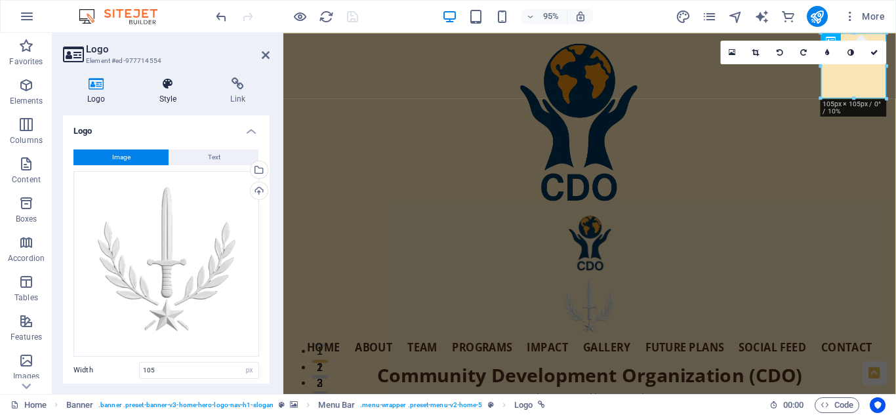
click at [168, 84] on icon at bounding box center [168, 83] width 66 height 13
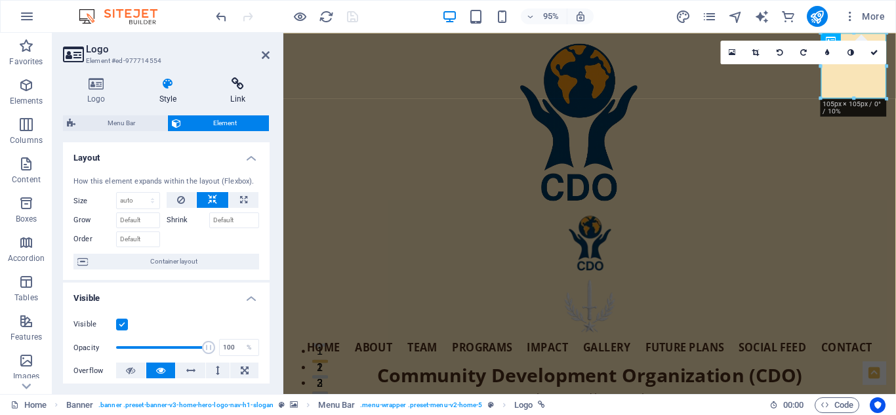
click at [242, 81] on icon at bounding box center [238, 83] width 64 height 13
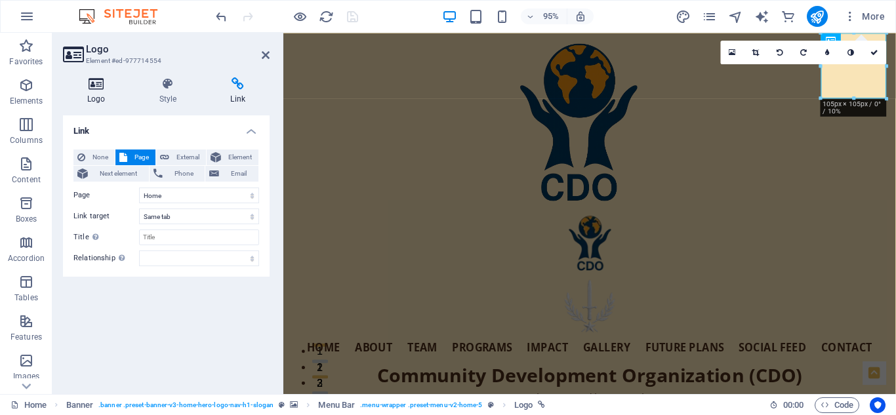
click at [94, 90] on icon at bounding box center [96, 83] width 67 height 13
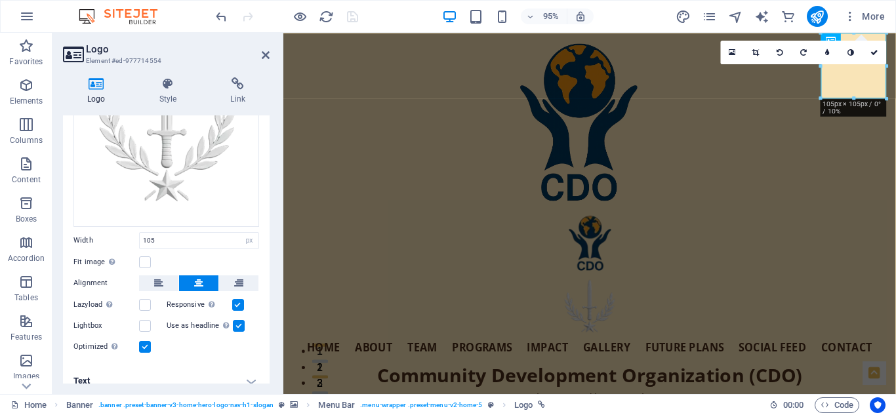
scroll to position [140, 0]
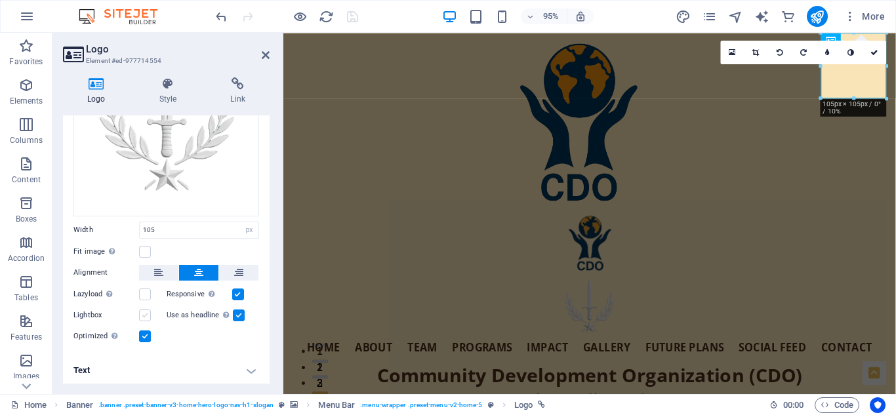
click at [144, 314] on label at bounding box center [145, 316] width 12 height 12
click at [0, 0] on input "Lightbox" at bounding box center [0, 0] width 0 height 0
click at [249, 365] on h4 "Text" at bounding box center [166, 370] width 207 height 31
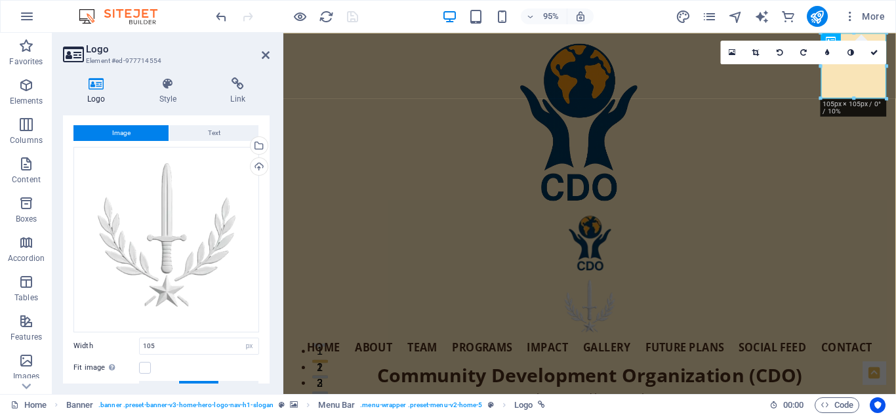
scroll to position [0, 0]
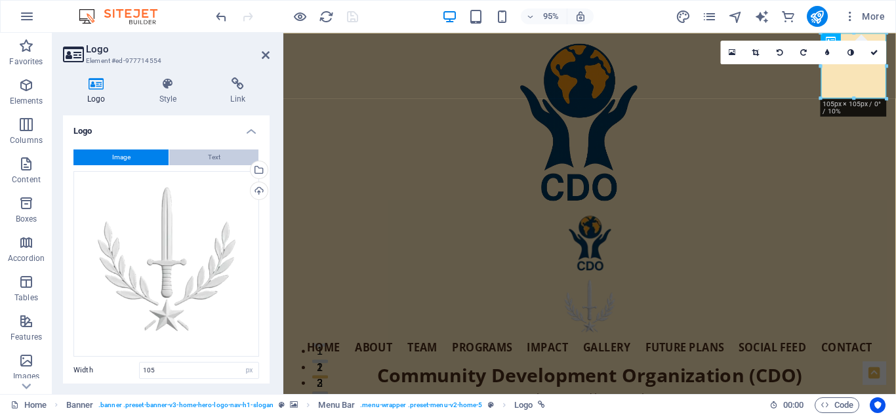
click at [216, 160] on span "Text" at bounding box center [214, 158] width 12 height 16
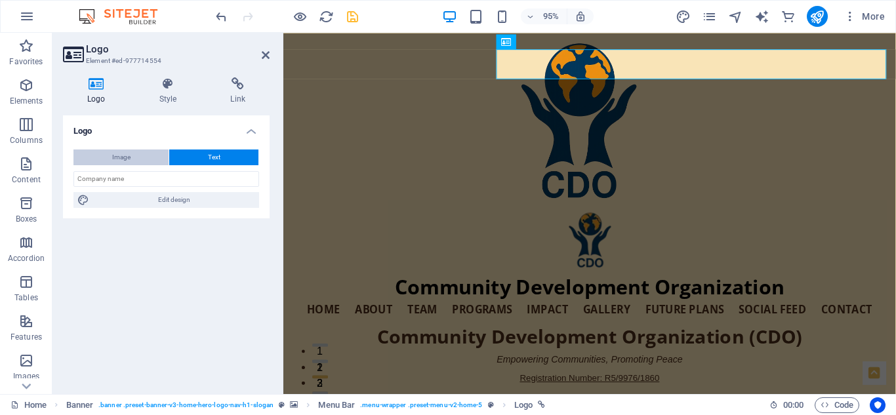
click at [129, 150] on span "Image" at bounding box center [121, 158] width 18 height 16
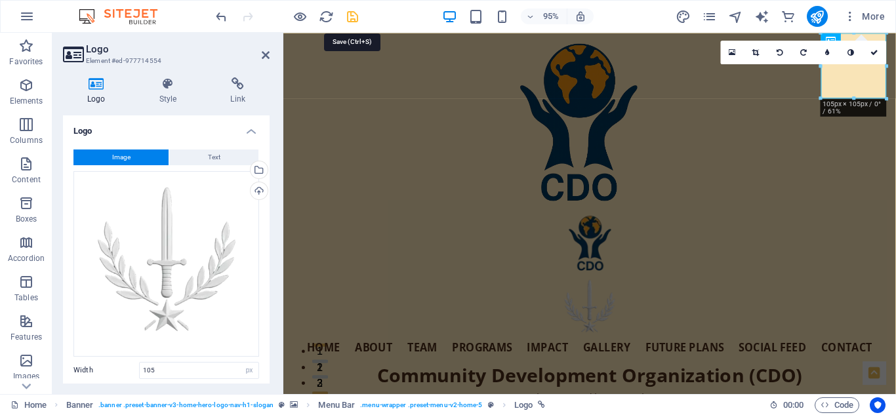
click at [350, 13] on icon "save" at bounding box center [352, 16] width 15 height 15
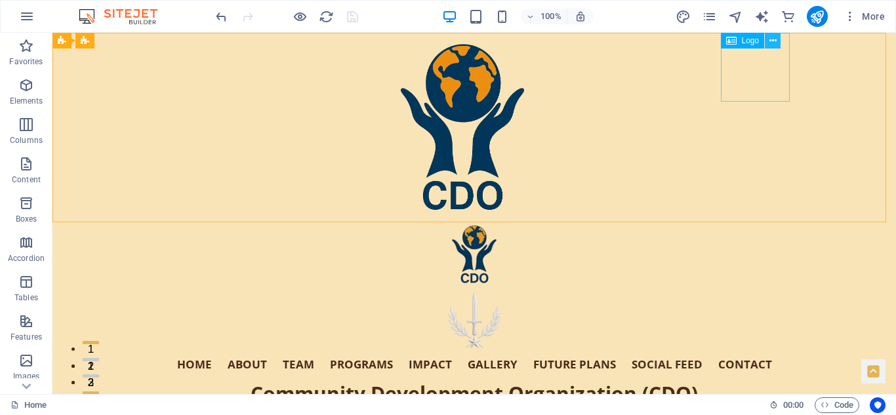
click at [772, 35] on icon at bounding box center [772, 41] width 7 height 14
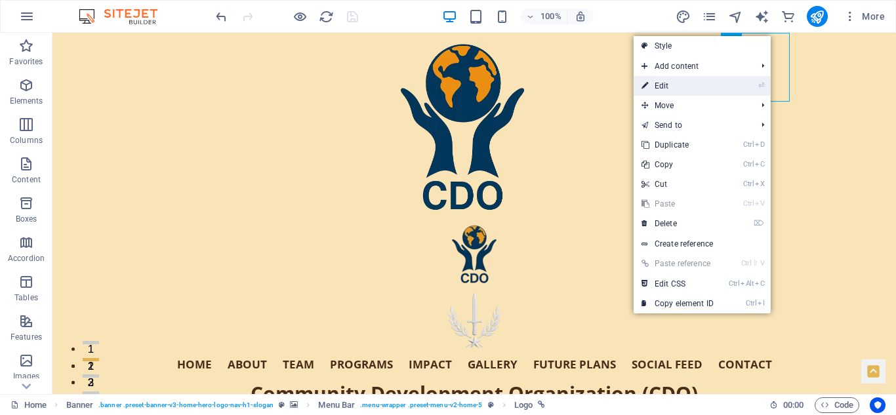
click at [691, 79] on link "⏎ Edit" at bounding box center [678, 86] width 88 height 20
select select "px"
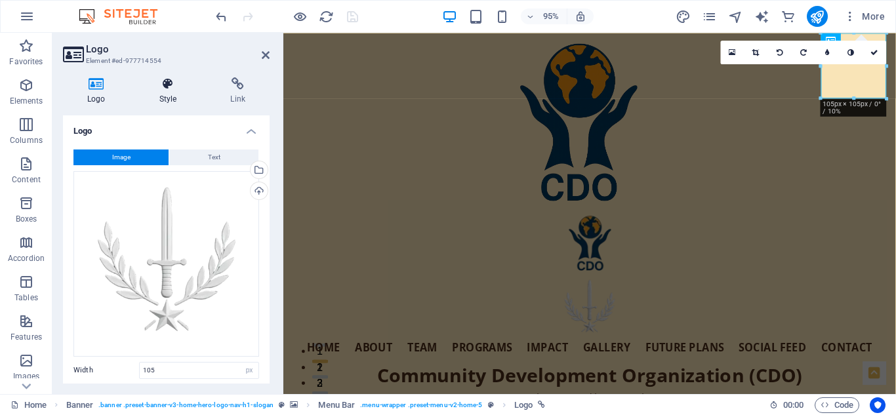
click at [172, 92] on h4 "Style" at bounding box center [170, 91] width 71 height 28
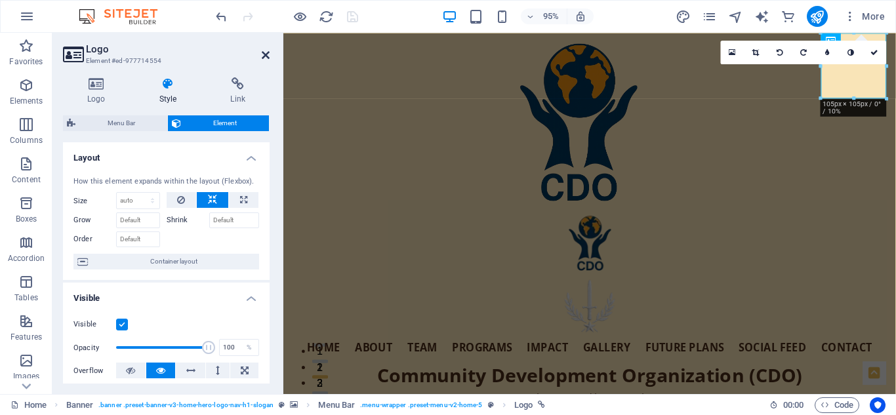
click at [266, 51] on icon at bounding box center [266, 55] width 8 height 10
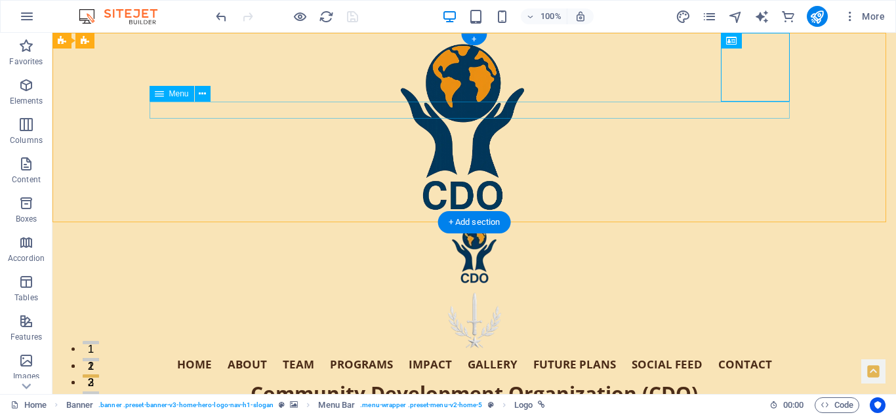
click at [424, 357] on nav "Home About Team Programs Impact Gallery Future Plans Social Feed Contact" at bounding box center [474, 365] width 640 height 17
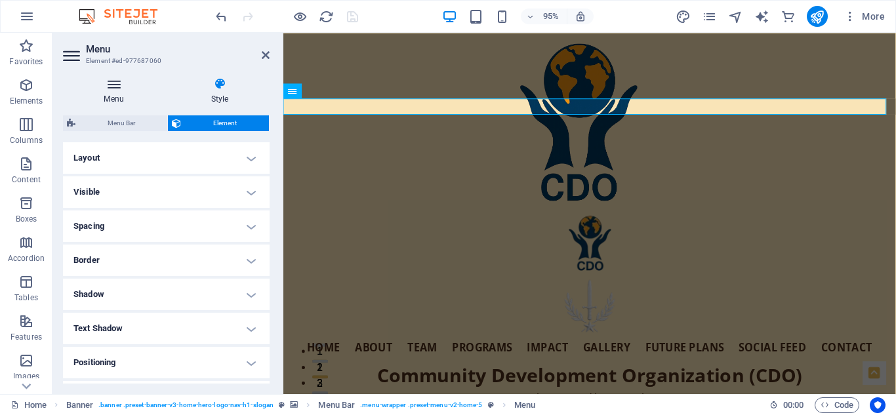
click at [120, 89] on icon at bounding box center [114, 83] width 102 height 13
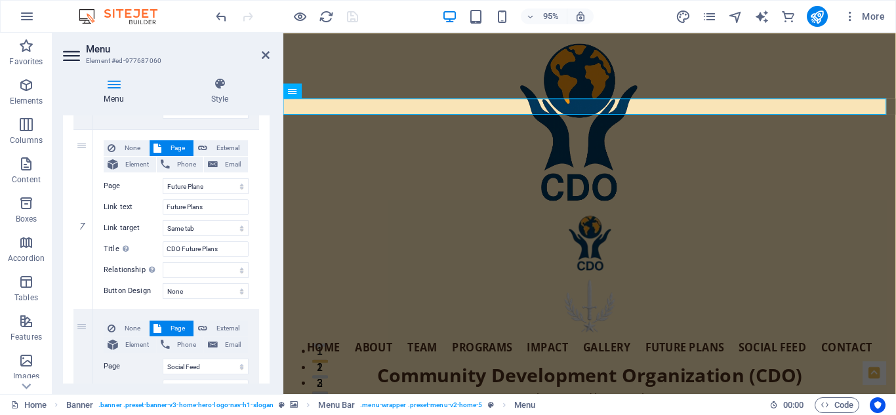
scroll to position [1202, 0]
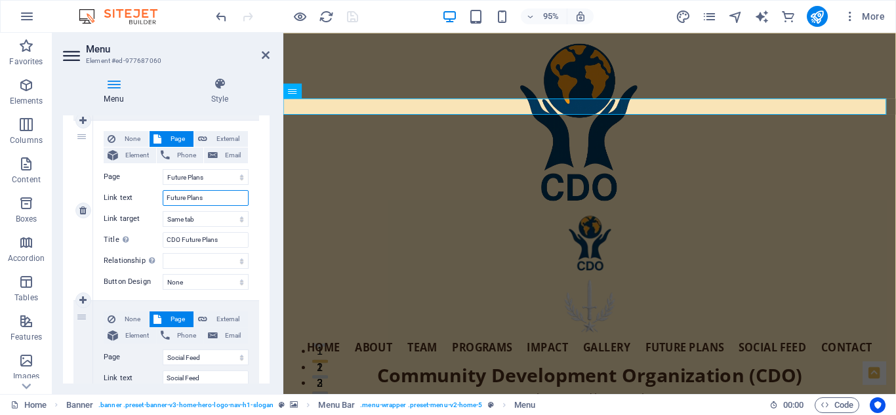
click at [209, 201] on input "Future Plans" at bounding box center [206, 198] width 86 height 16
type input "Future Pl"
select select
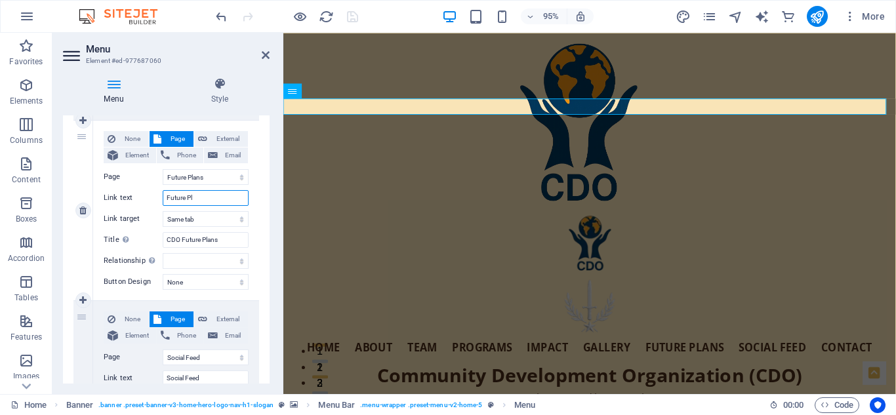
select select
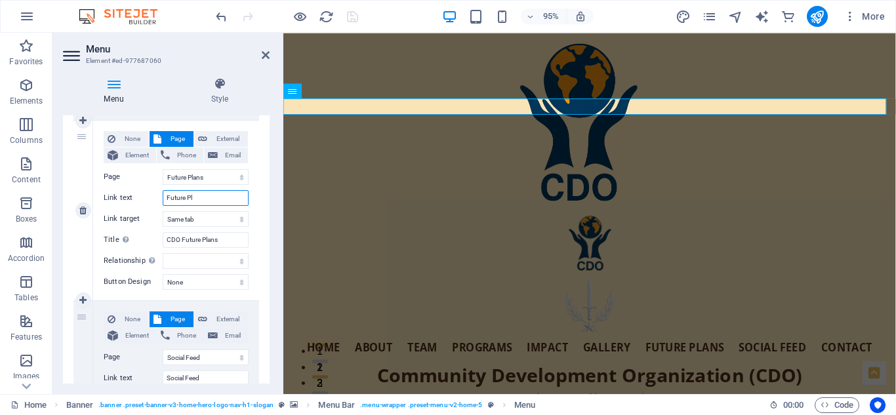
select select
type input "Future Plans"
select select
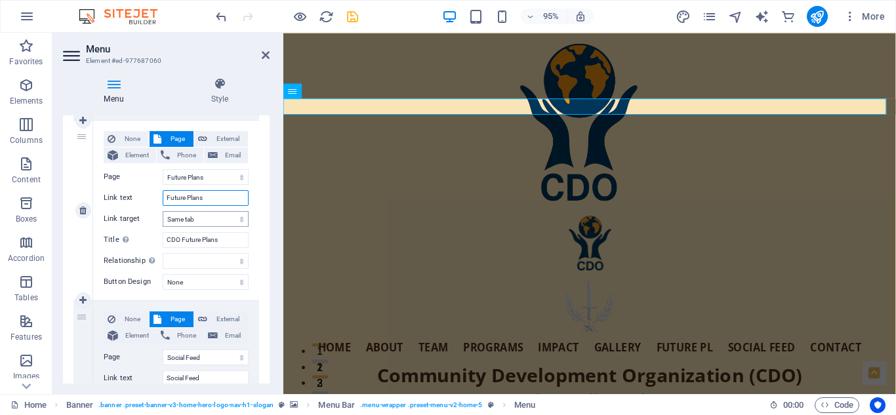
select select
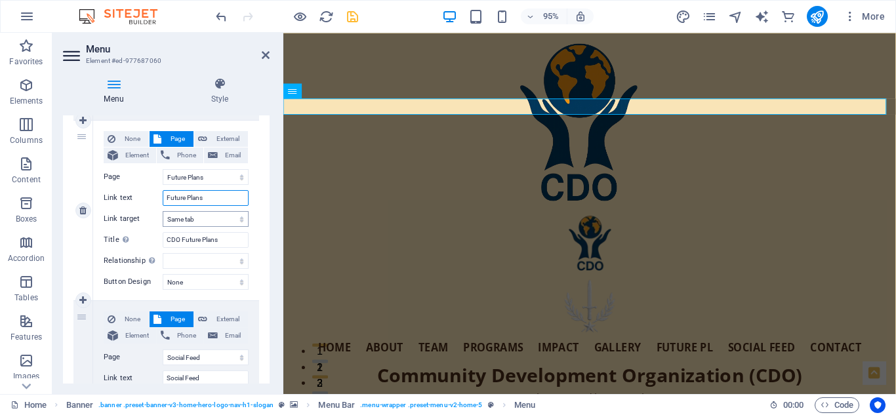
select select
click at [234, 263] on select "alternate author bookmark external help license next nofollow noreferrer noopen…" at bounding box center [206, 261] width 86 height 16
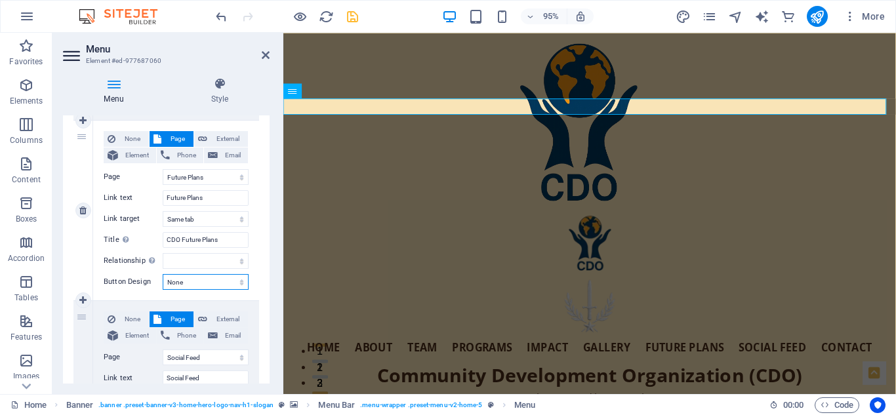
click at [233, 283] on select "None Default Primary Secondary" at bounding box center [206, 282] width 86 height 16
click at [224, 245] on input "CDO Future Plans" at bounding box center [206, 240] width 86 height 16
click at [188, 238] on input "CDO Future Plans" at bounding box center [206, 240] width 86 height 16
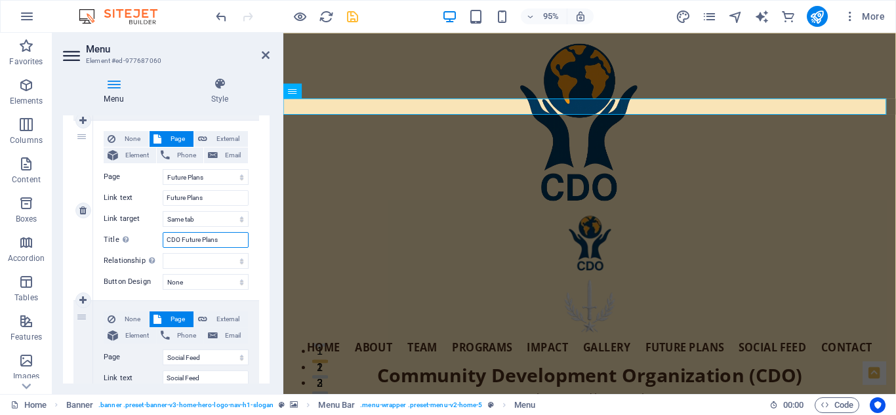
click at [188, 238] on input "CDO Future Plans" at bounding box center [206, 240] width 86 height 16
paste input "Learn more about CDO’s upcoming community development project"
type input "Learn more about CDO’s upcoming community development projects"
select select
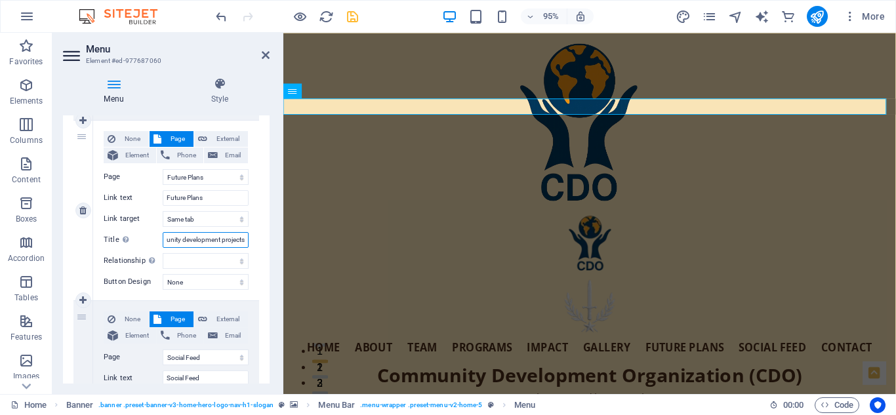
select select
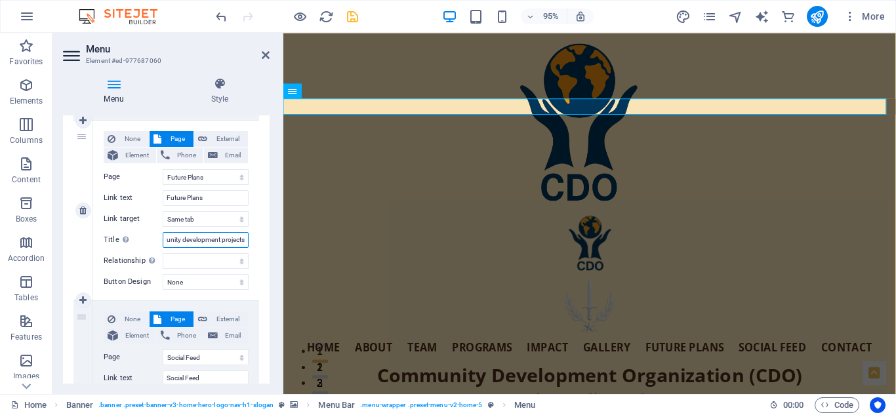
select select
type input "Learn more about CDO’s upcoming community development projects"
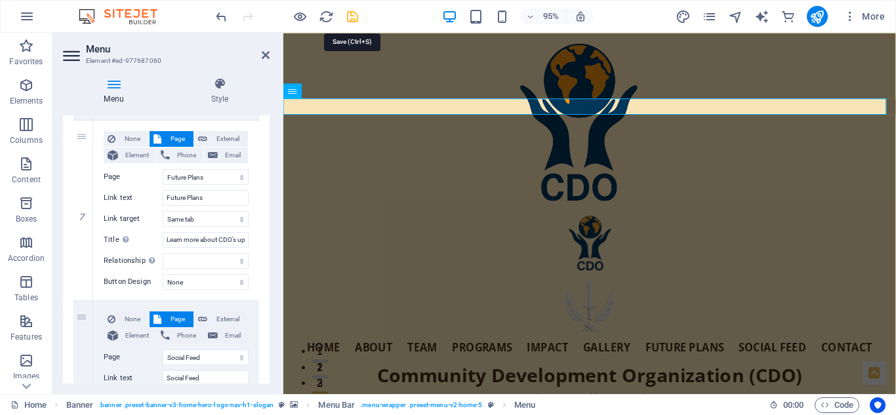
click at [349, 14] on icon "save" at bounding box center [352, 16] width 15 height 15
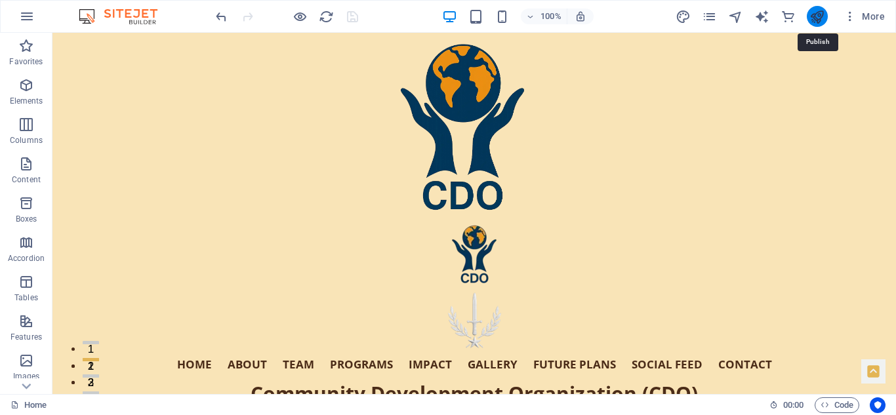
click at [823, 16] on icon "publish" at bounding box center [816, 16] width 15 height 15
